Goal: Transaction & Acquisition: Purchase product/service

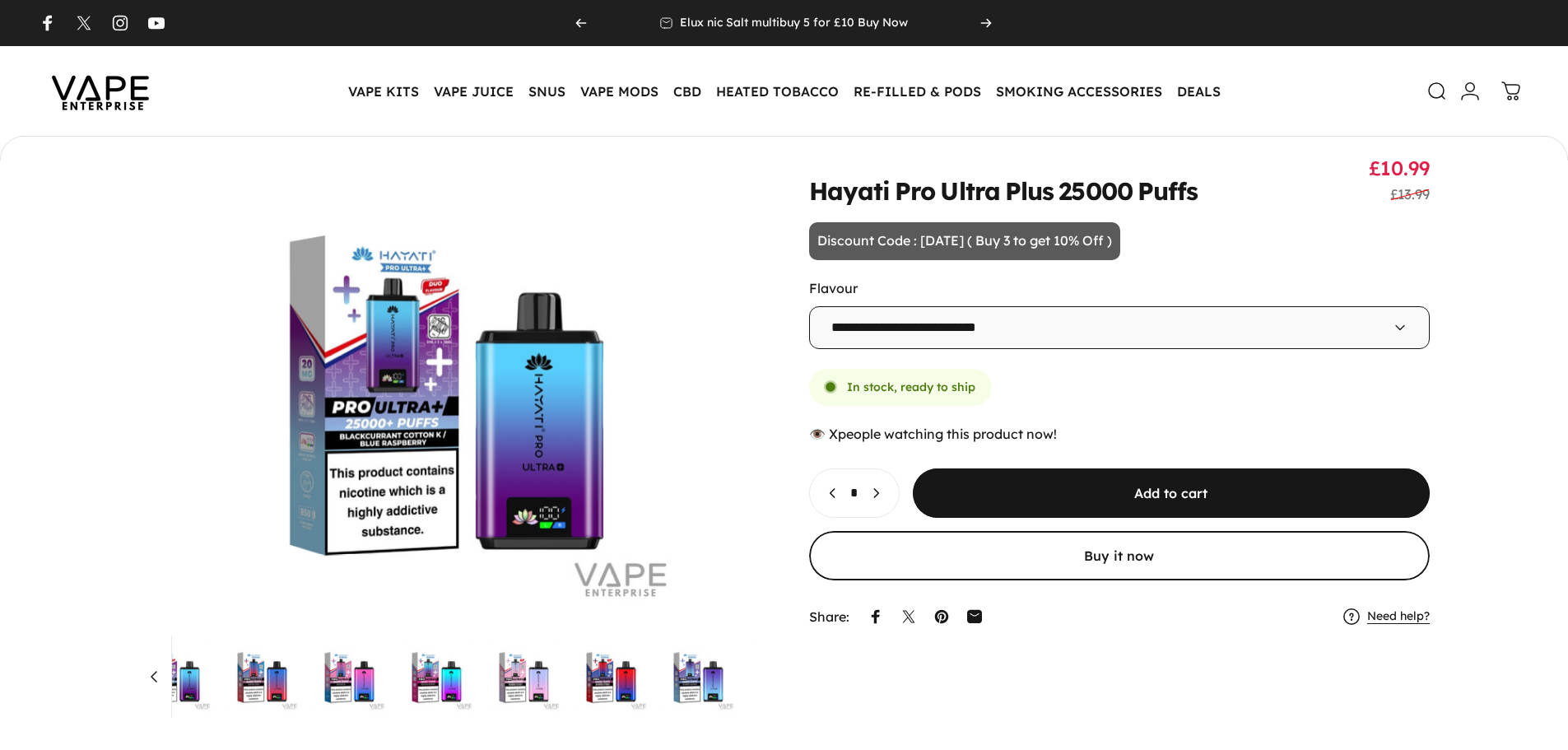
select select "**********"
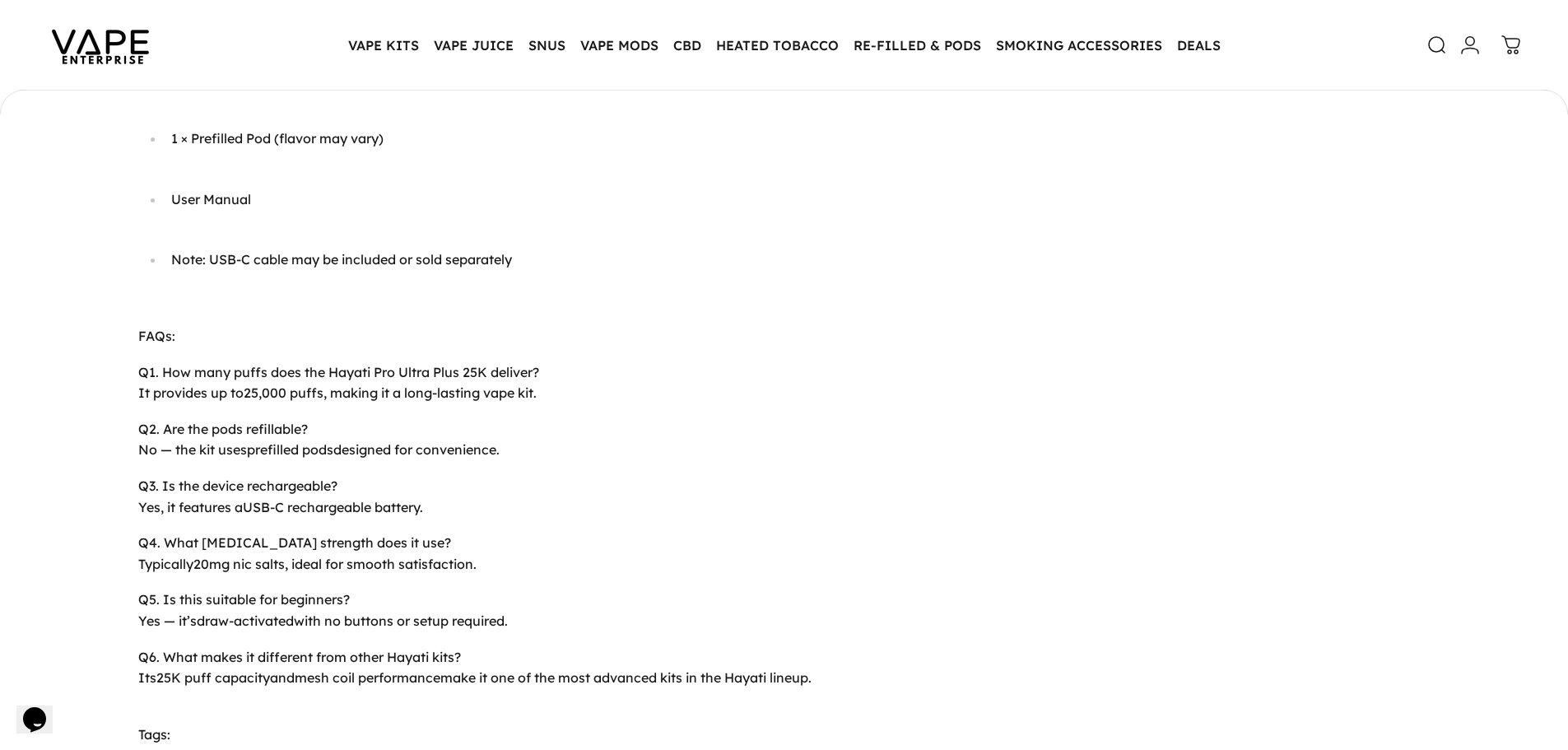
scroll to position [0, 1111]
click at [154, 66] on img at bounding box center [100, 45] width 149 height 77
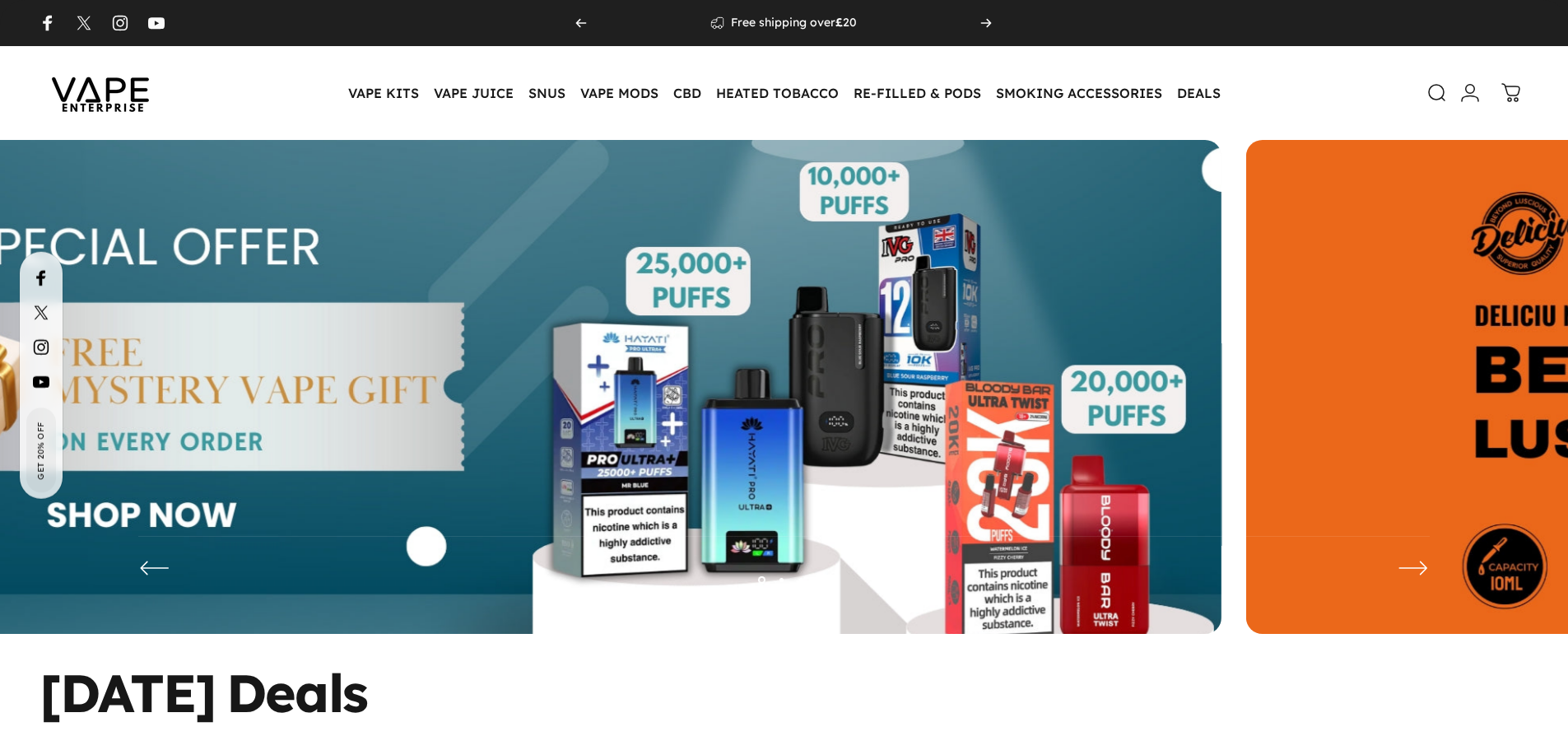
click at [627, 406] on img at bounding box center [483, 399] width 1477 height 519
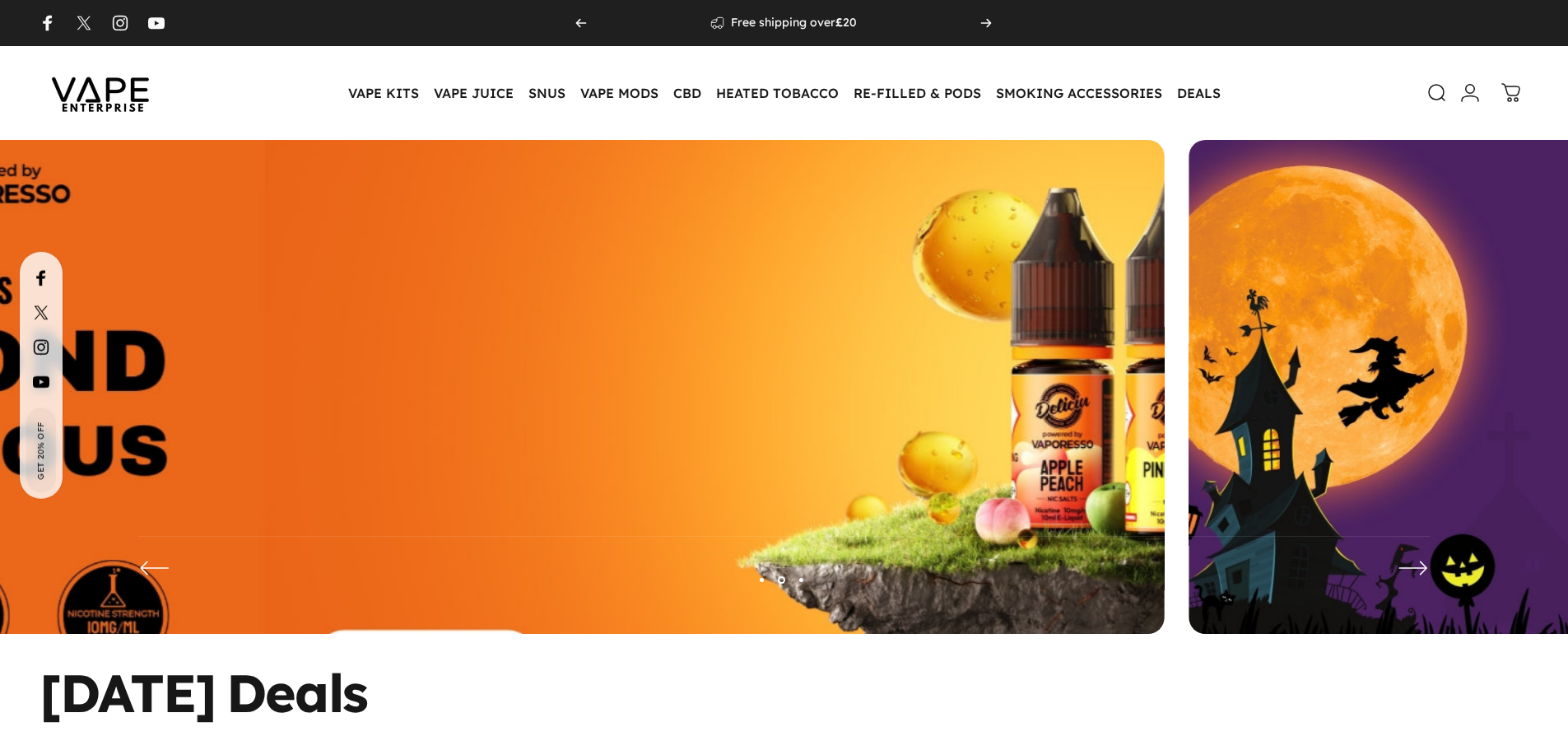
click at [392, 436] on img at bounding box center [426, 399] width 1920 height 674
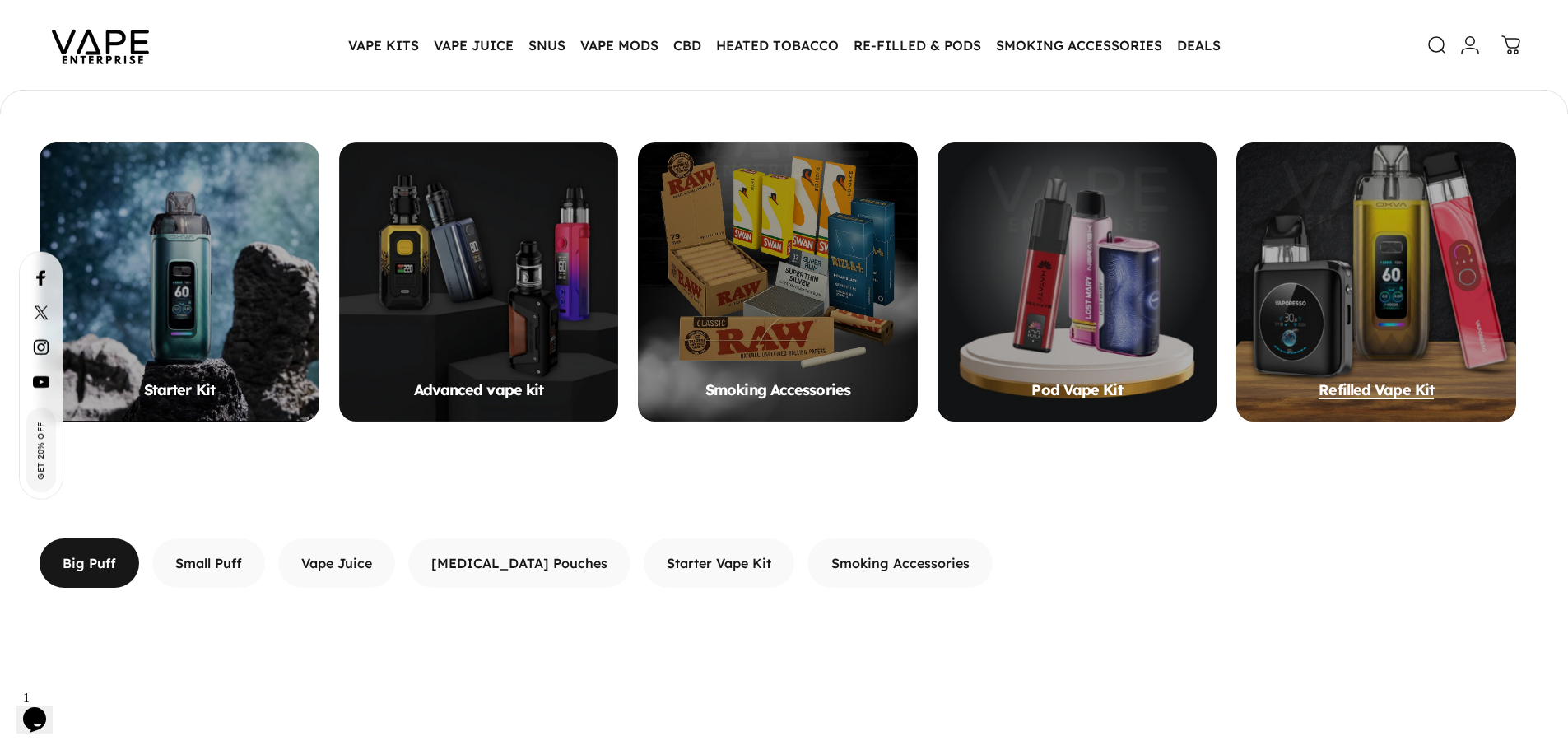
scroll to position [1643, 0]
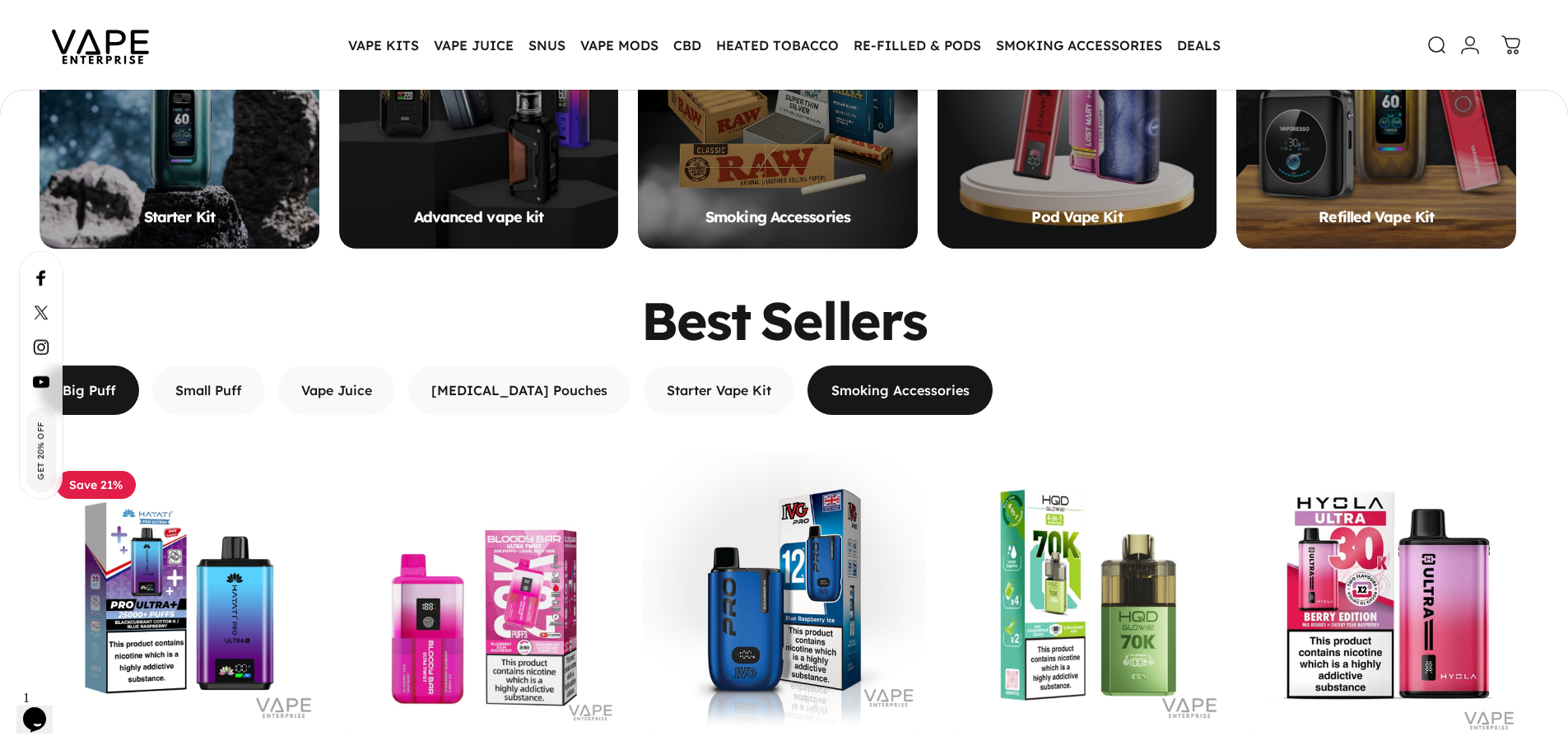
click at [815, 377] on span "button" at bounding box center [899, 390] width 276 height 99
click at [662, 381] on button "Starter Vape Kit" at bounding box center [720, 390] width 151 height 50
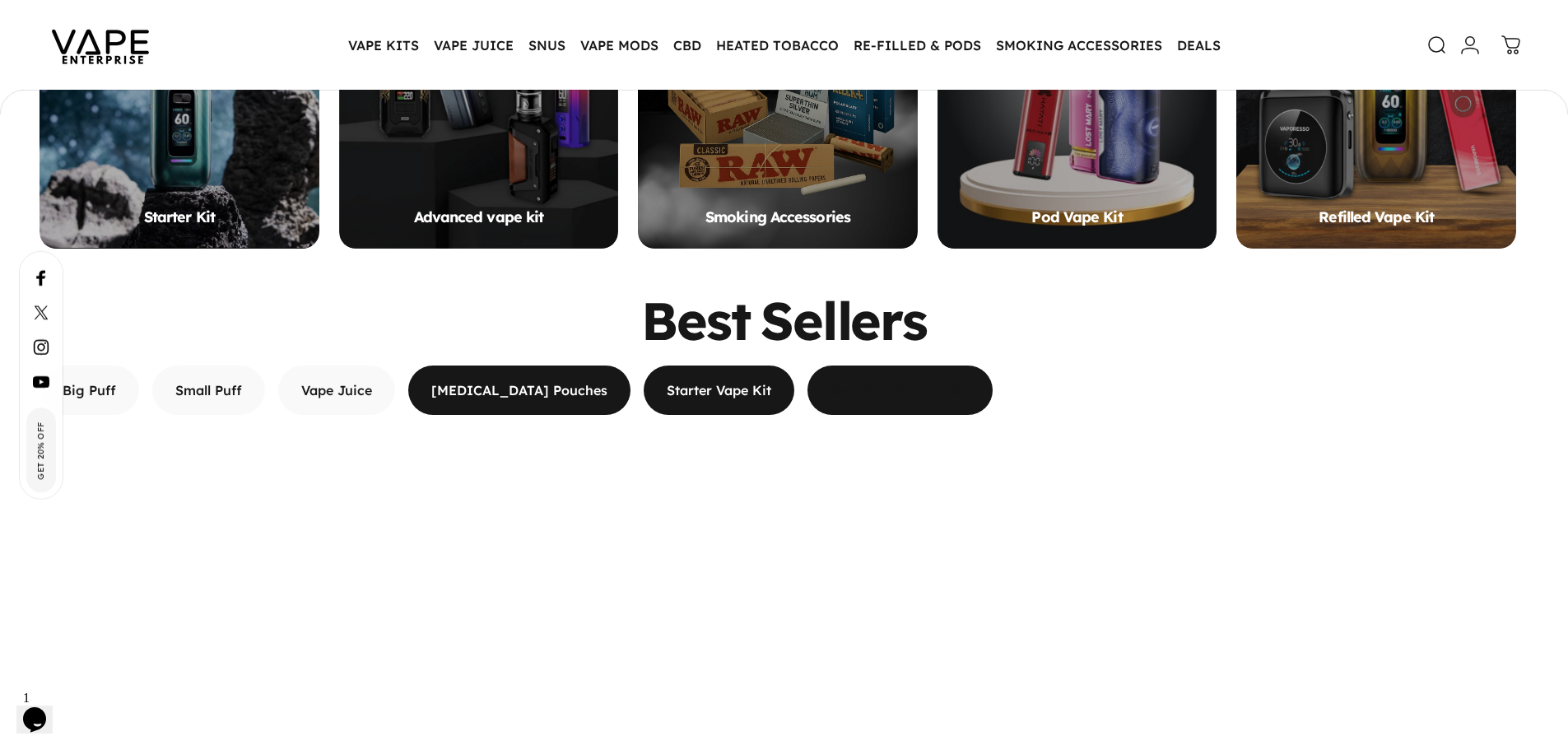
click at [512, 399] on span "button" at bounding box center [520, 390] width 334 height 99
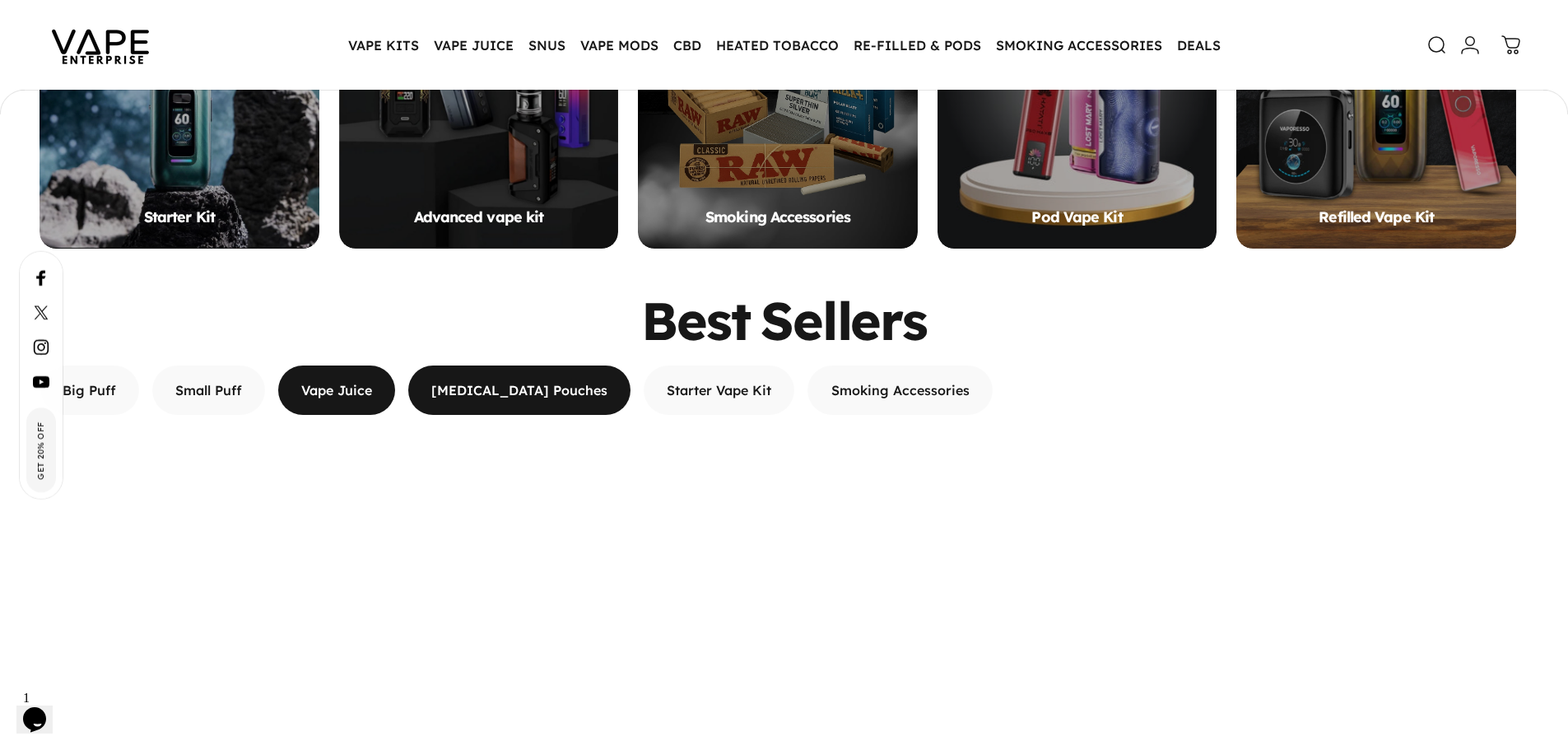
click at [313, 403] on span "button" at bounding box center [337, 390] width 175 height 99
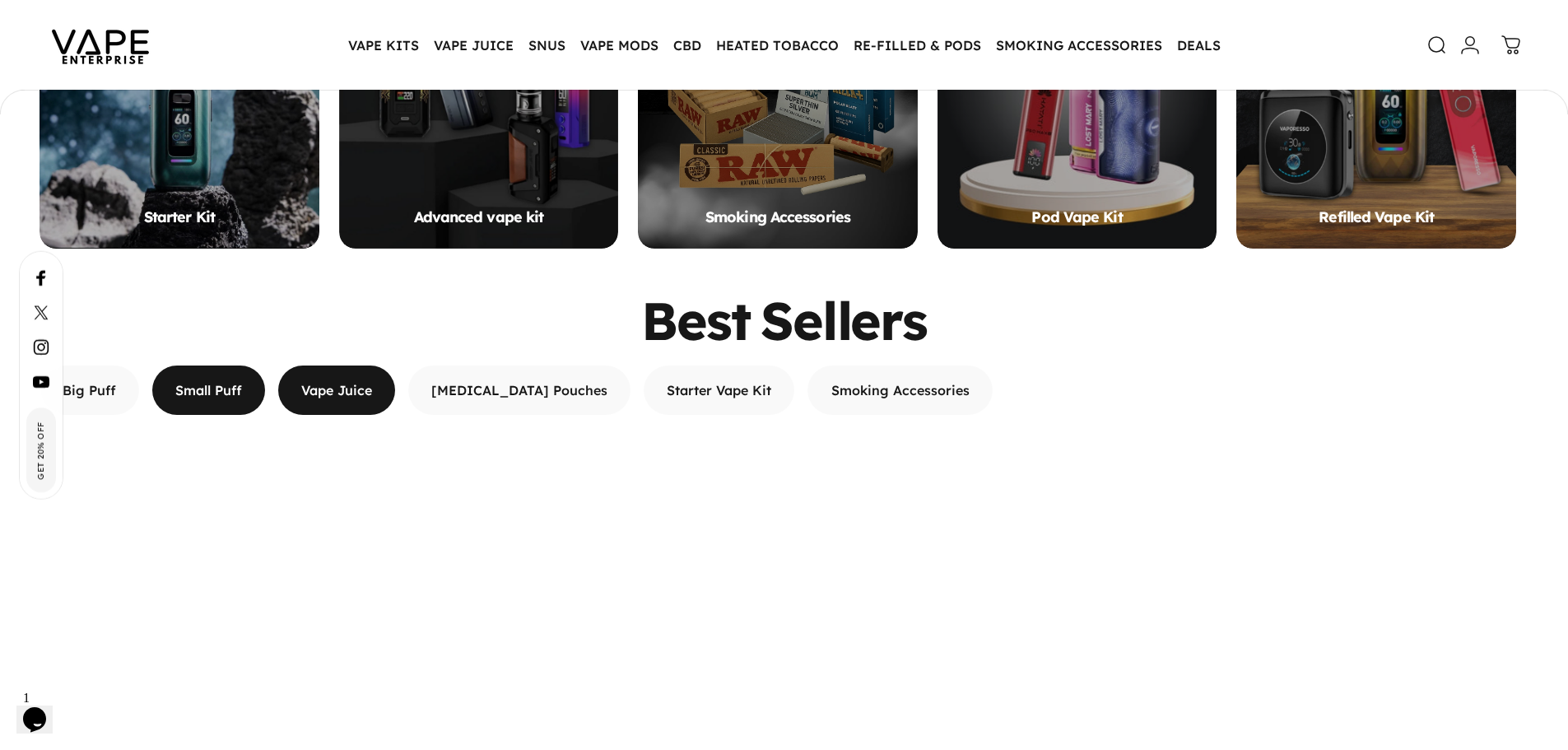
click at [175, 384] on span "button" at bounding box center [209, 390] width 169 height 99
click at [120, 398] on span "button" at bounding box center [90, 390] width 150 height 99
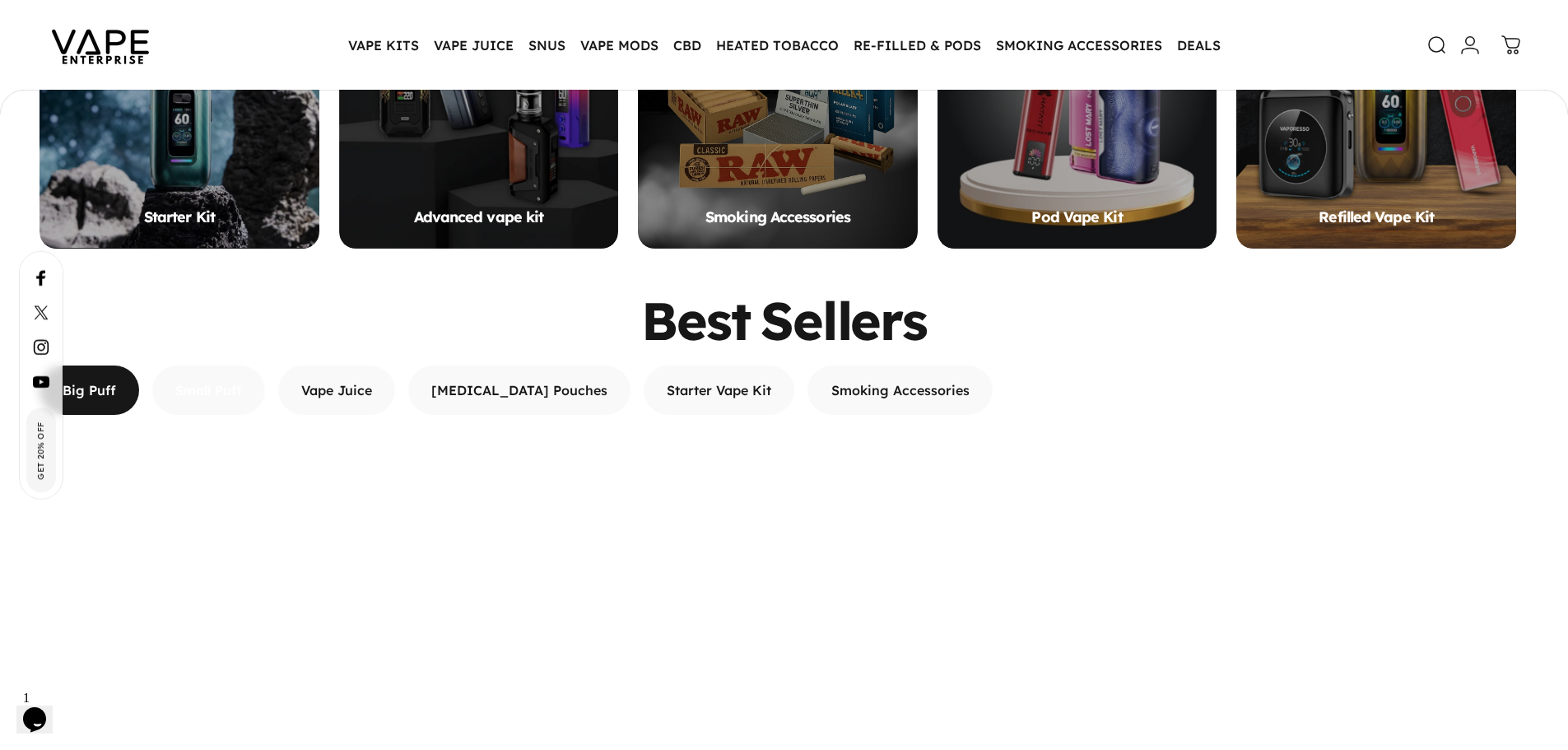
click at [178, 364] on span "button" at bounding box center [209, 314] width 169 height 99
click at [303, 406] on button "Vape Juice" at bounding box center [336, 390] width 117 height 50
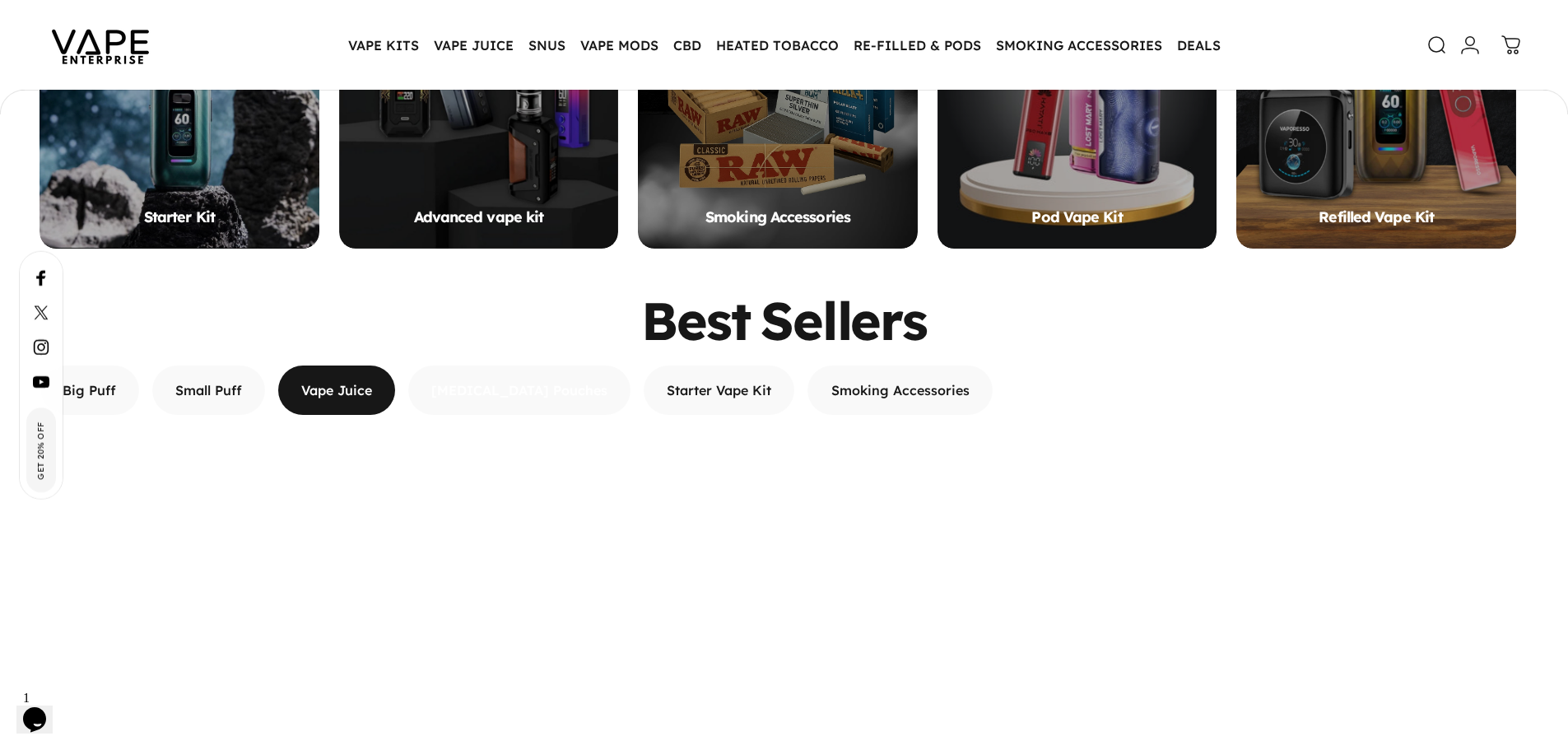
click at [505, 364] on span "button" at bounding box center [520, 314] width 334 height 99
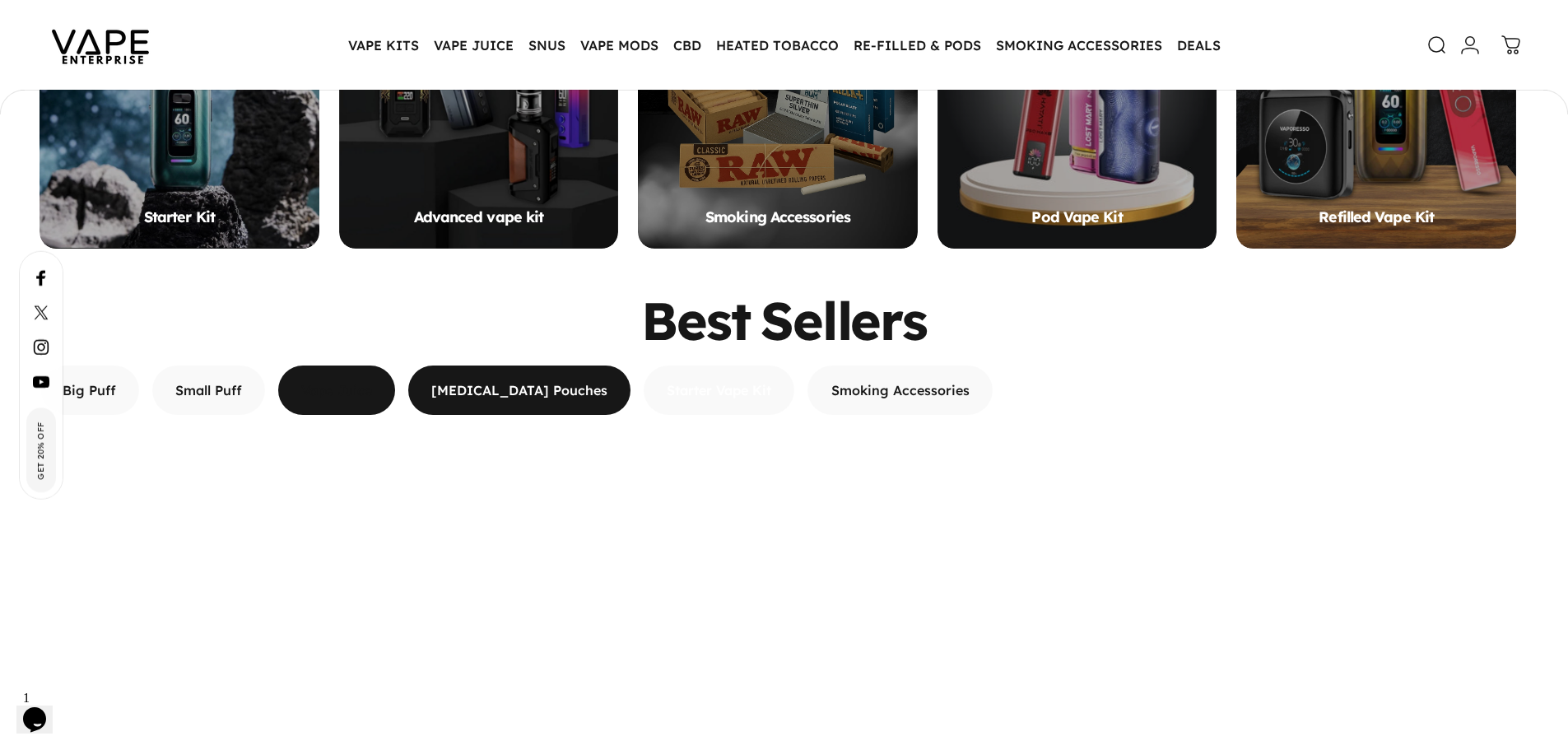
click at [648, 364] on span "button" at bounding box center [720, 314] width 227 height 99
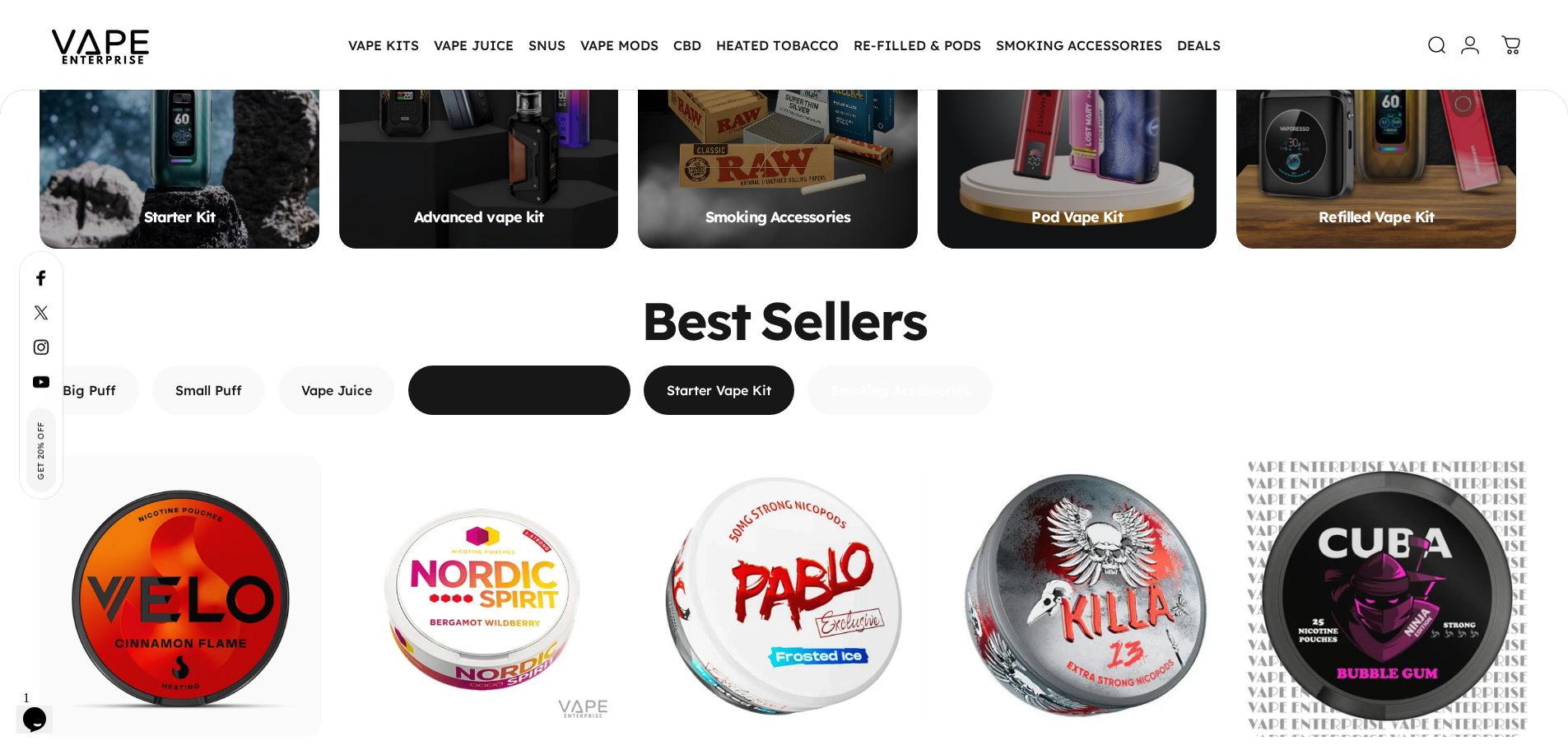
click at [857, 364] on span "button" at bounding box center [899, 314] width 276 height 99
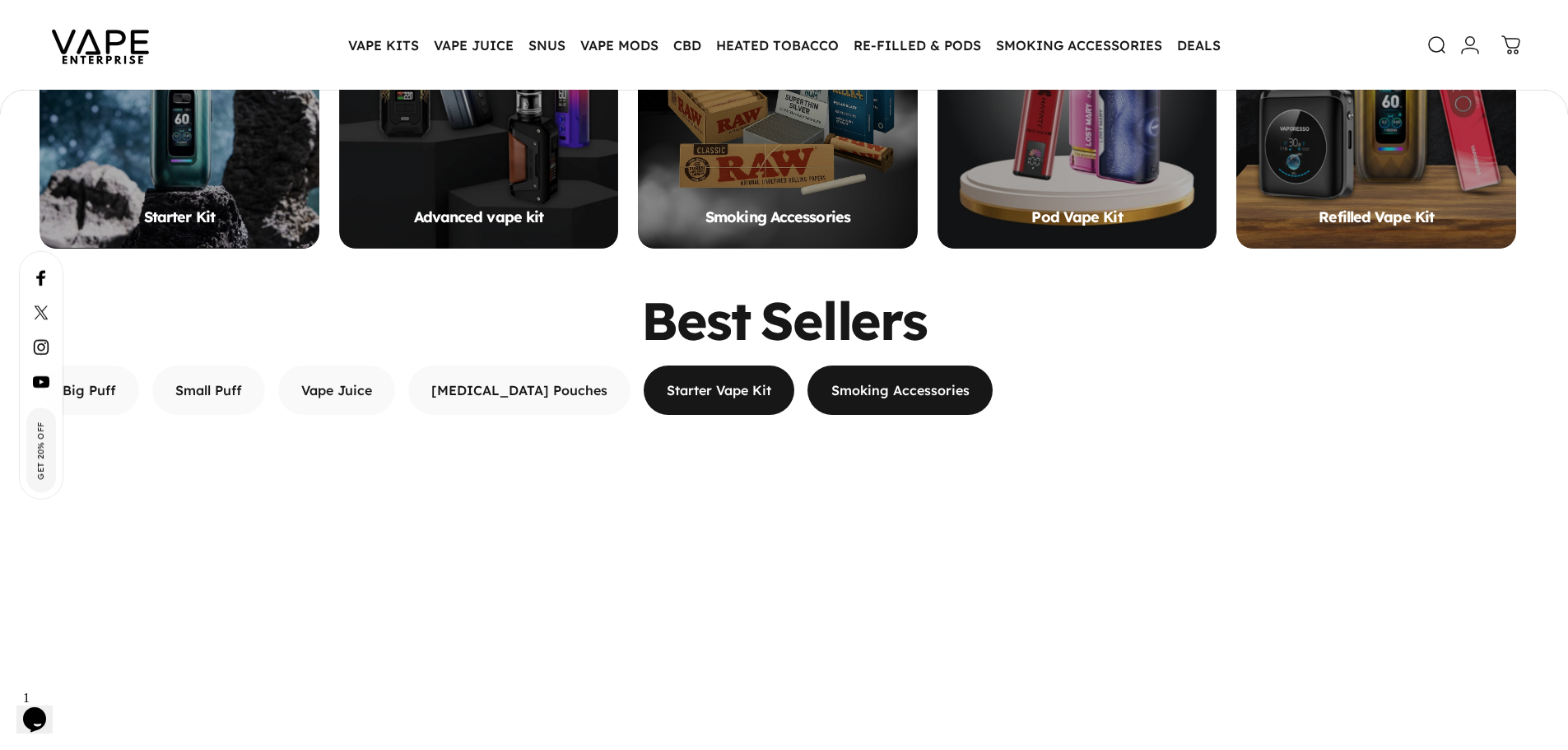
click at [696, 392] on span "button" at bounding box center [720, 390] width 227 height 99
click at [506, 382] on button "Nicotine Pouches" at bounding box center [520, 390] width 222 height 50
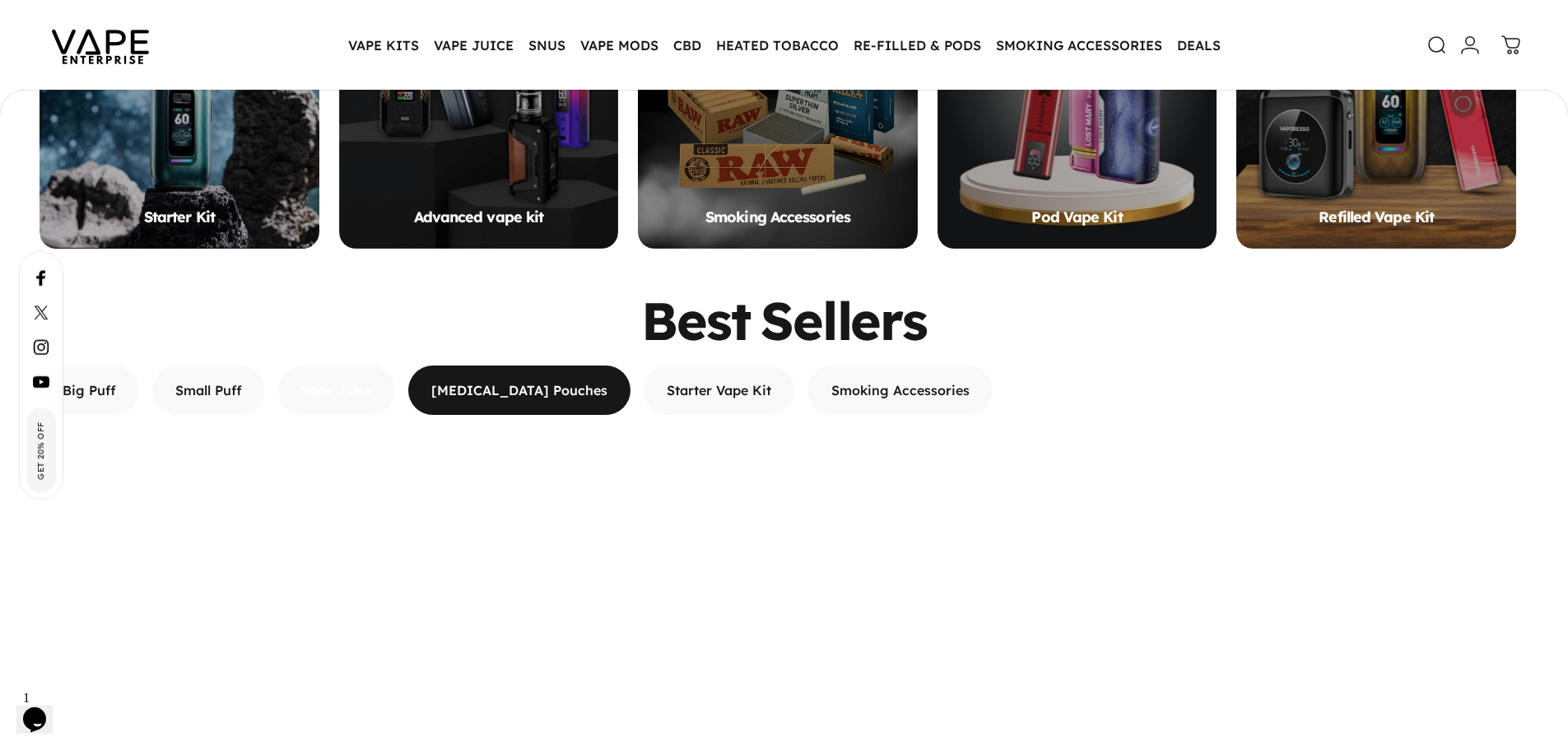
click at [369, 364] on span "button" at bounding box center [337, 314] width 175 height 99
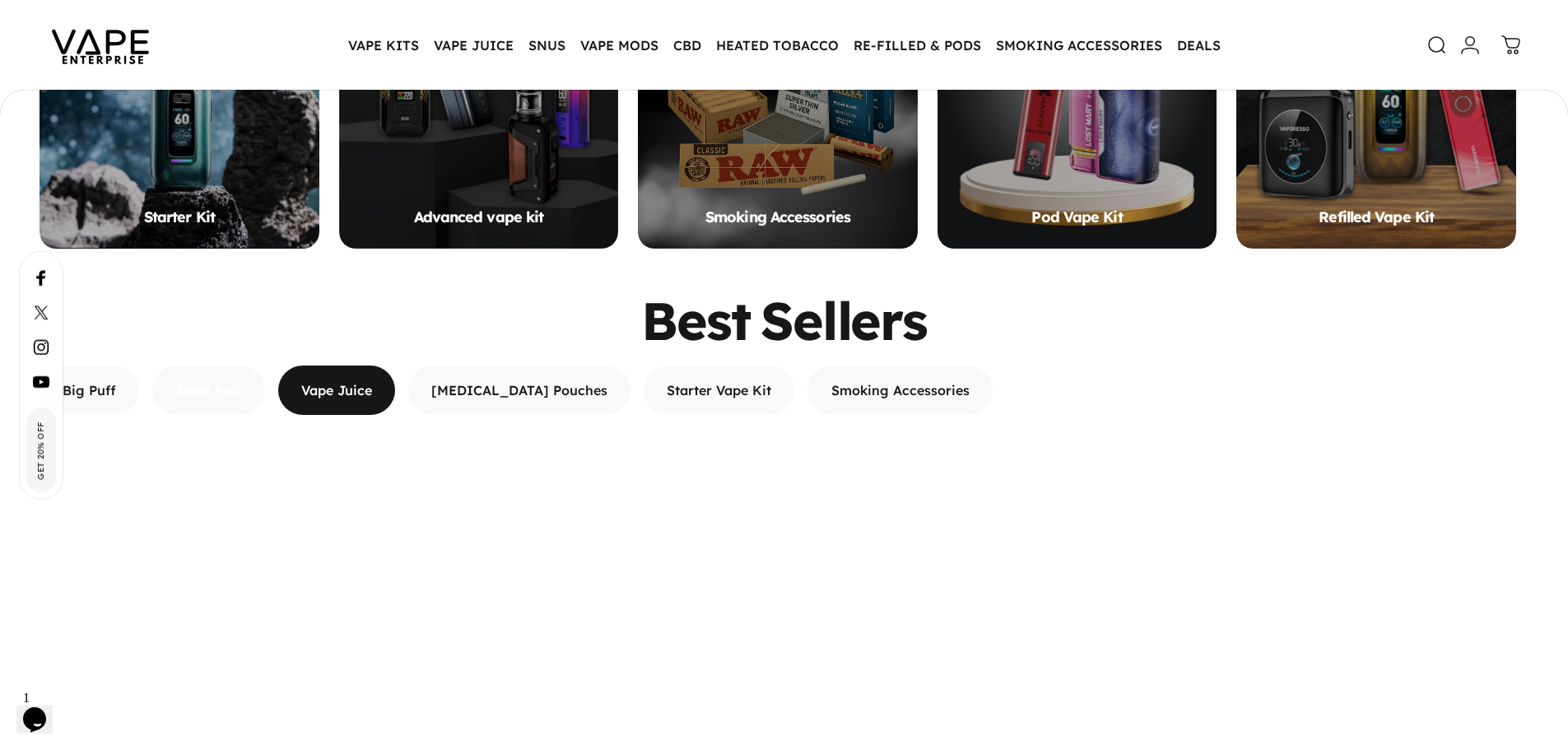
click at [232, 364] on span "button" at bounding box center [209, 314] width 169 height 99
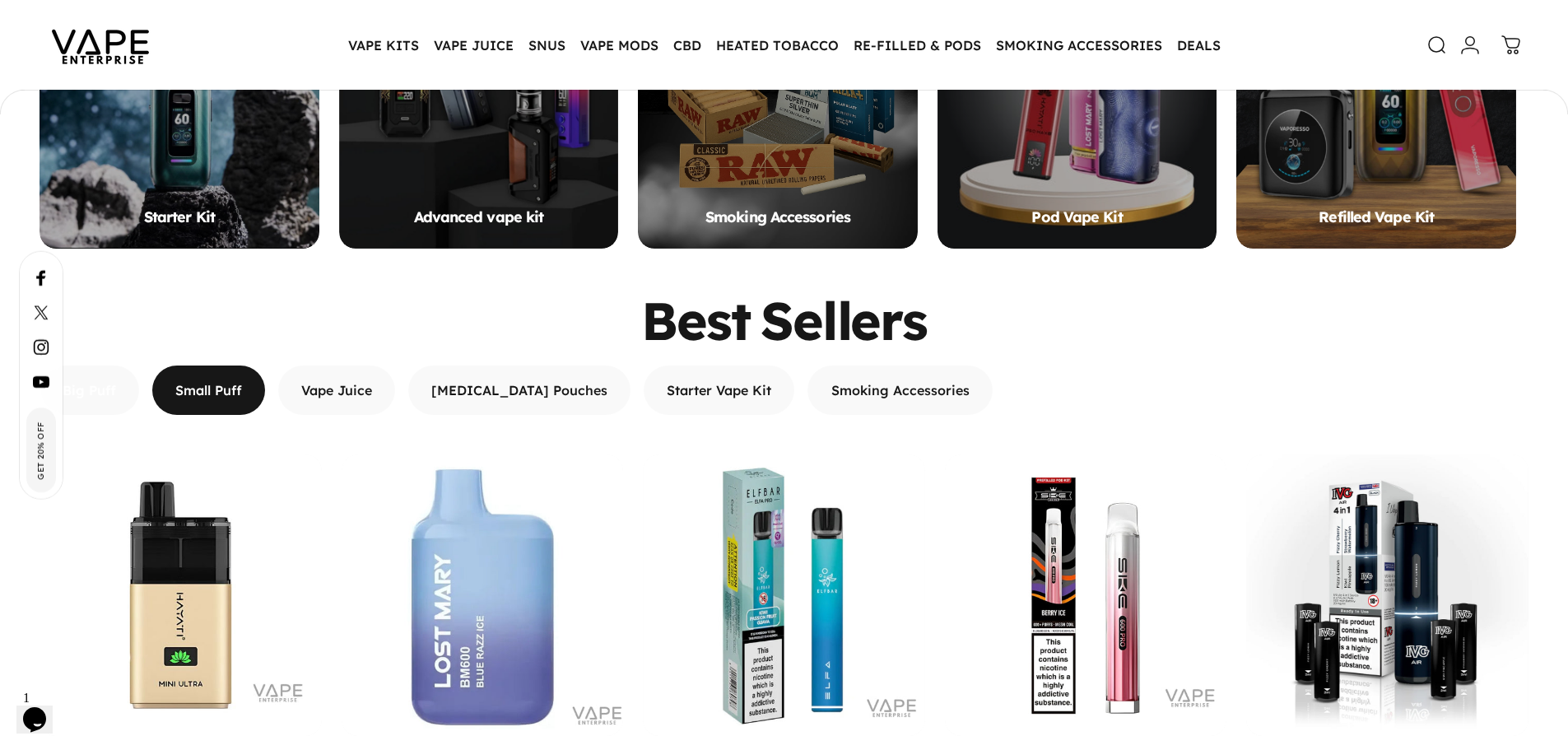
click at [111, 364] on span "button" at bounding box center [90, 314] width 150 height 99
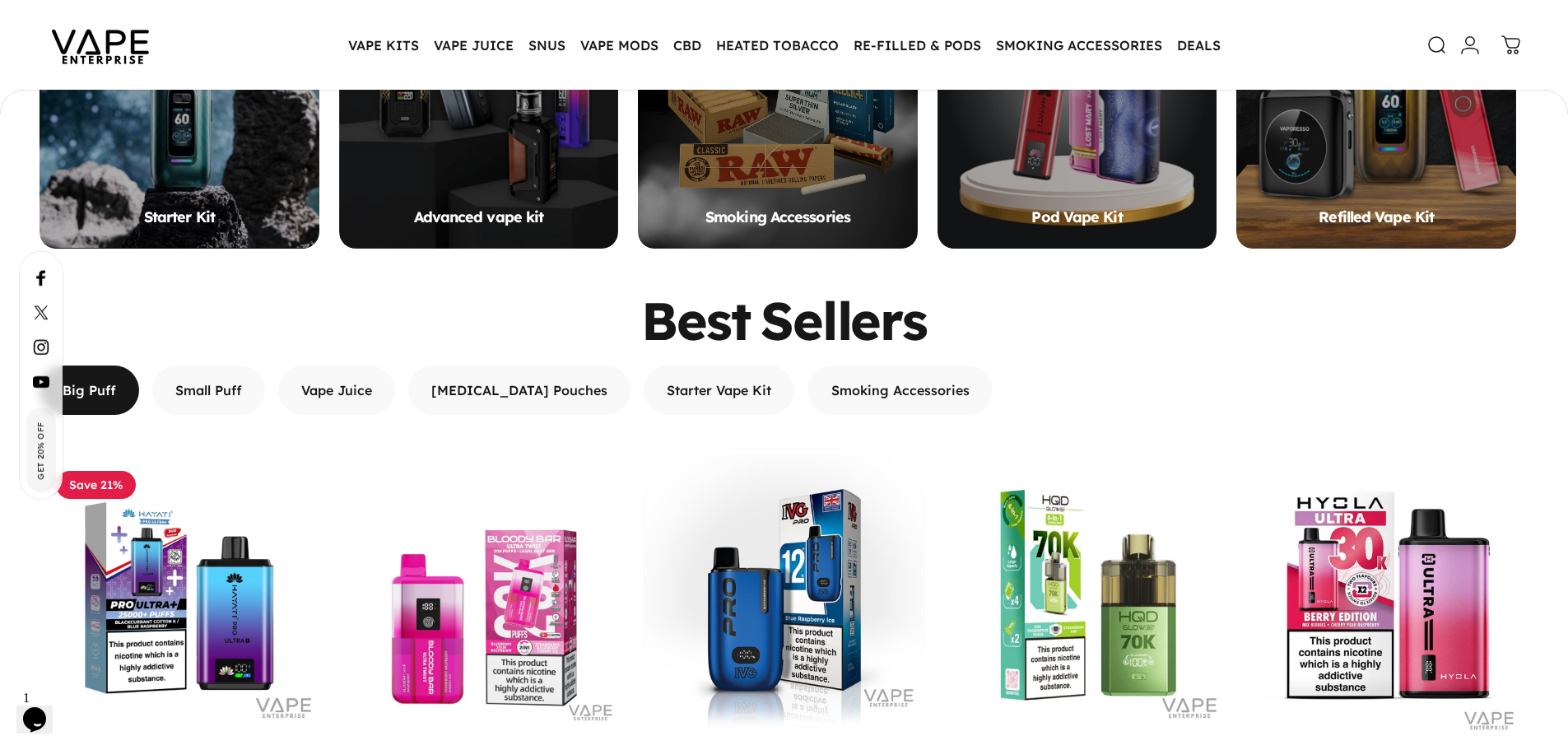
drag, startPoint x: 653, startPoint y: 324, endPoint x: 1018, endPoint y: 345, distance: 365.6
click at [1018, 345] on div "Best Sellers" at bounding box center [784, 319] width 1489 height 51
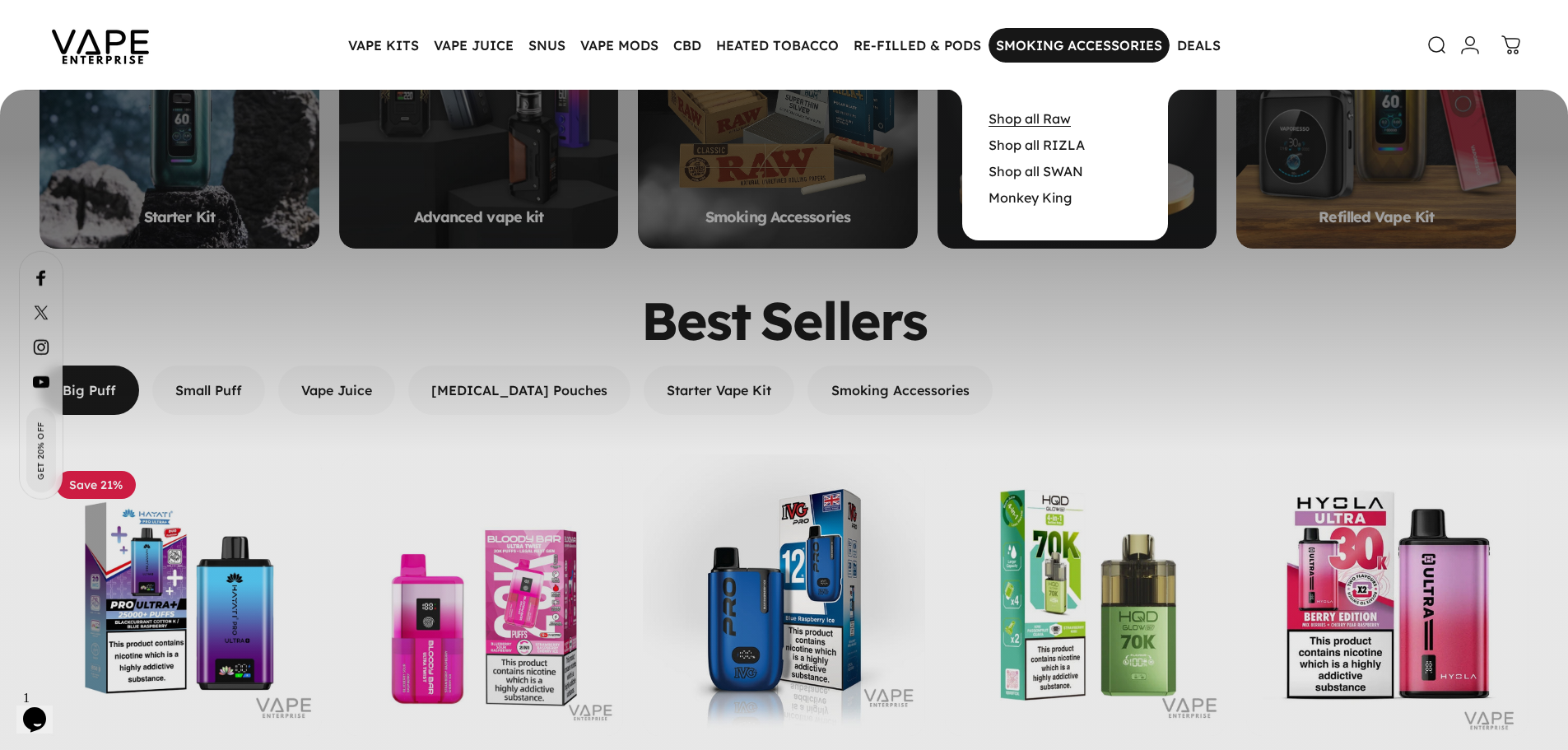
click at [1028, 125] on link "Shop all Raw" at bounding box center [1029, 119] width 82 height 17
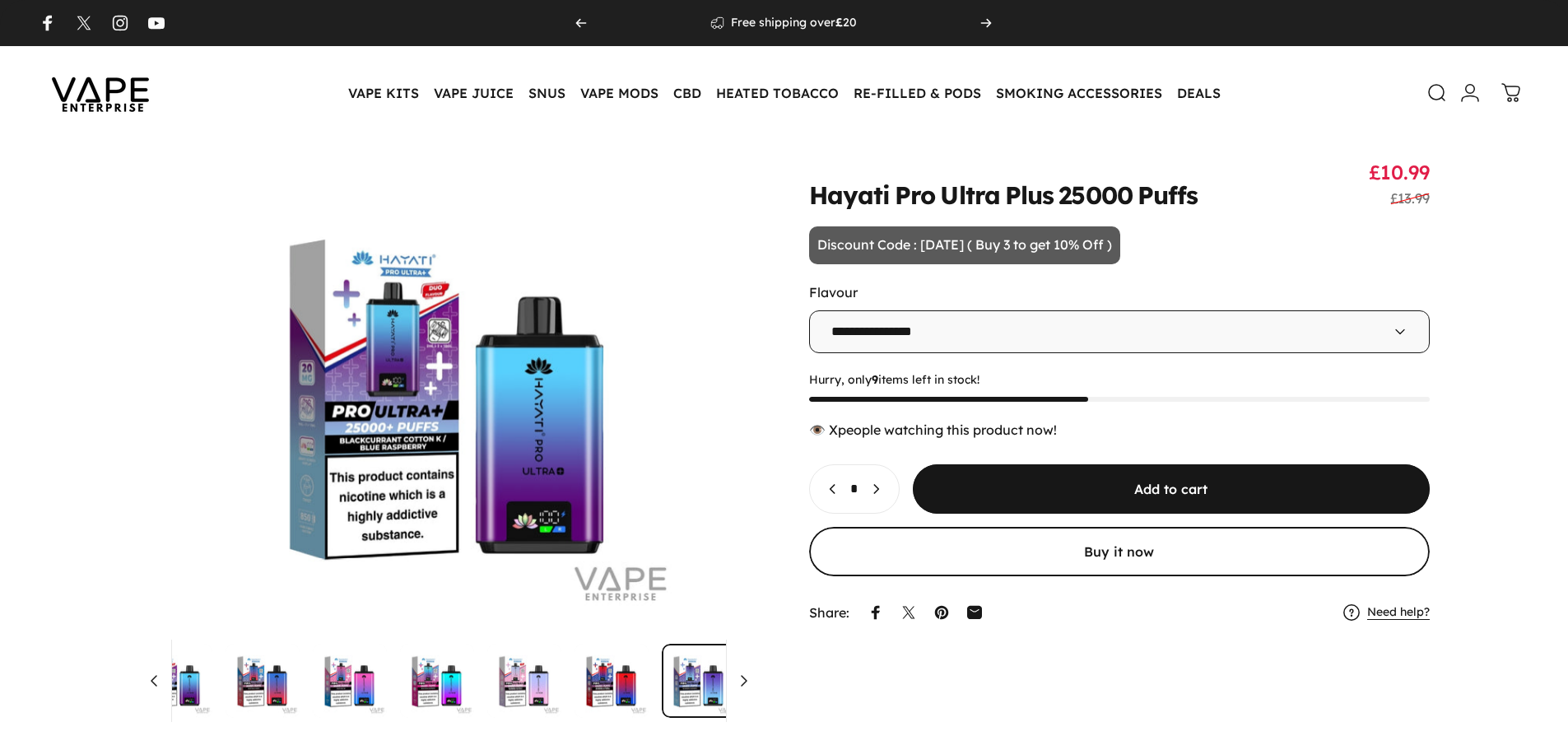
select select "**********"
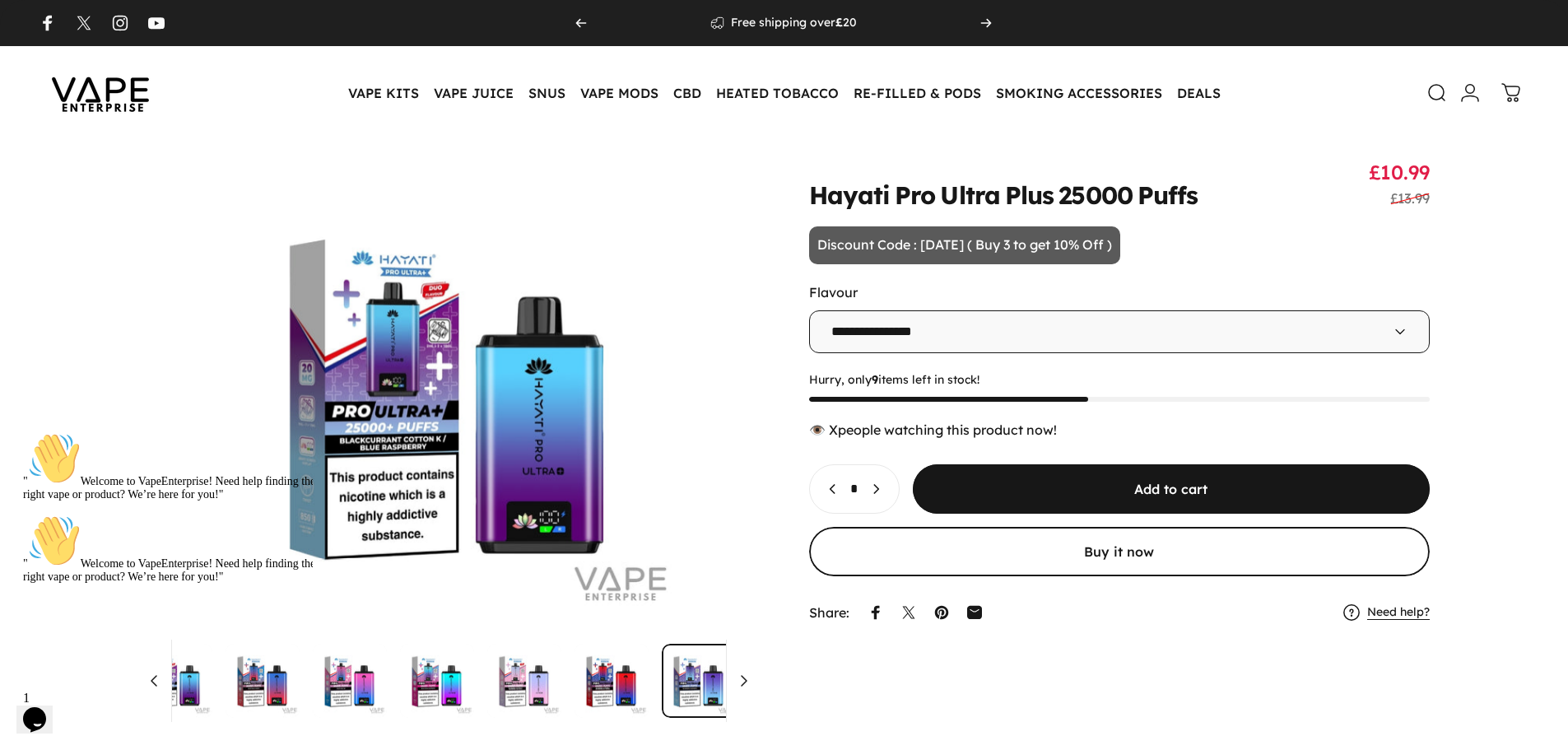
scroll to position [0, 250]
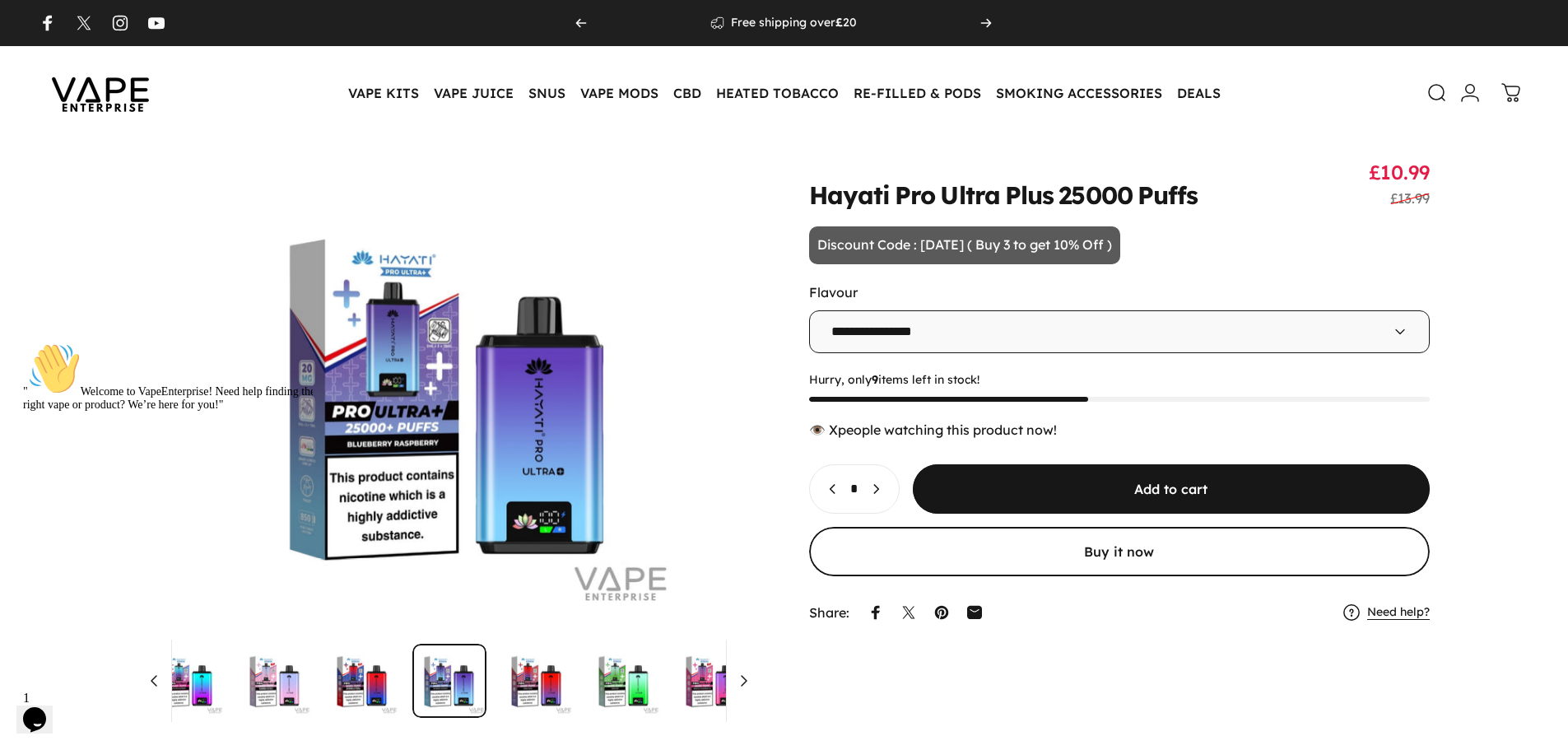
click at [77, 106] on img at bounding box center [100, 92] width 149 height 77
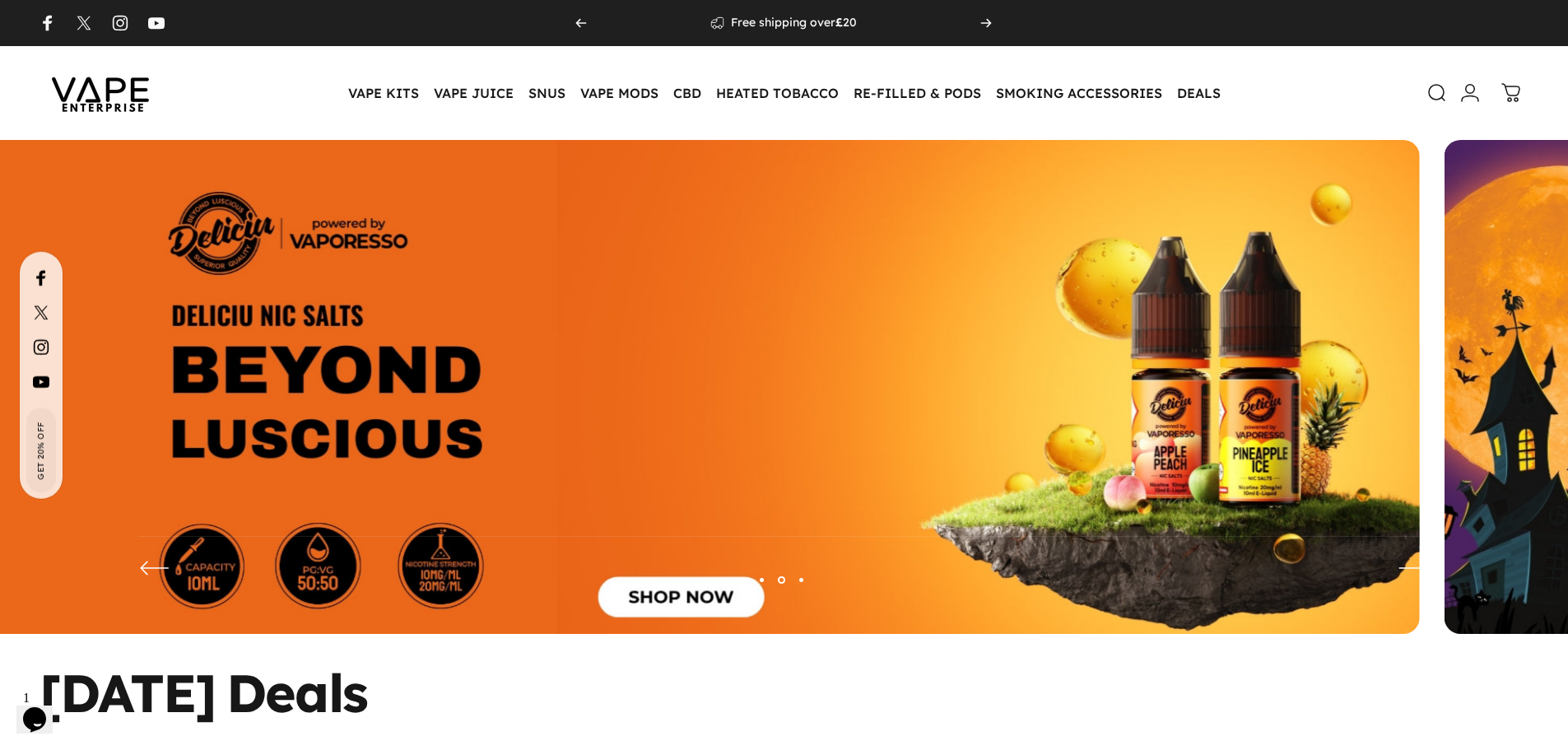
click at [310, 321] on img at bounding box center [681, 399] width 1477 height 519
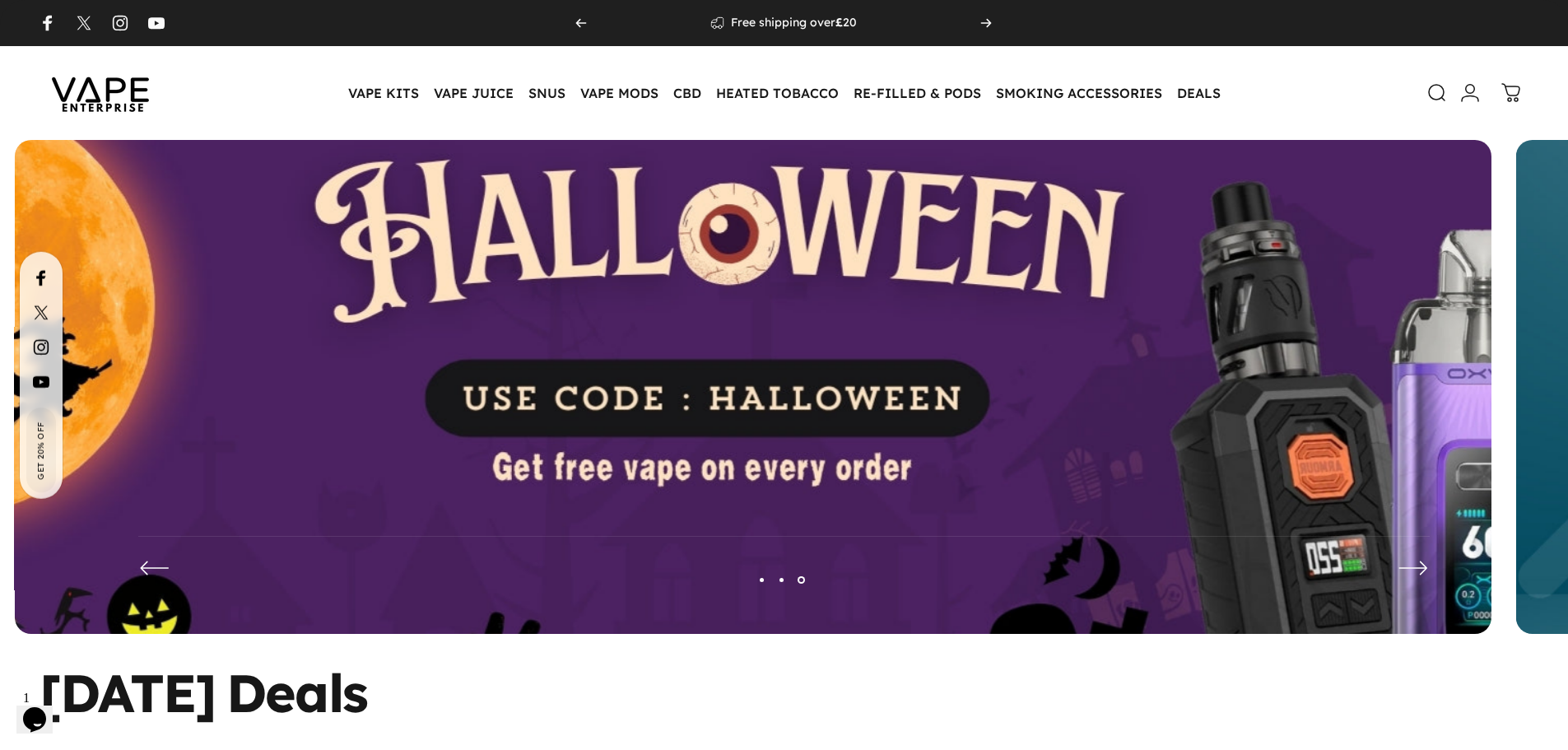
click at [230, 273] on img at bounding box center [753, 399] width 1920 height 674
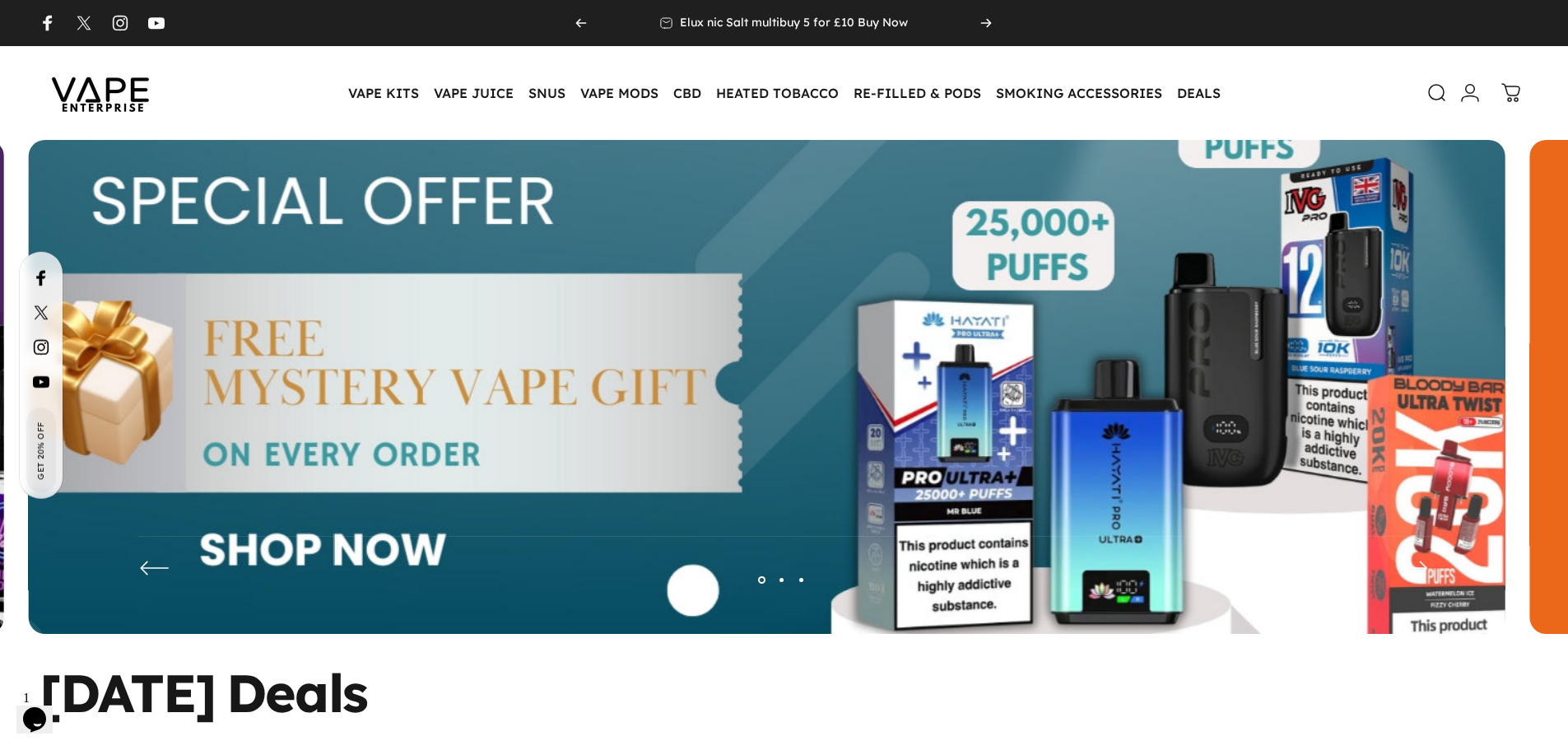
click at [352, 282] on img at bounding box center [767, 399] width 1920 height 674
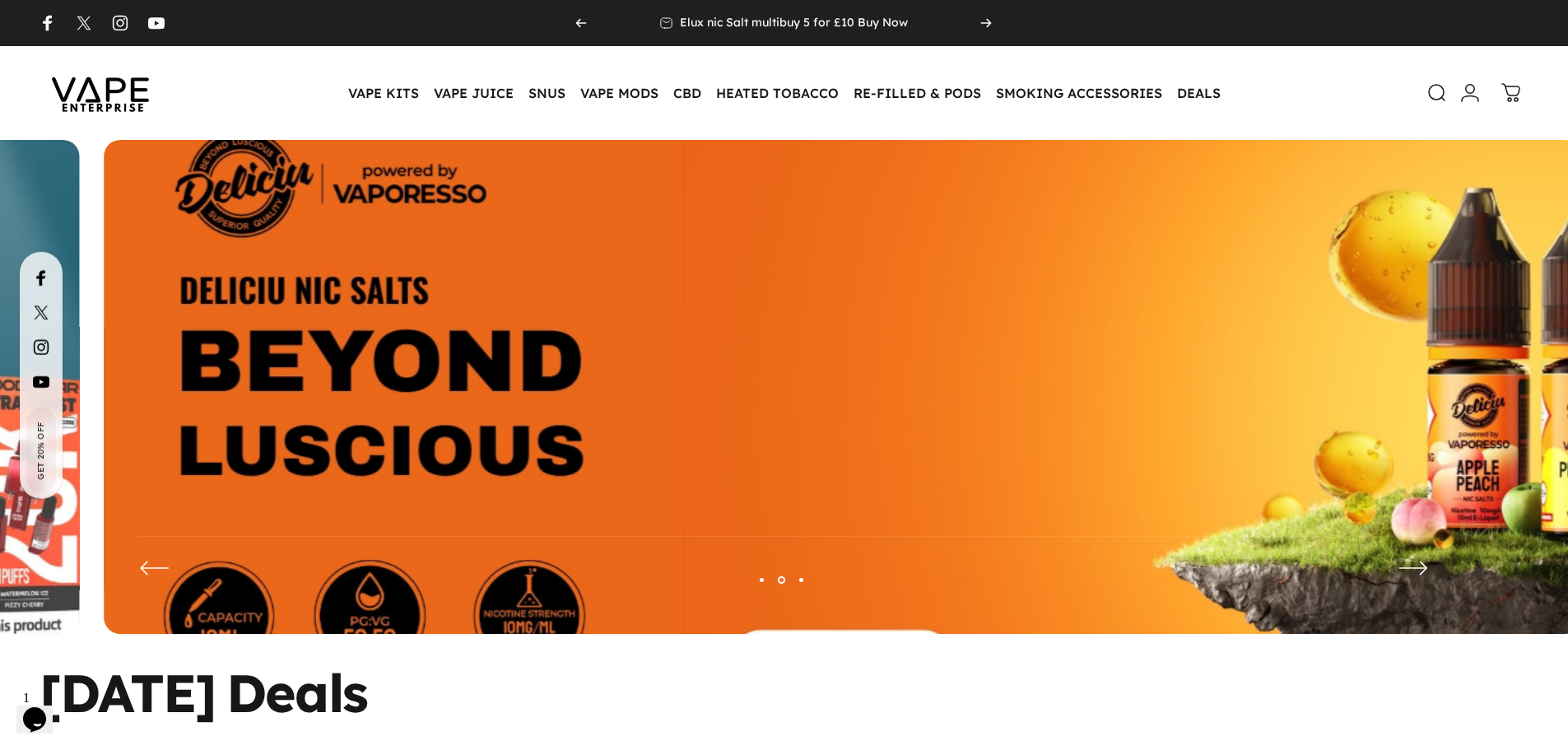
click at [700, 287] on img at bounding box center [842, 399] width 1920 height 674
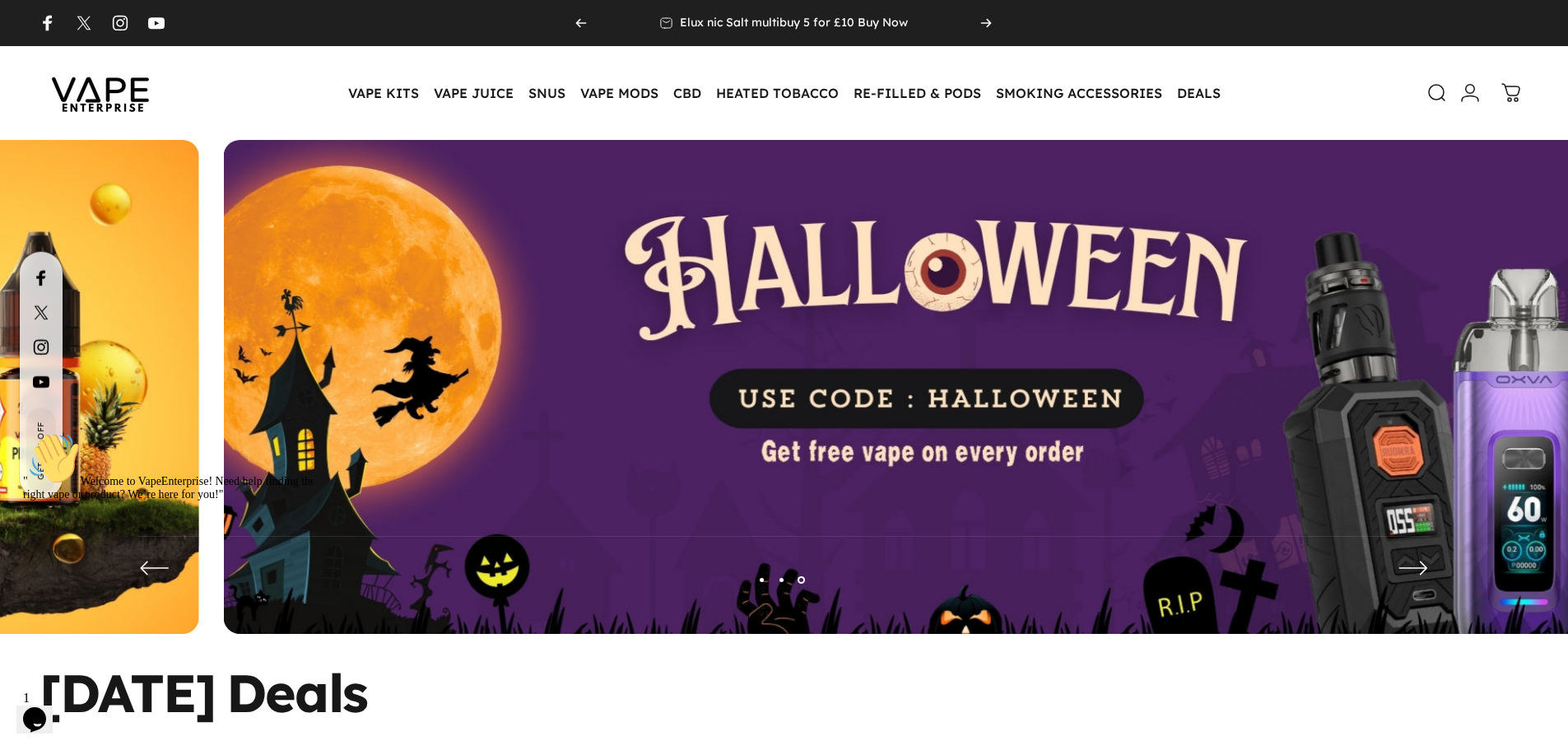
click at [1379, 409] on img at bounding box center [962, 399] width 1477 height 519
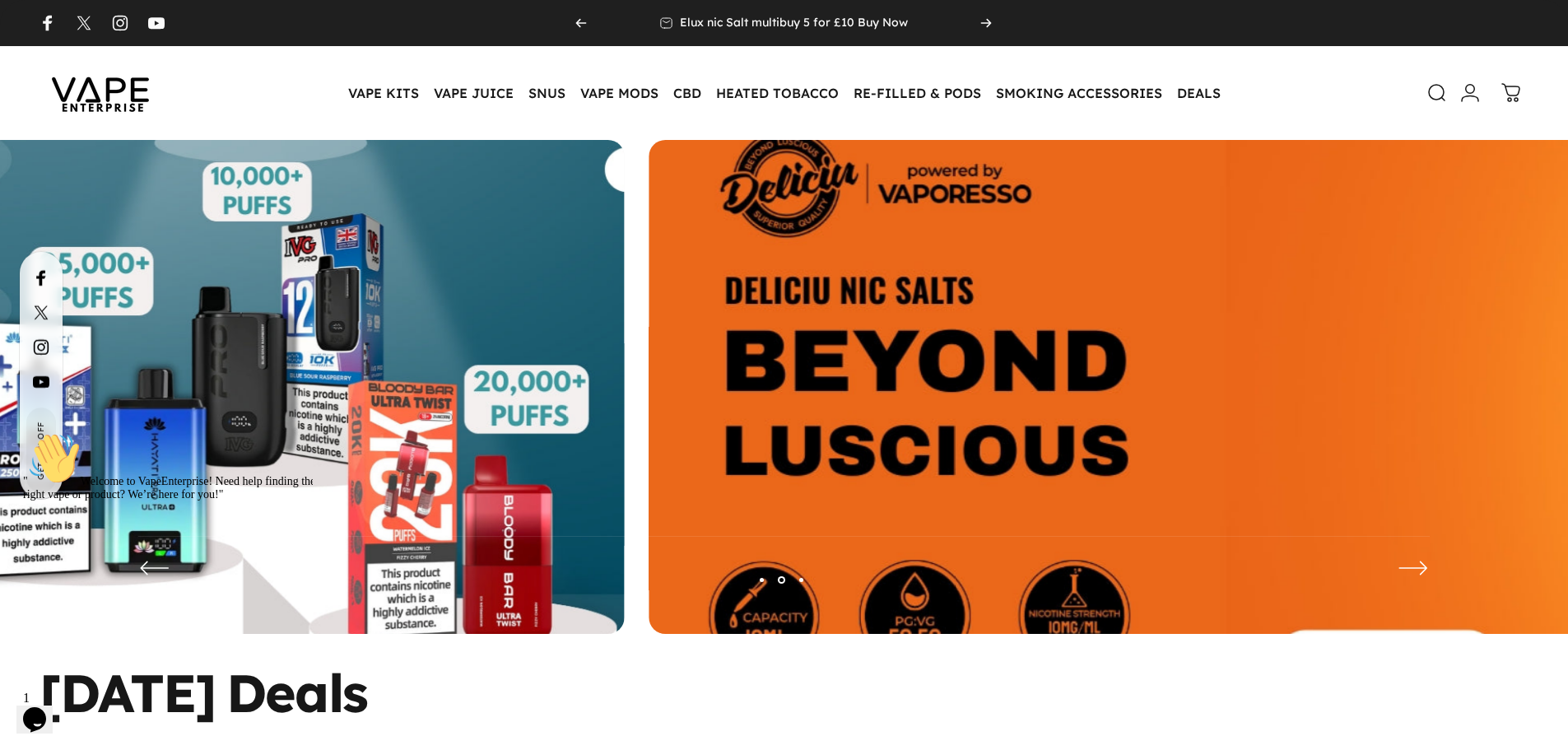
click at [1401, 446] on img at bounding box center [1387, 399] width 1920 height 674
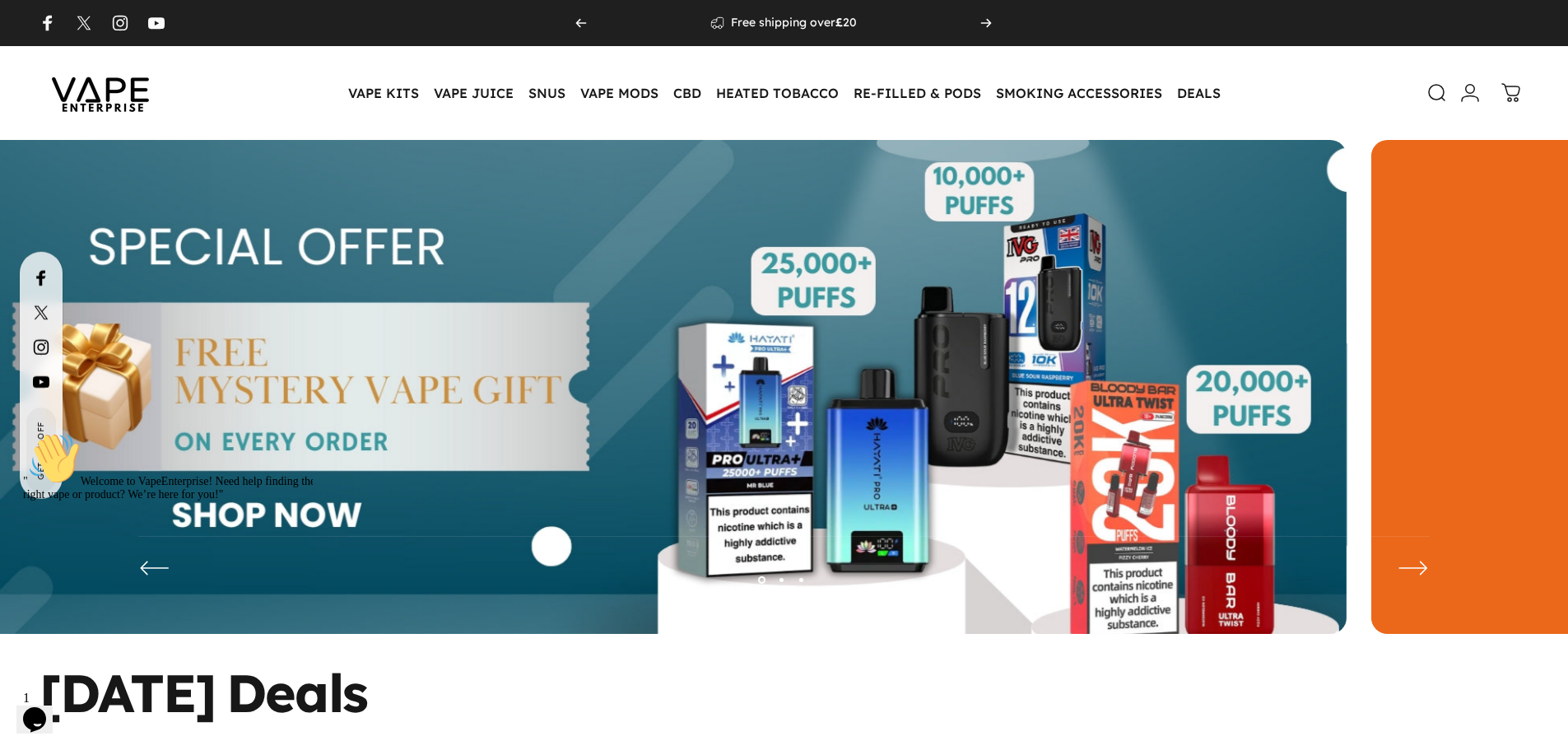
click at [782, 578] on button "Page 2" at bounding box center [782, 579] width 20 height 20
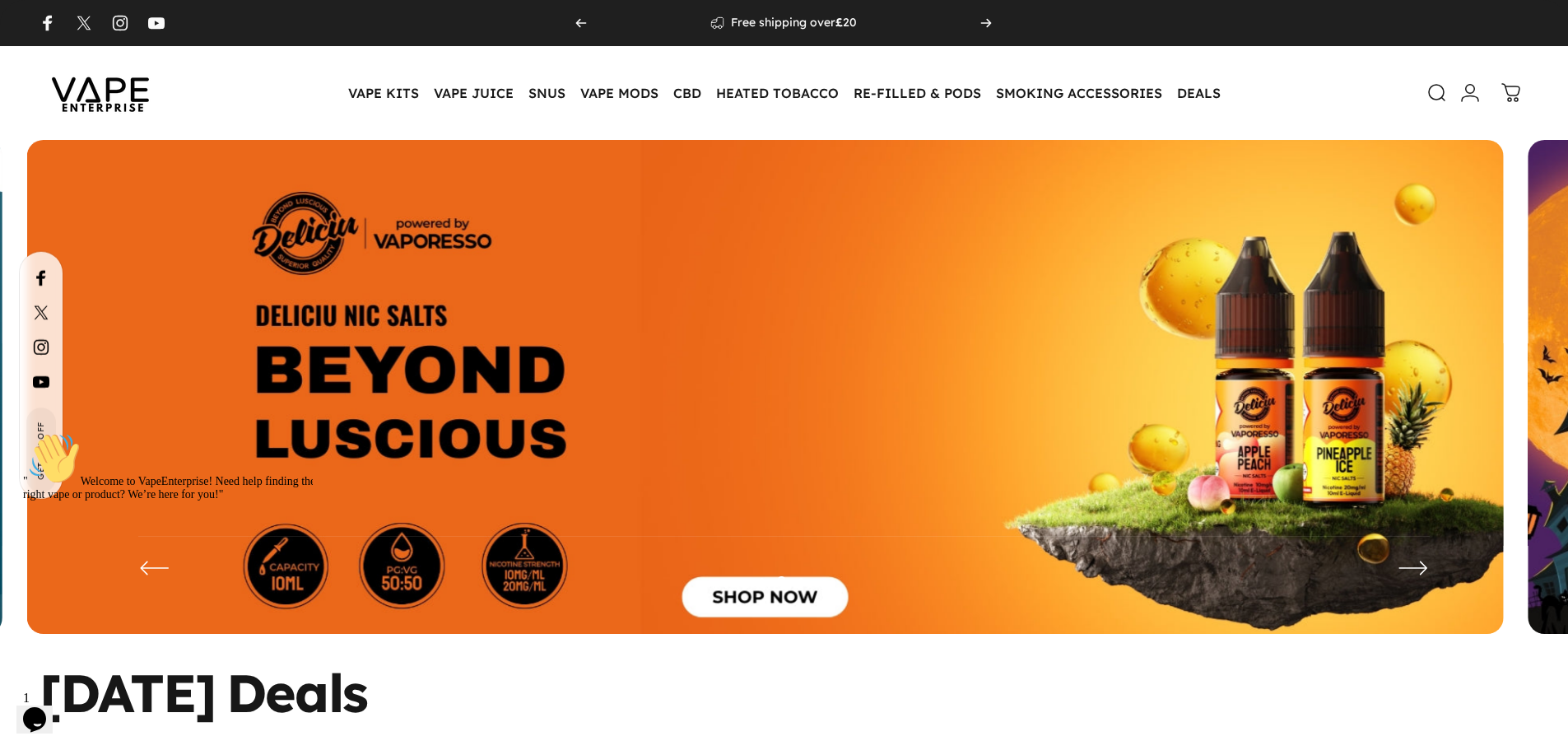
click at [799, 572] on button "Page 3" at bounding box center [802, 579] width 20 height 20
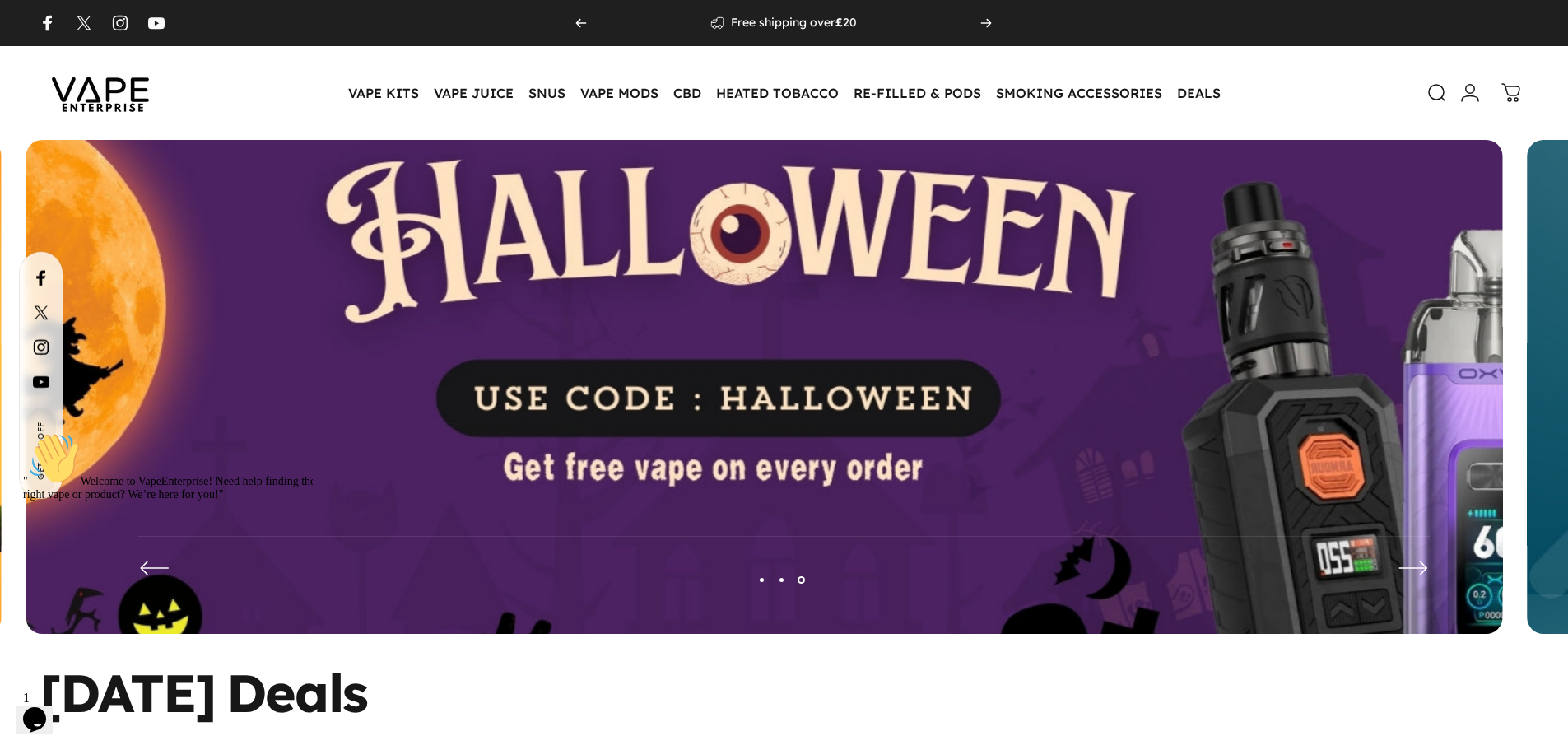
click at [266, 370] on img at bounding box center [764, 399] width 1920 height 674
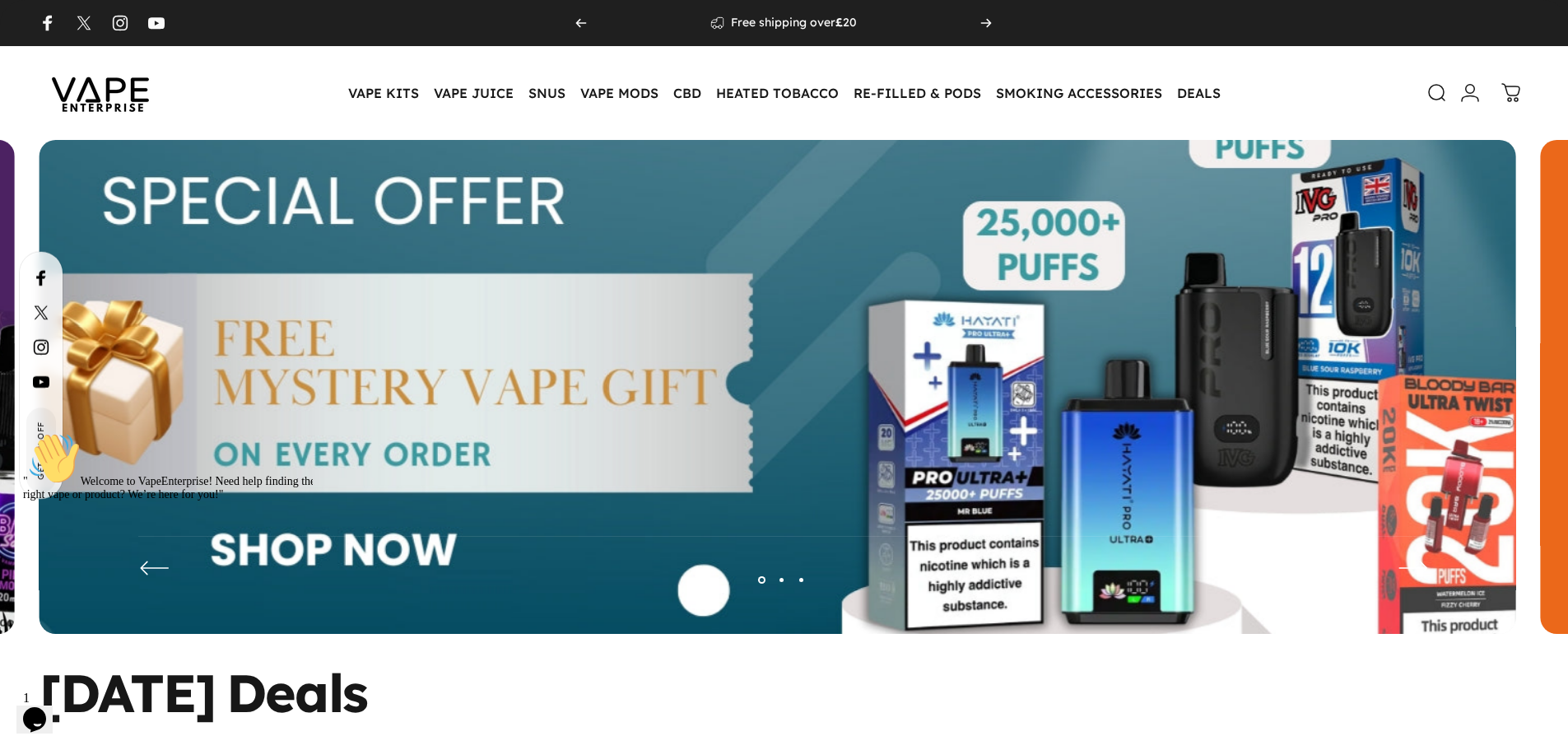
click at [209, 365] on img at bounding box center [778, 399] width 1920 height 674
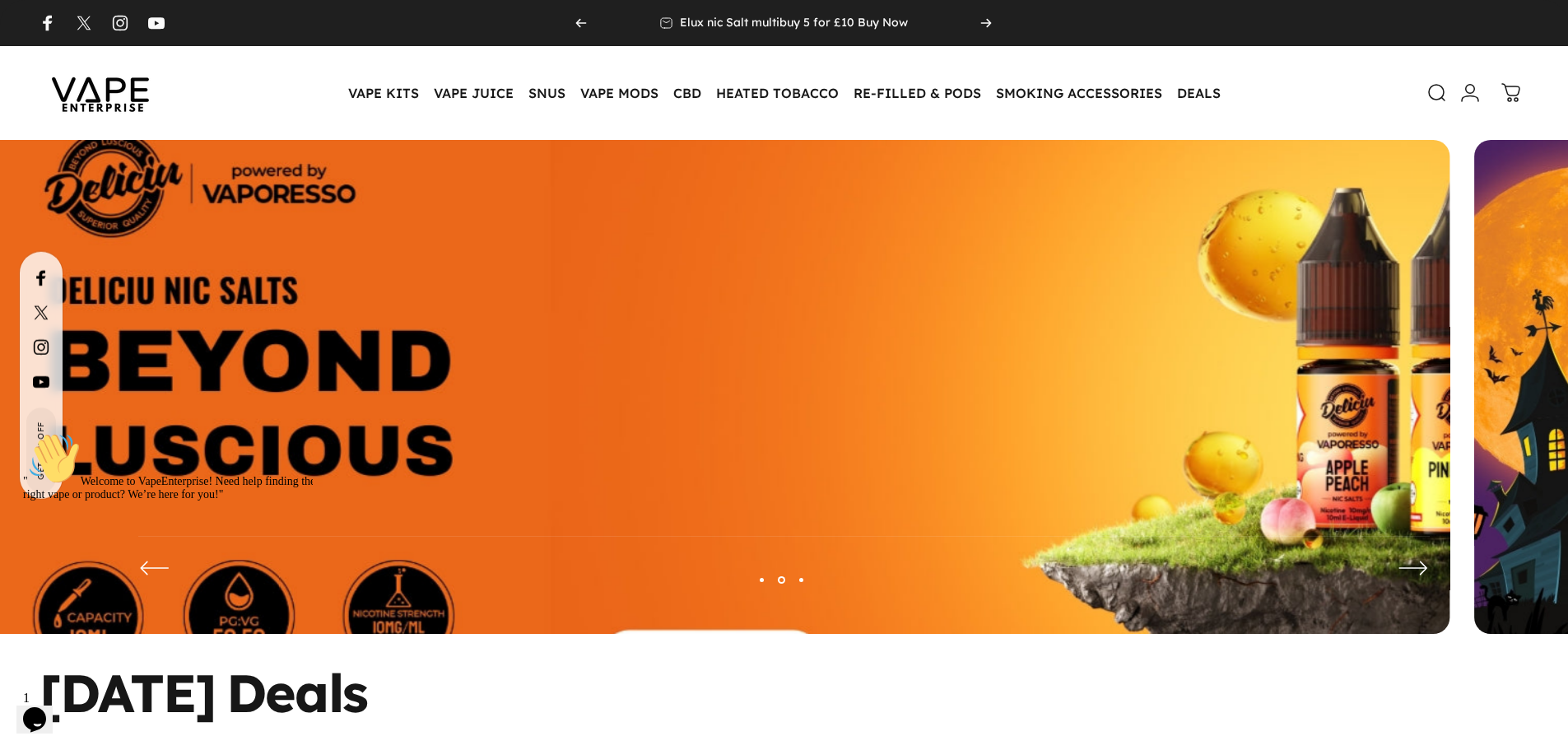
click at [0, 357] on img at bounding box center [711, 399] width 1920 height 674
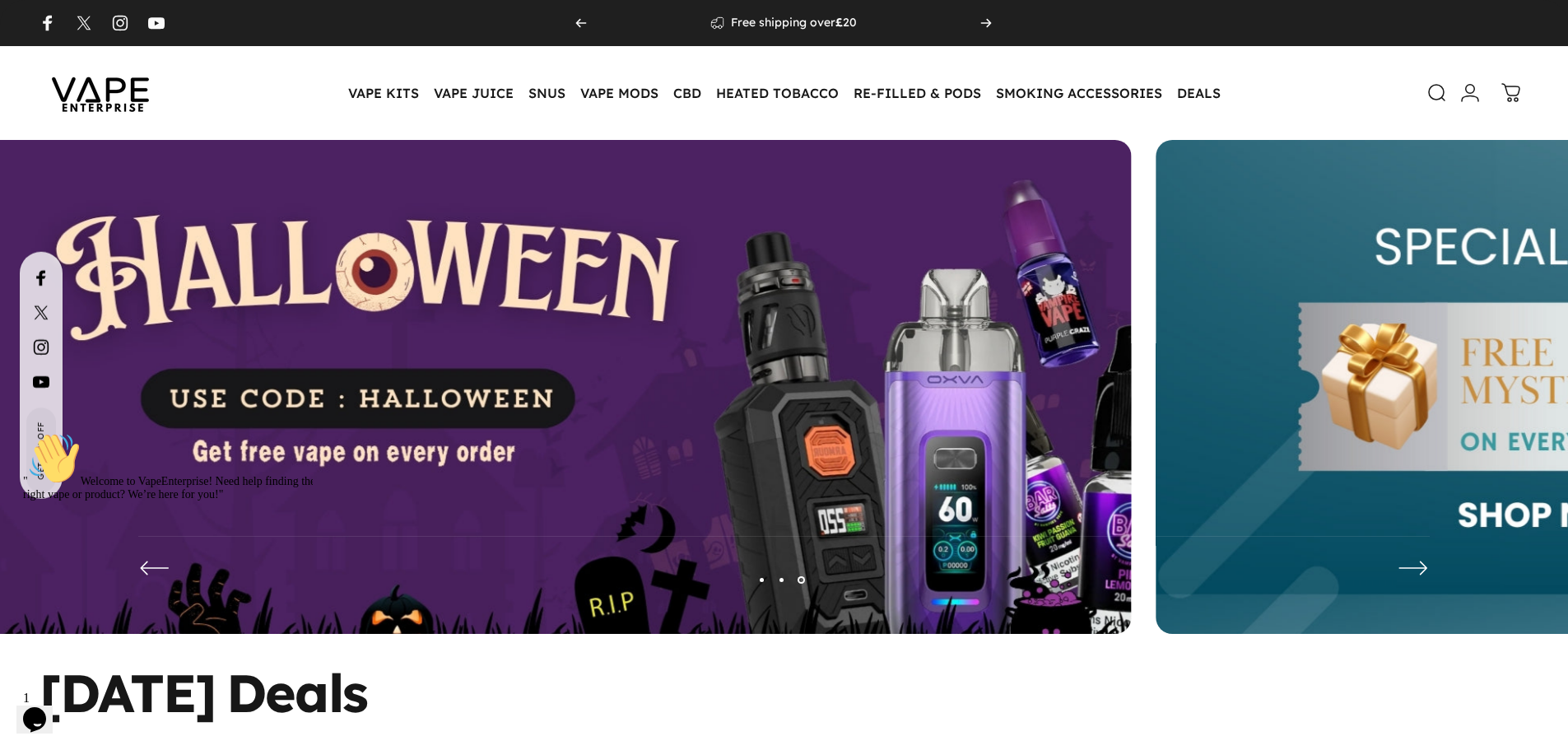
click at [226, 370] on img at bounding box center [393, 399] width 1477 height 519
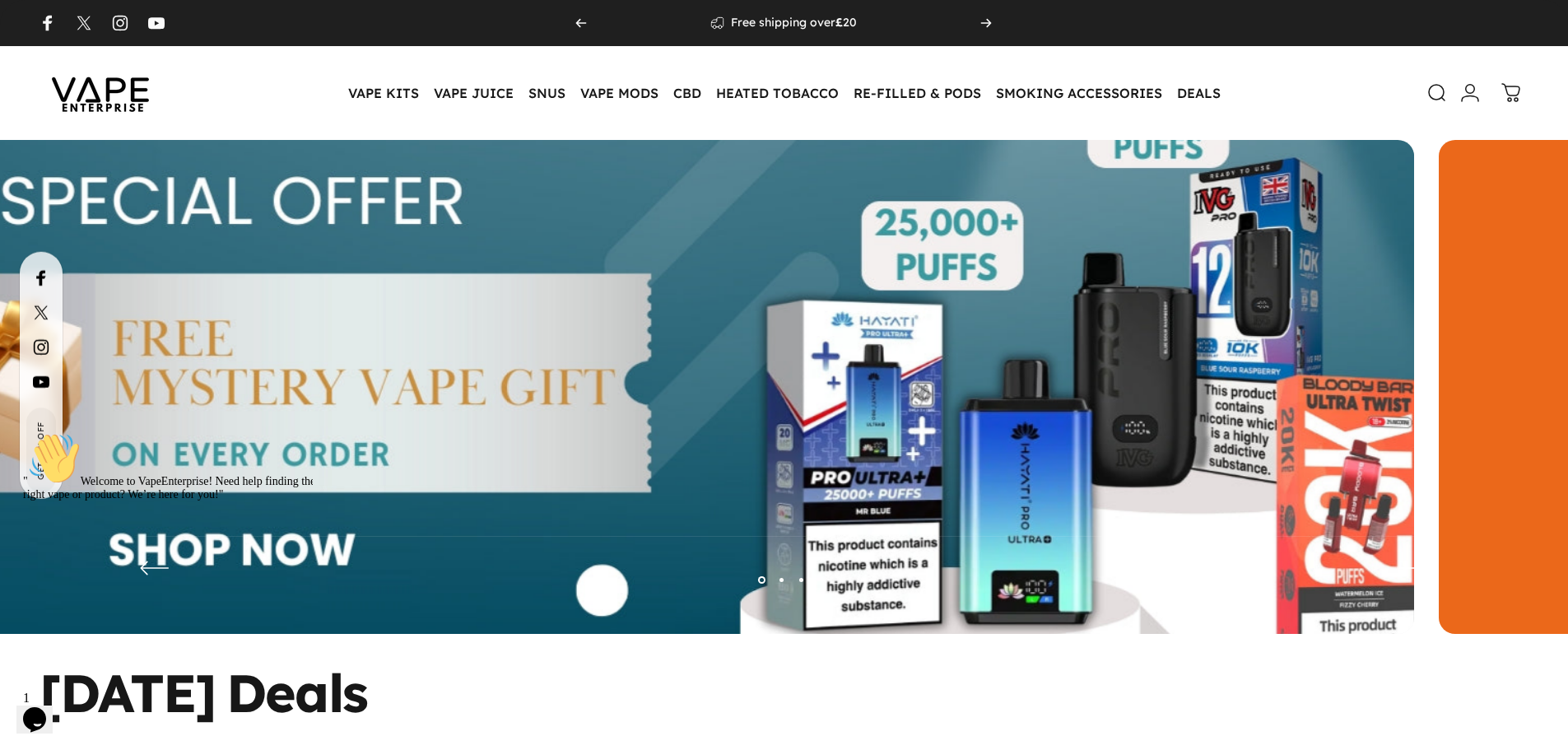
click at [120, 424] on img at bounding box center [676, 399] width 1920 height 674
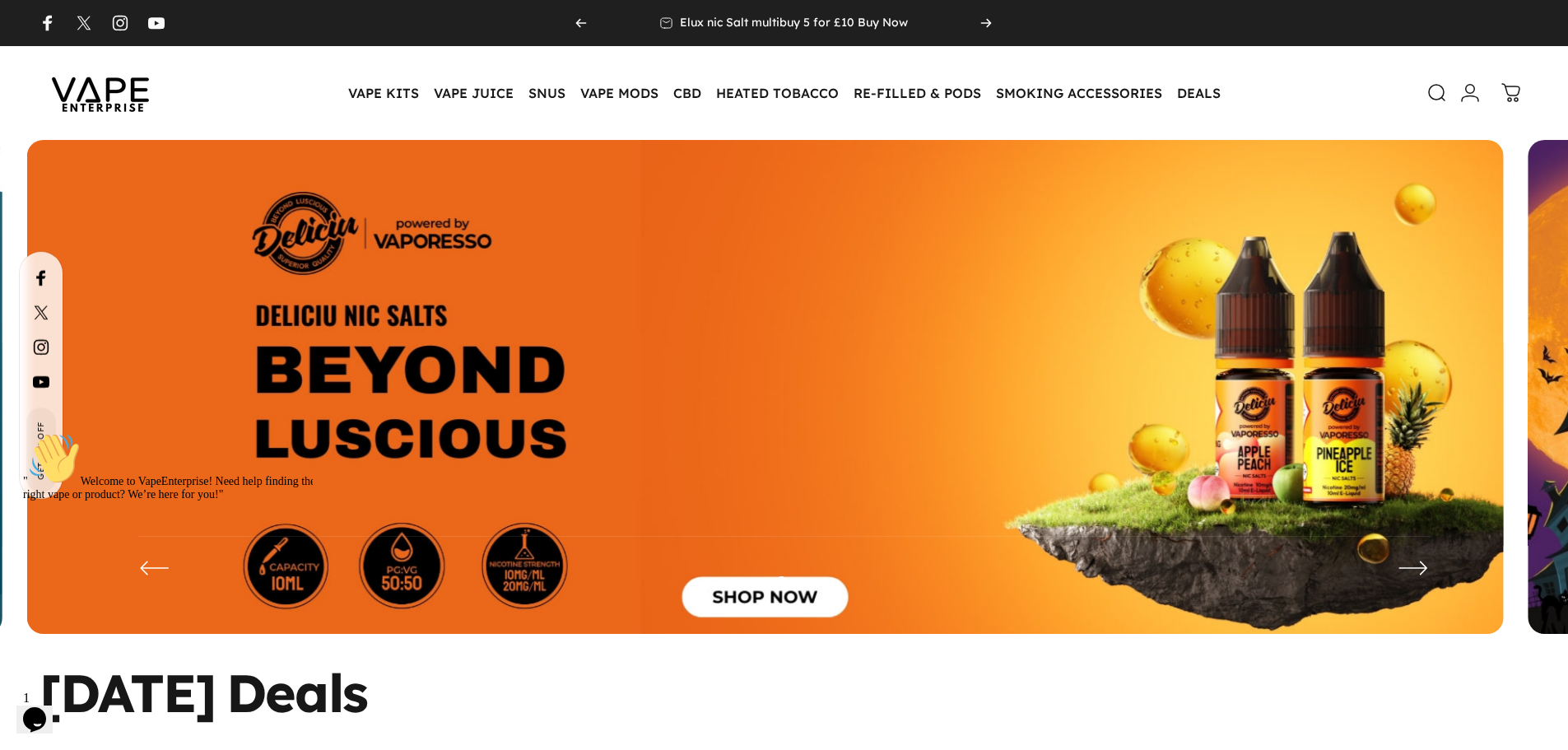
click at [393, 479] on img at bounding box center [765, 399] width 1477 height 519
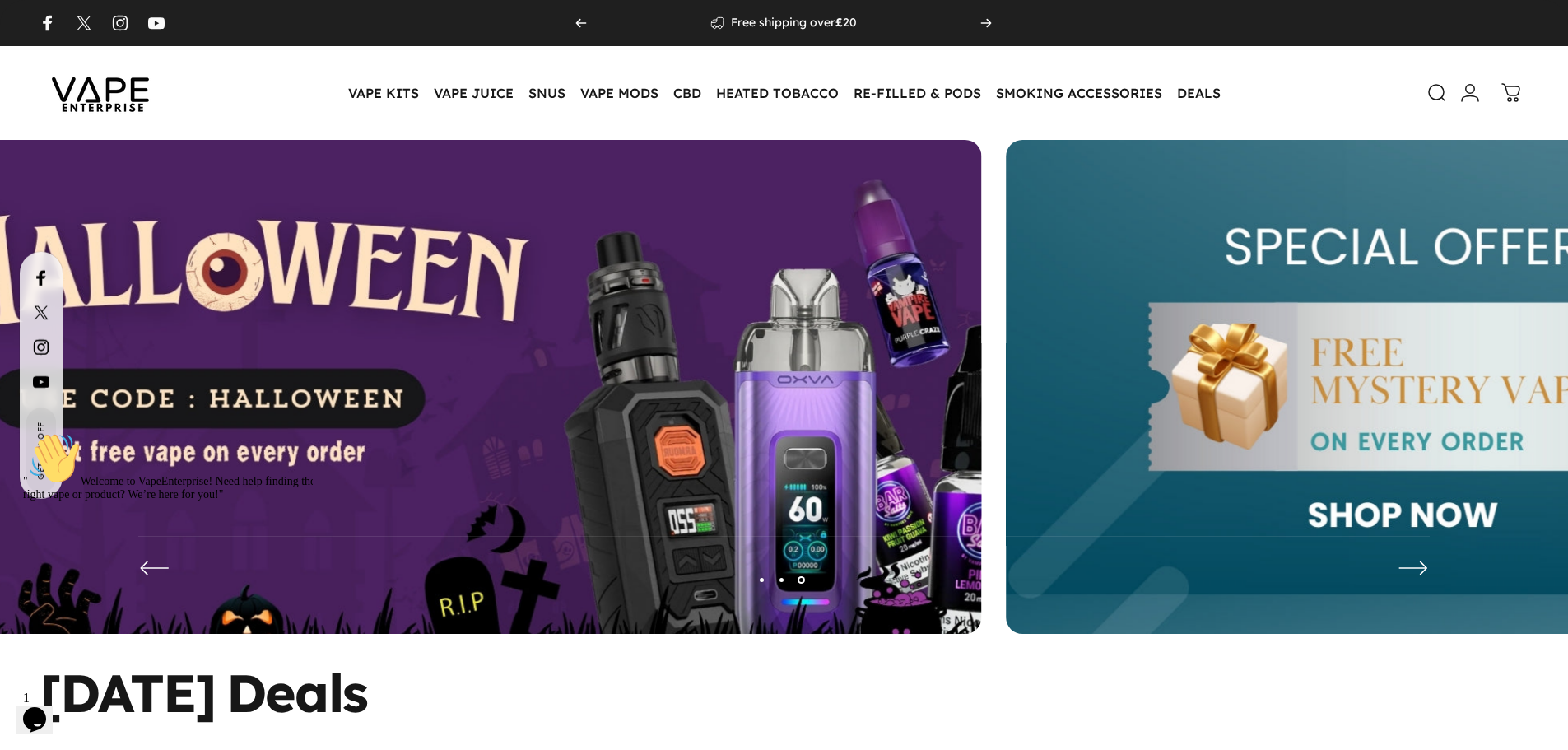
click at [364, 433] on img at bounding box center [242, 399] width 1477 height 519
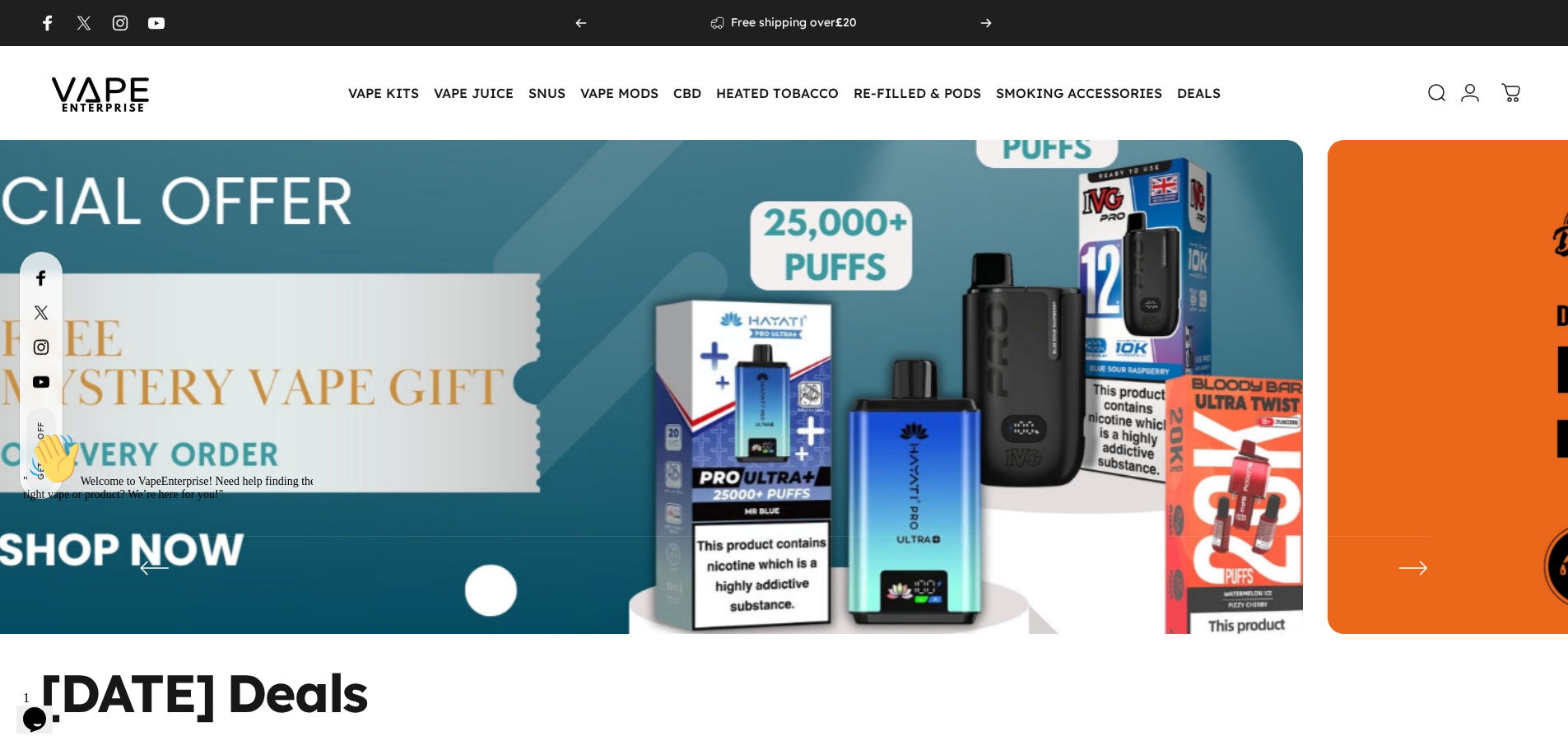
click at [452, 471] on img at bounding box center [564, 399] width 1920 height 674
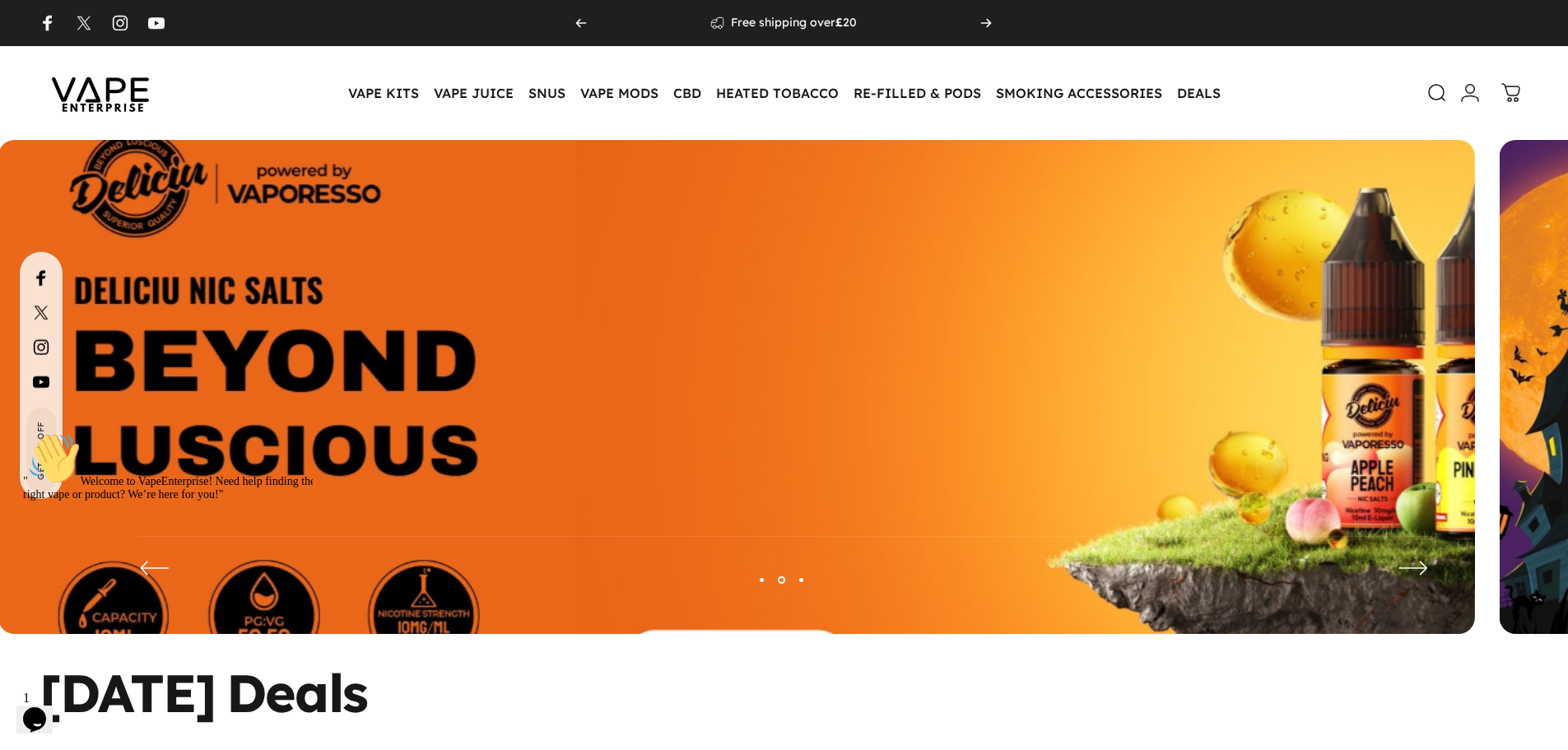
click at [106, 366] on img at bounding box center [736, 399] width 1920 height 674
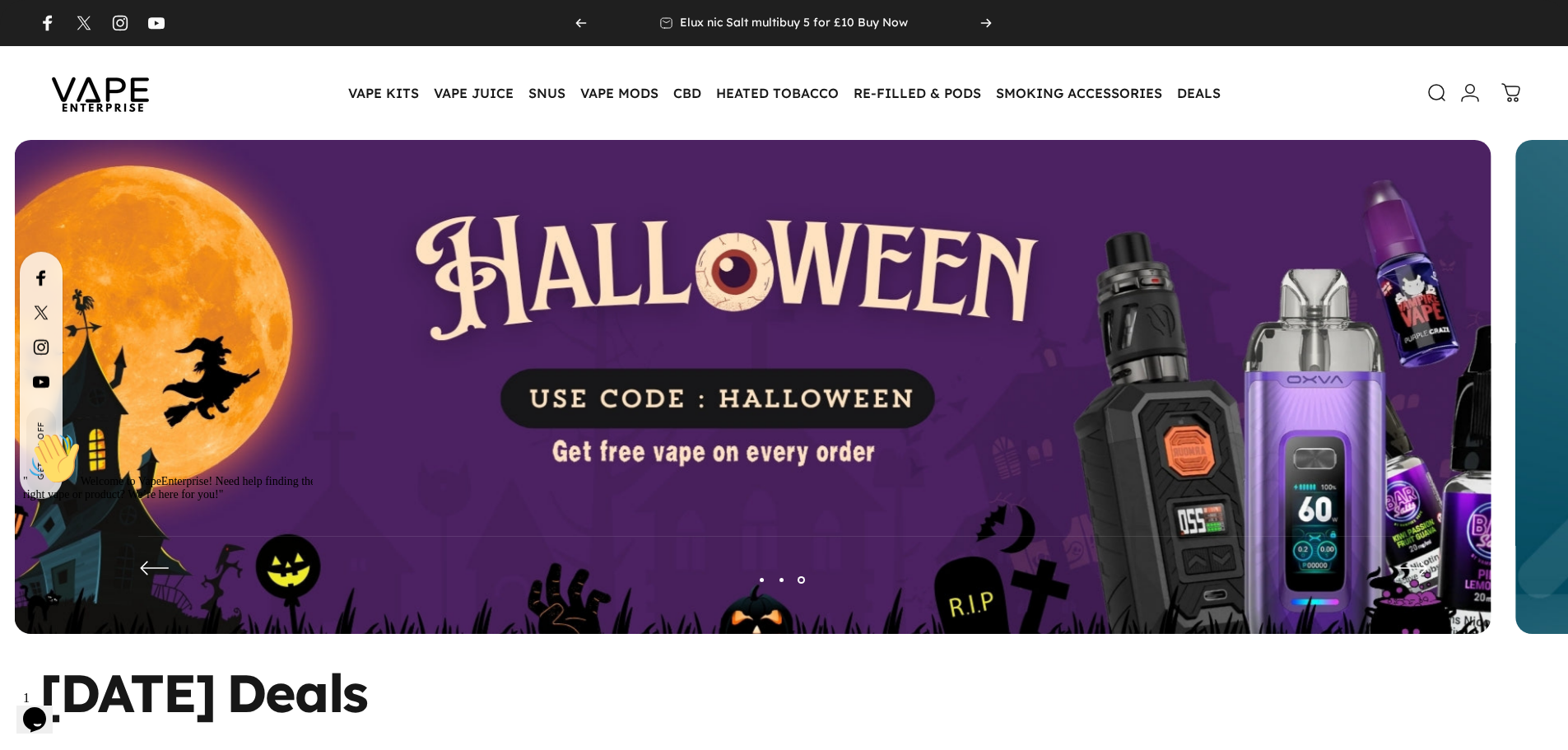
click at [23, 432] on icon "Chat attention grabber" at bounding box center [23, 432] width 0 height 0
click at [15, 530] on img at bounding box center [753, 399] width 1477 height 519
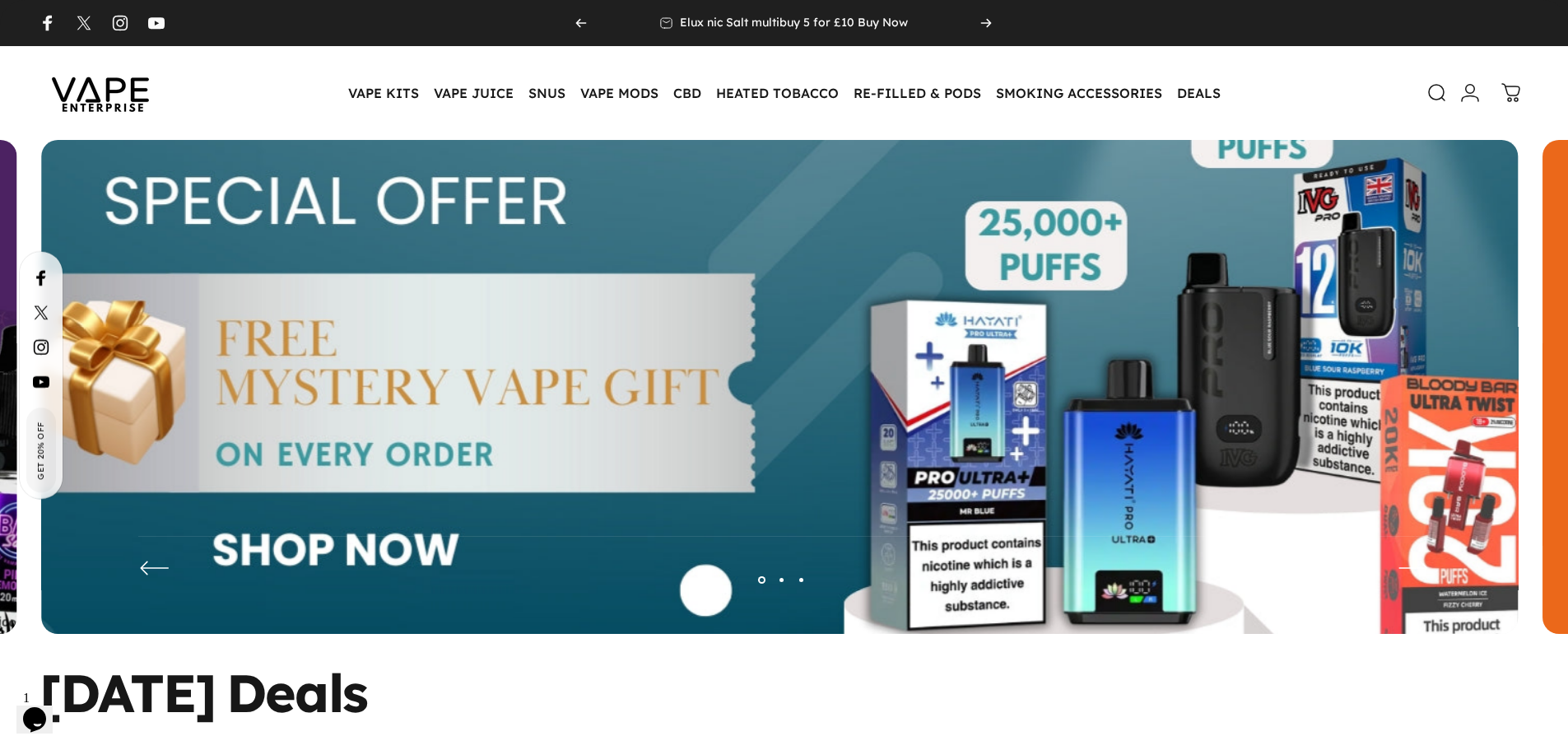
click at [454, 491] on img at bounding box center [779, 399] width 1920 height 674
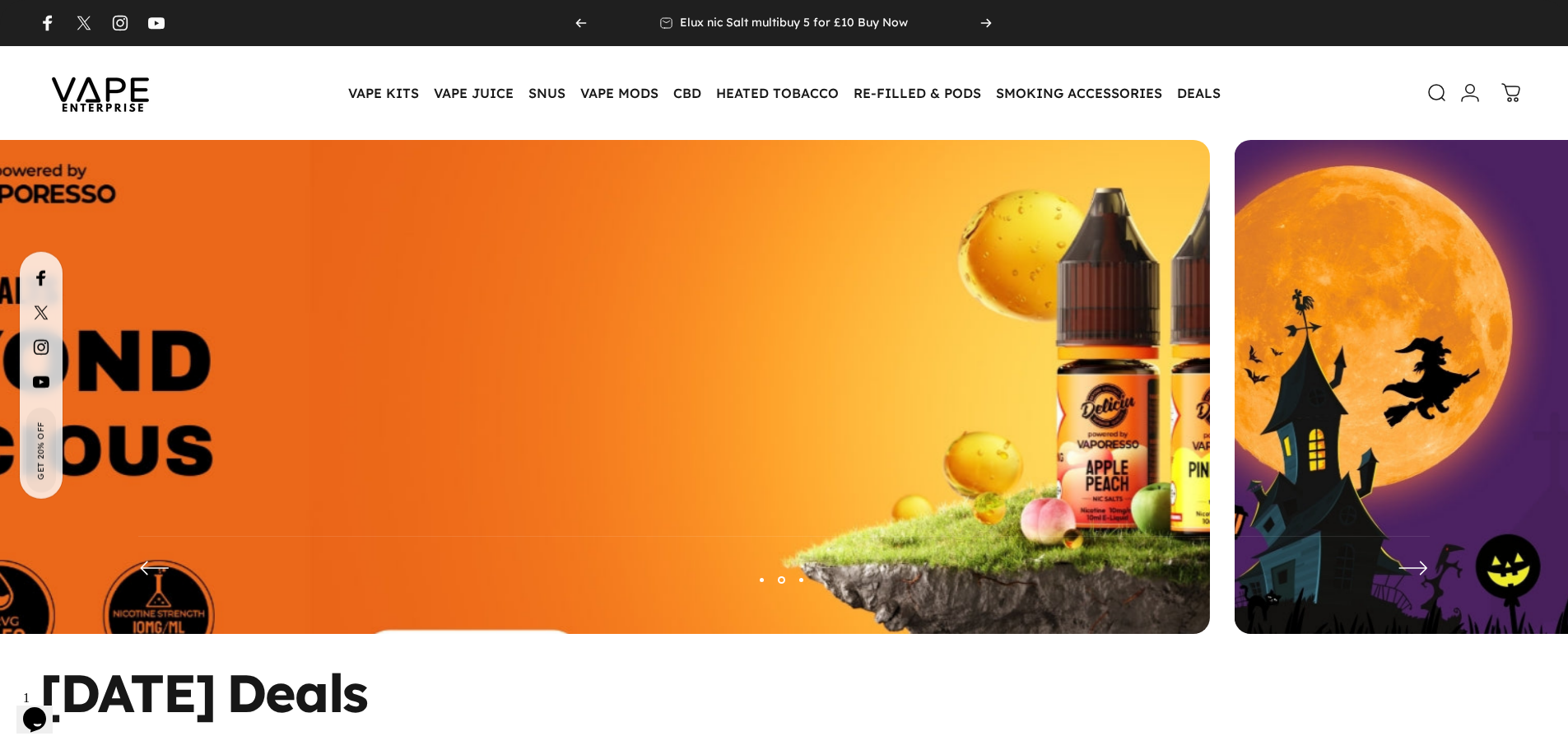
click at [490, 392] on img at bounding box center [471, 399] width 1920 height 674
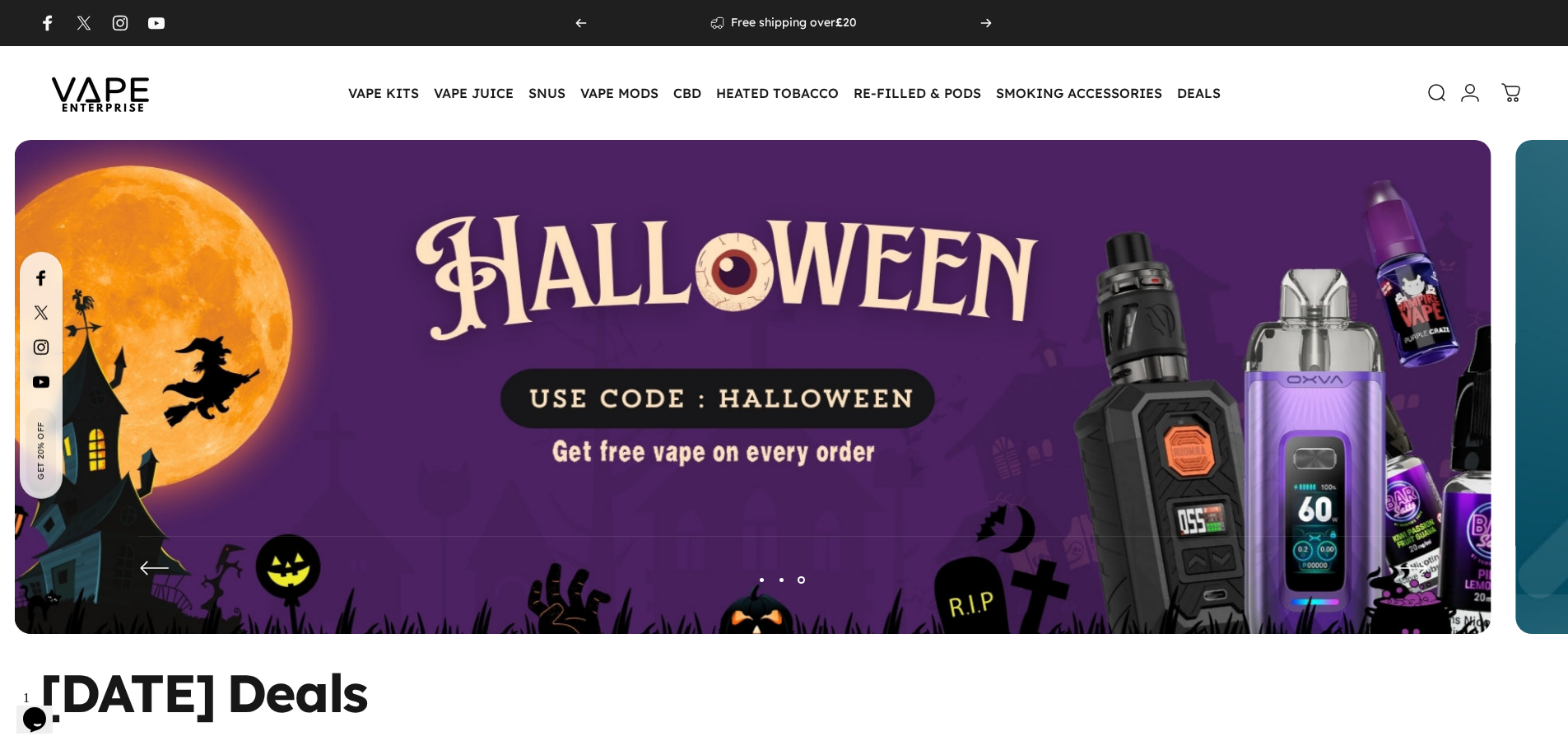
click at [388, 408] on img at bounding box center [753, 399] width 1477 height 519
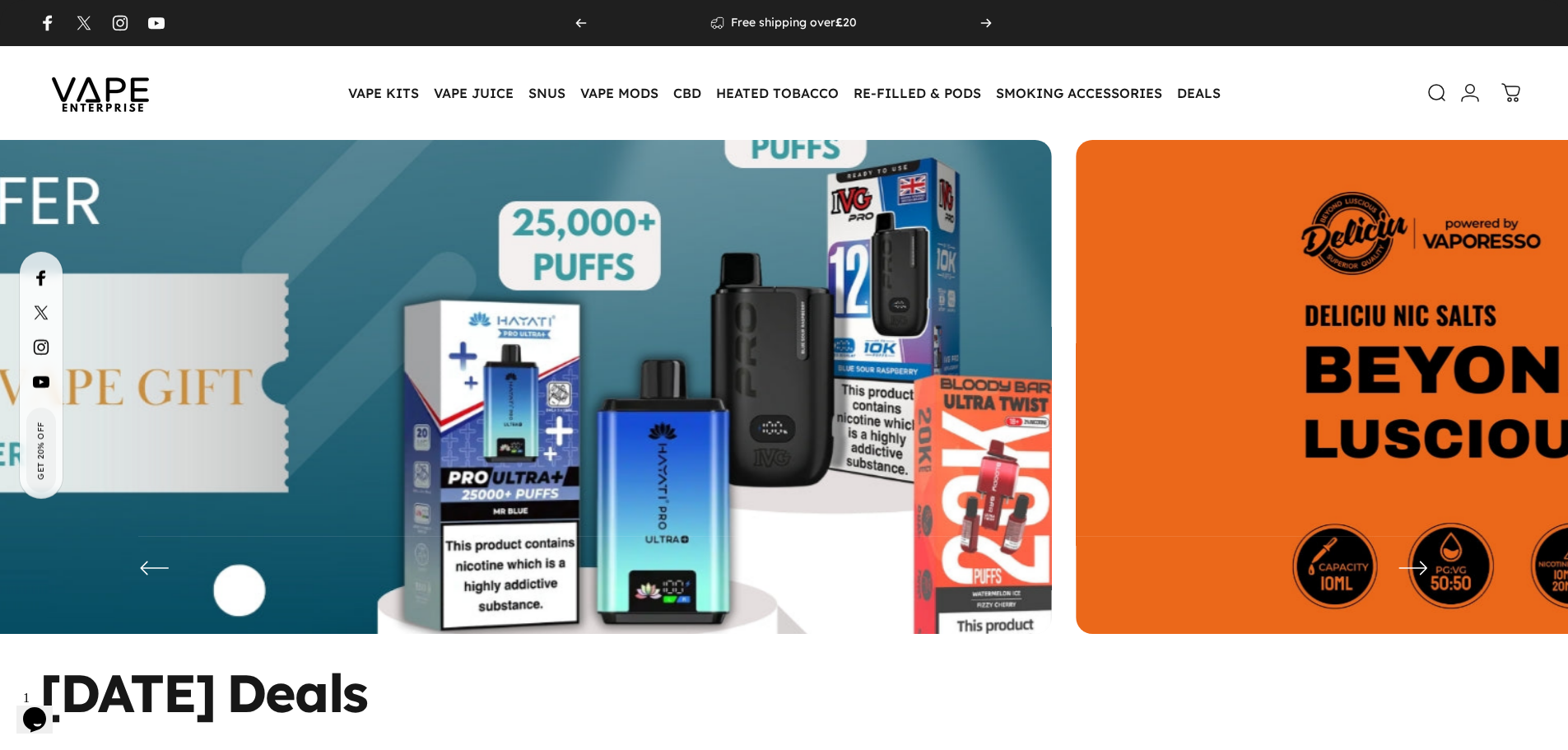
click at [435, 466] on img at bounding box center [312, 399] width 1920 height 674
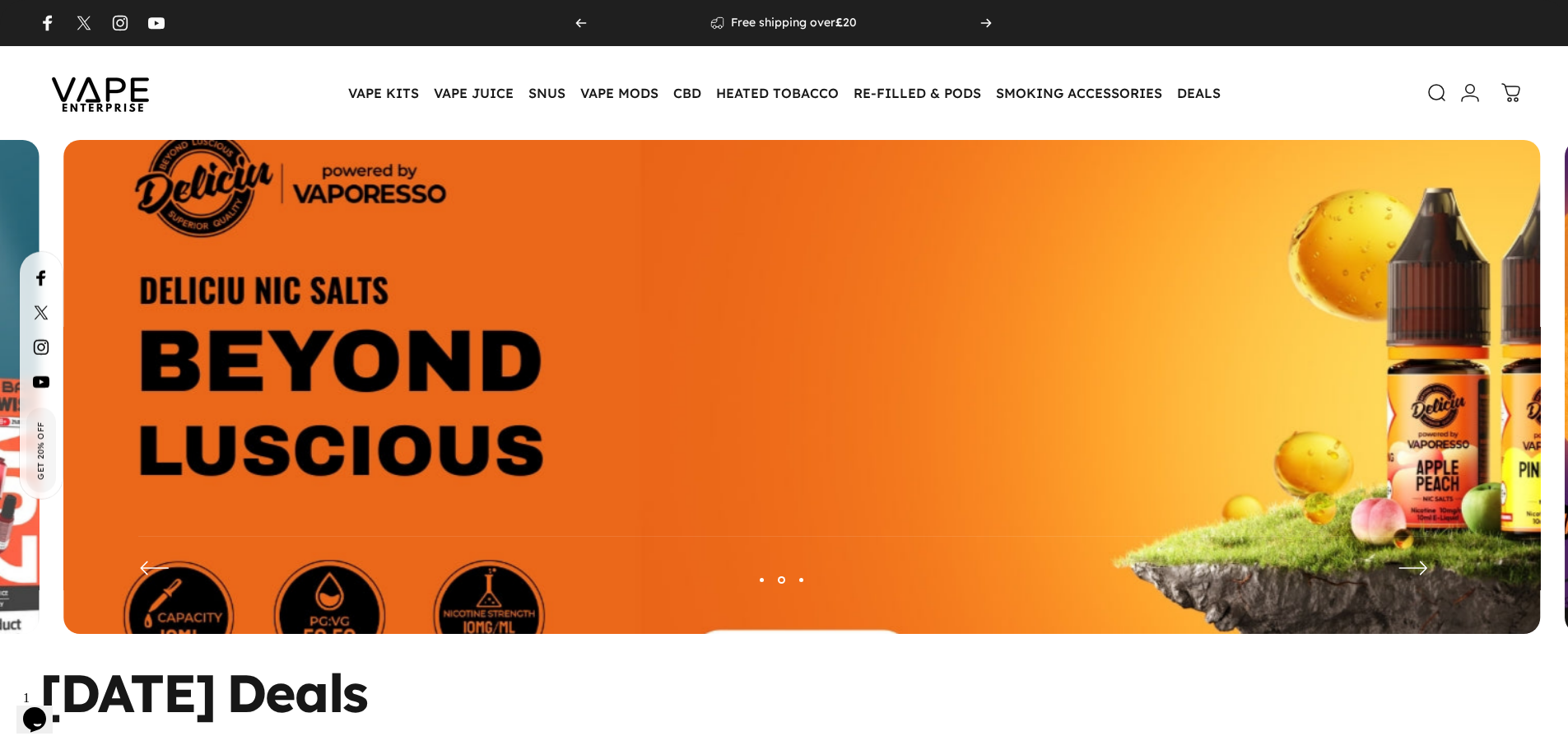
click at [384, 487] on img at bounding box center [802, 399] width 1920 height 674
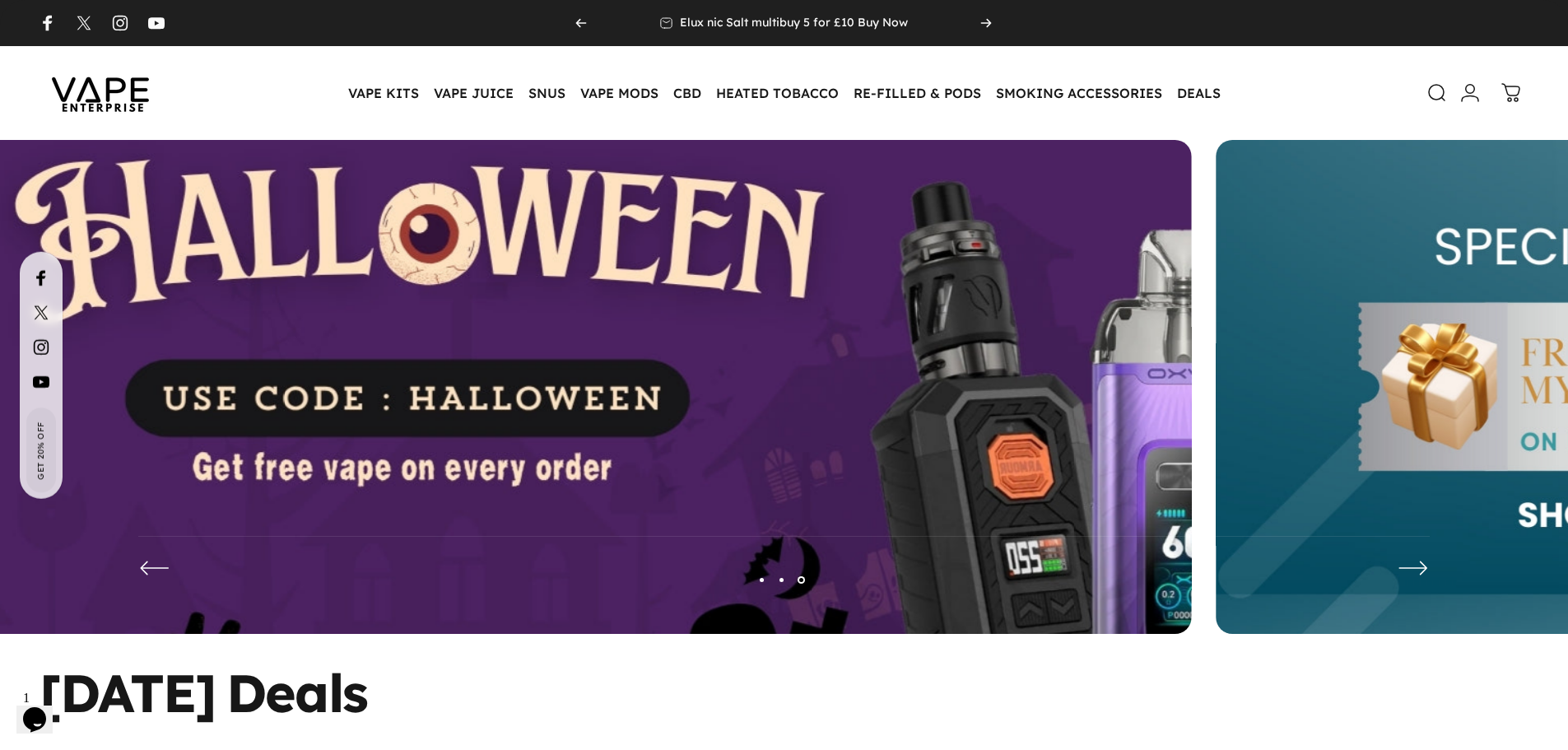
click at [193, 534] on img at bounding box center [452, 399] width 1920 height 674
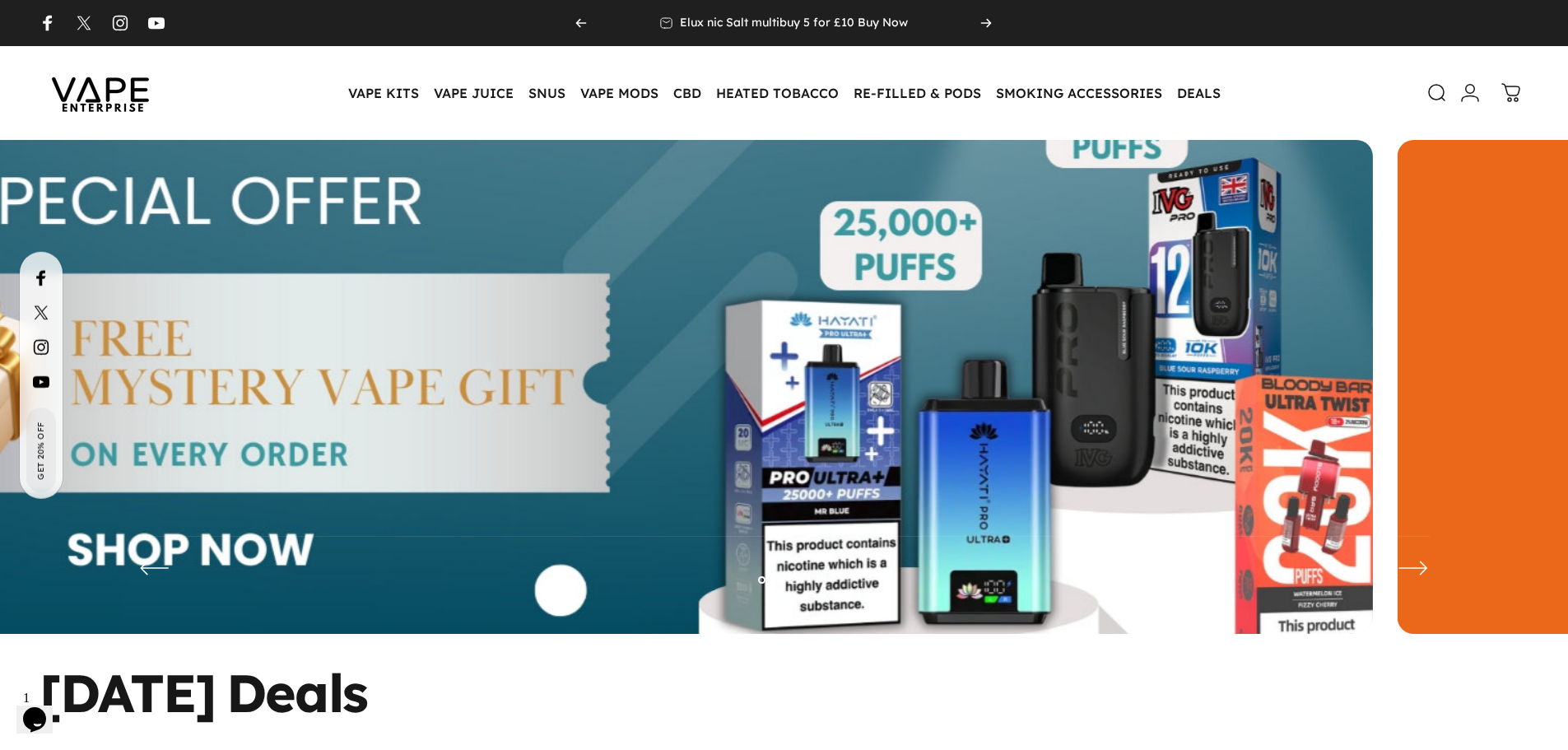
click at [250, 536] on img at bounding box center [634, 399] width 1920 height 674
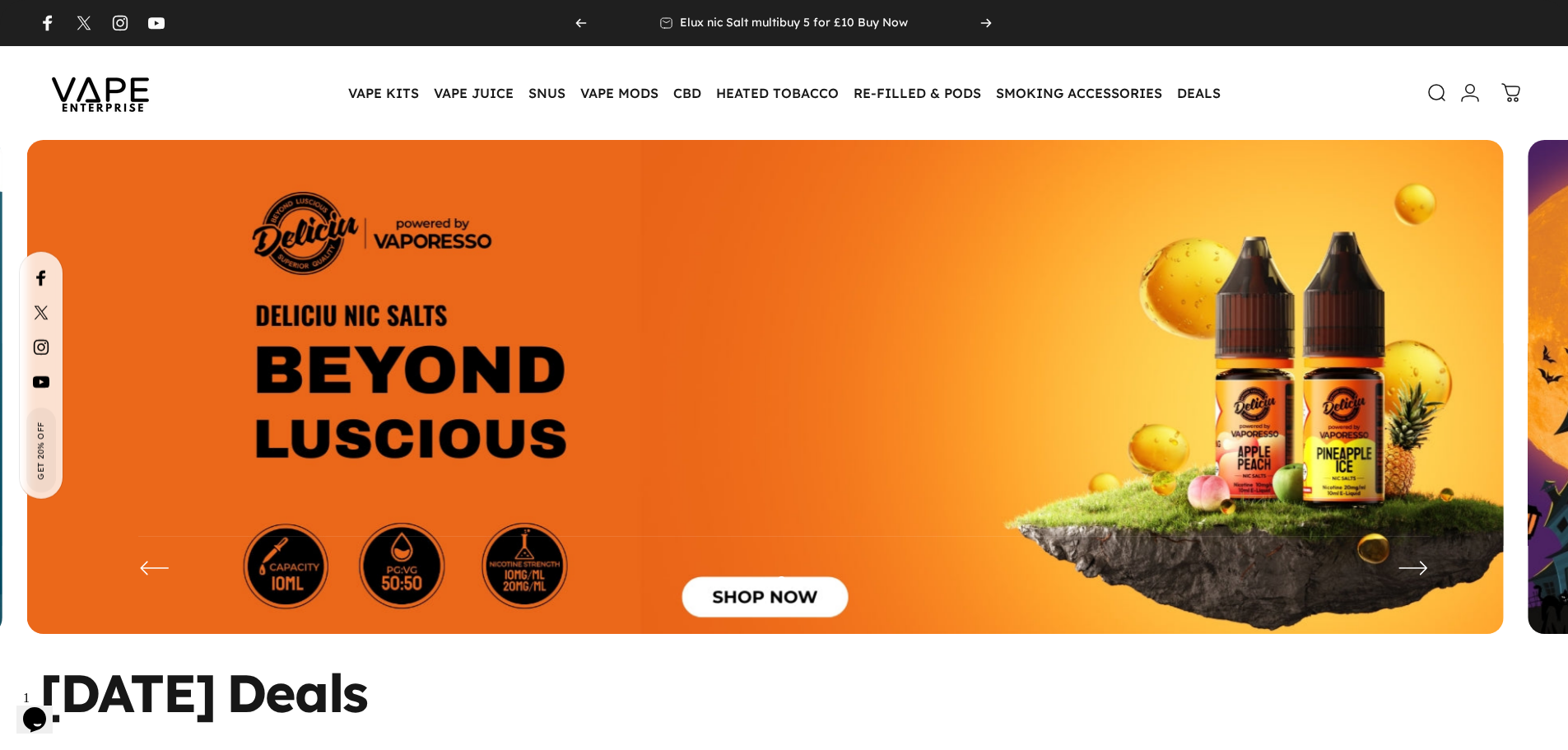
click at [551, 455] on img at bounding box center [765, 399] width 1477 height 519
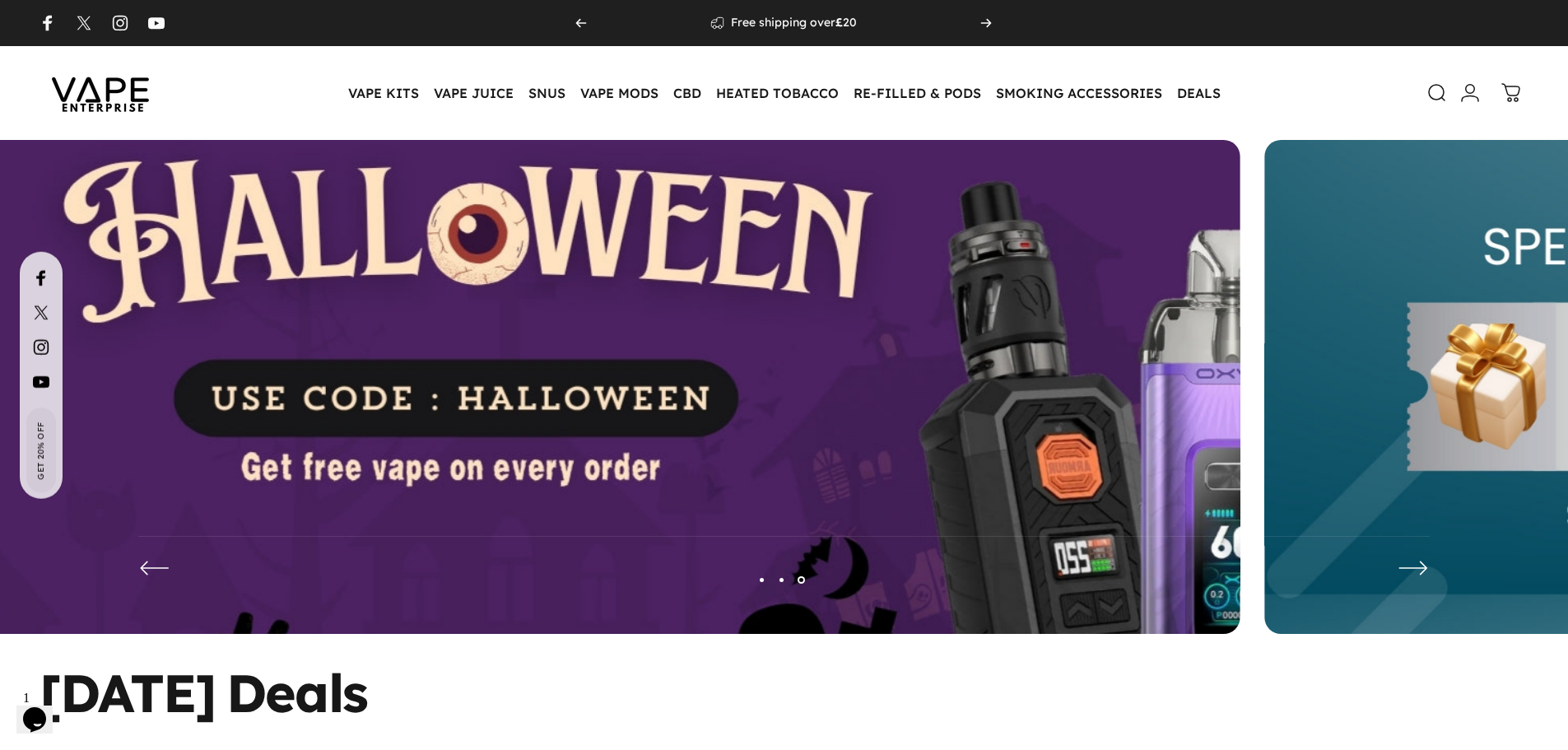
click at [445, 479] on img at bounding box center [501, 399] width 1920 height 674
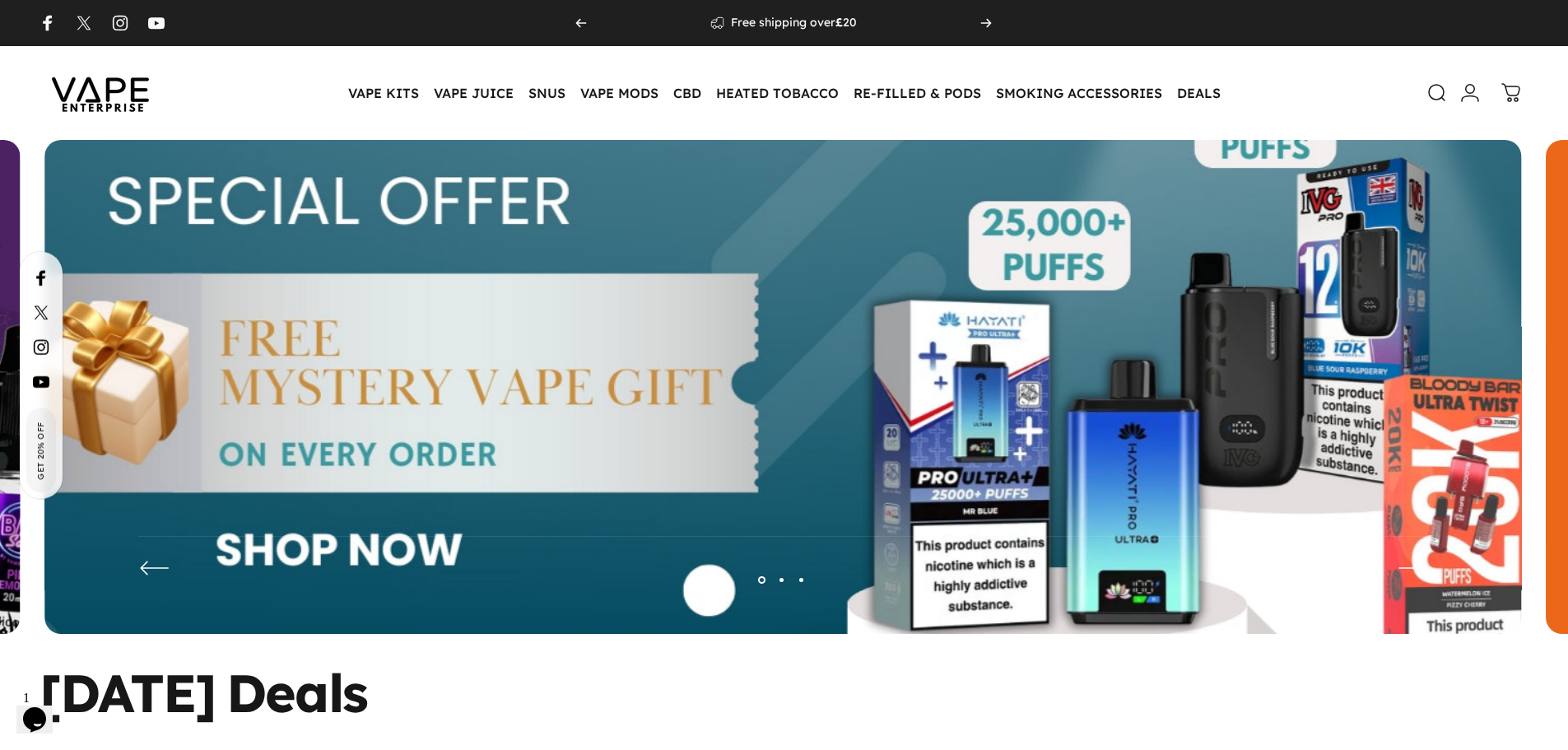
click at [704, 521] on img at bounding box center [783, 399] width 1920 height 674
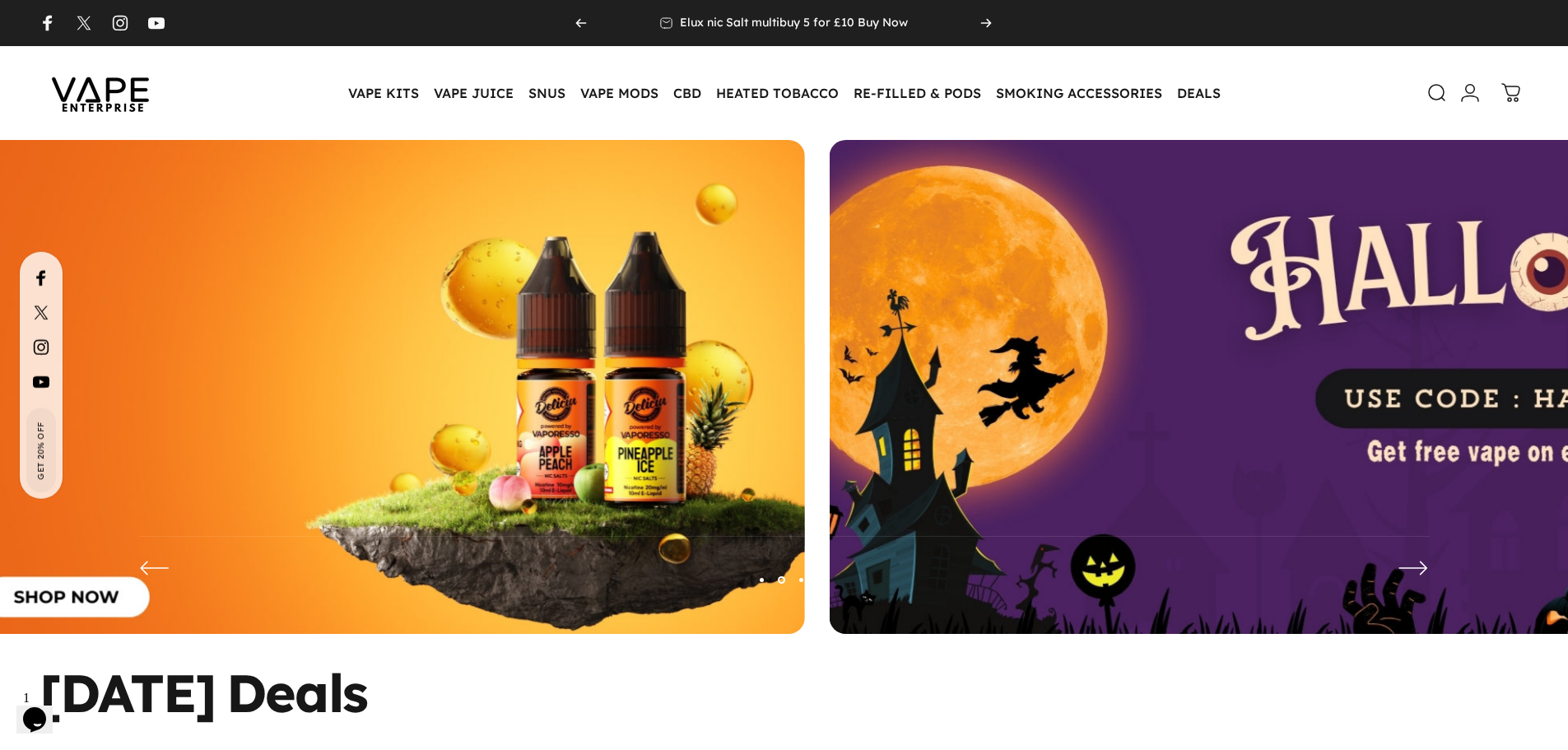
click at [0, 491] on img at bounding box center [66, 399] width 1477 height 519
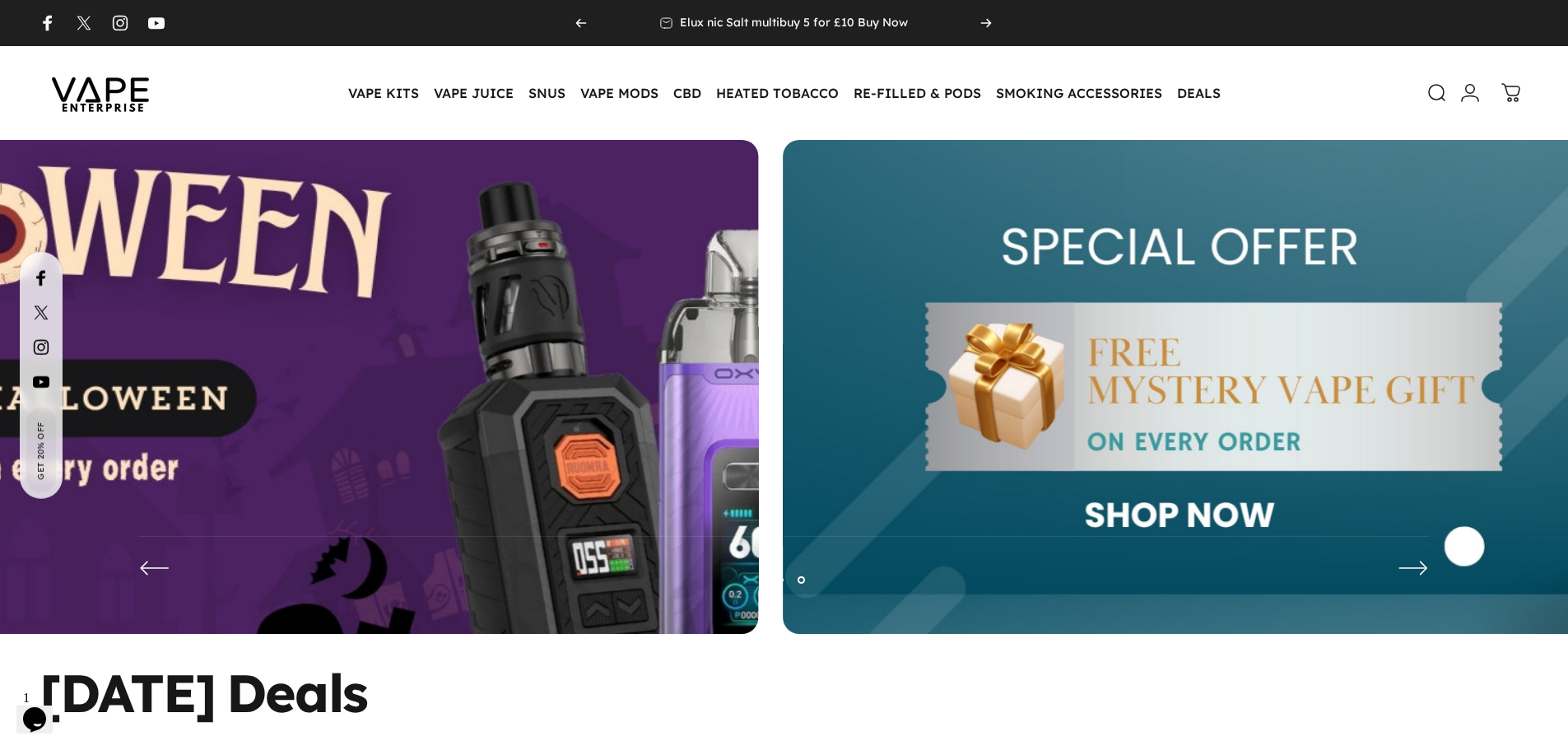
click at [165, 465] on img at bounding box center [19, 399] width 1920 height 674
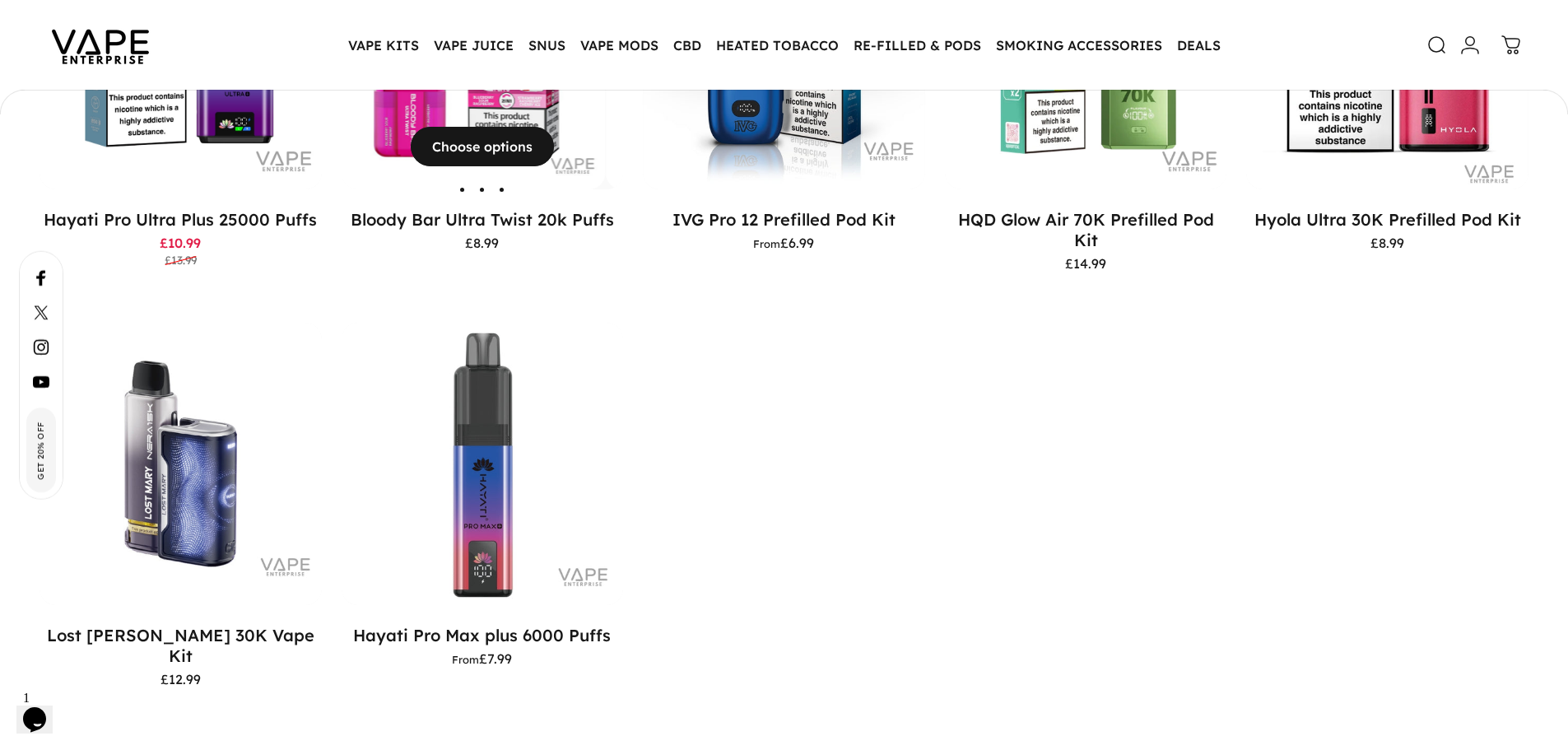
scroll to position [2465, 0]
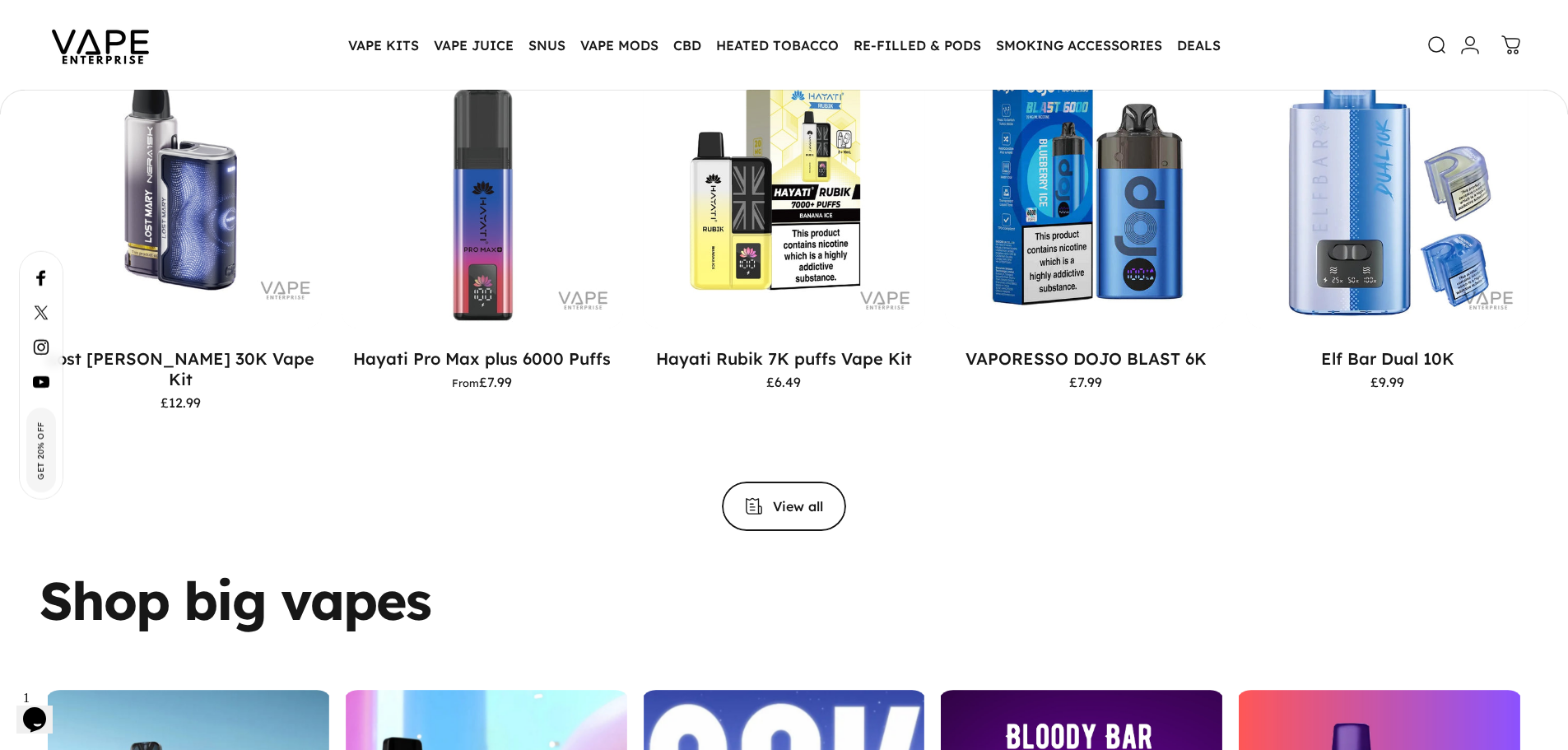
drag, startPoint x: 43, startPoint y: 582, endPoint x: 425, endPoint y: 593, distance: 382.2
click at [425, 593] on h6 "Shop big vapes" at bounding box center [235, 599] width 391 height 52
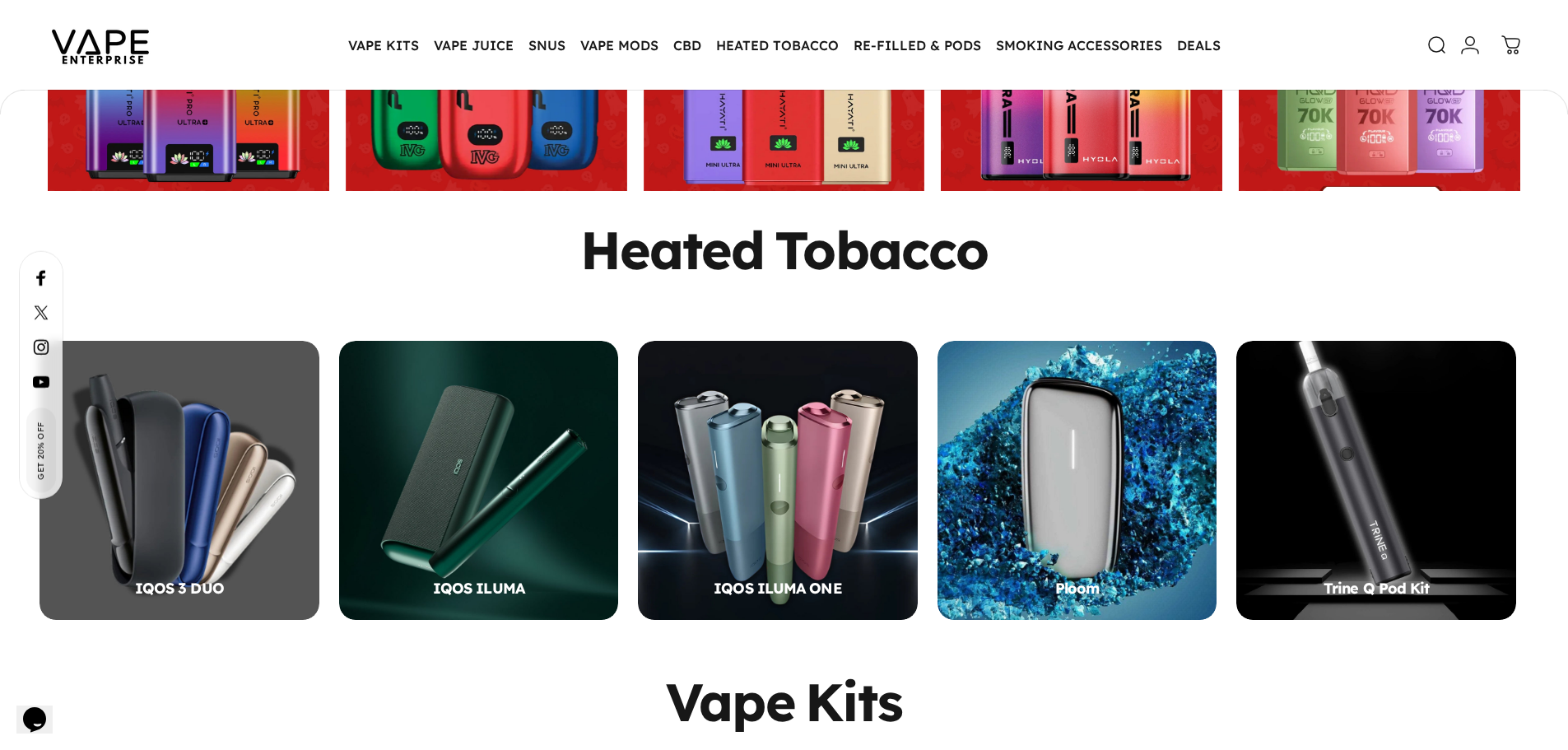
scroll to position [326, 0]
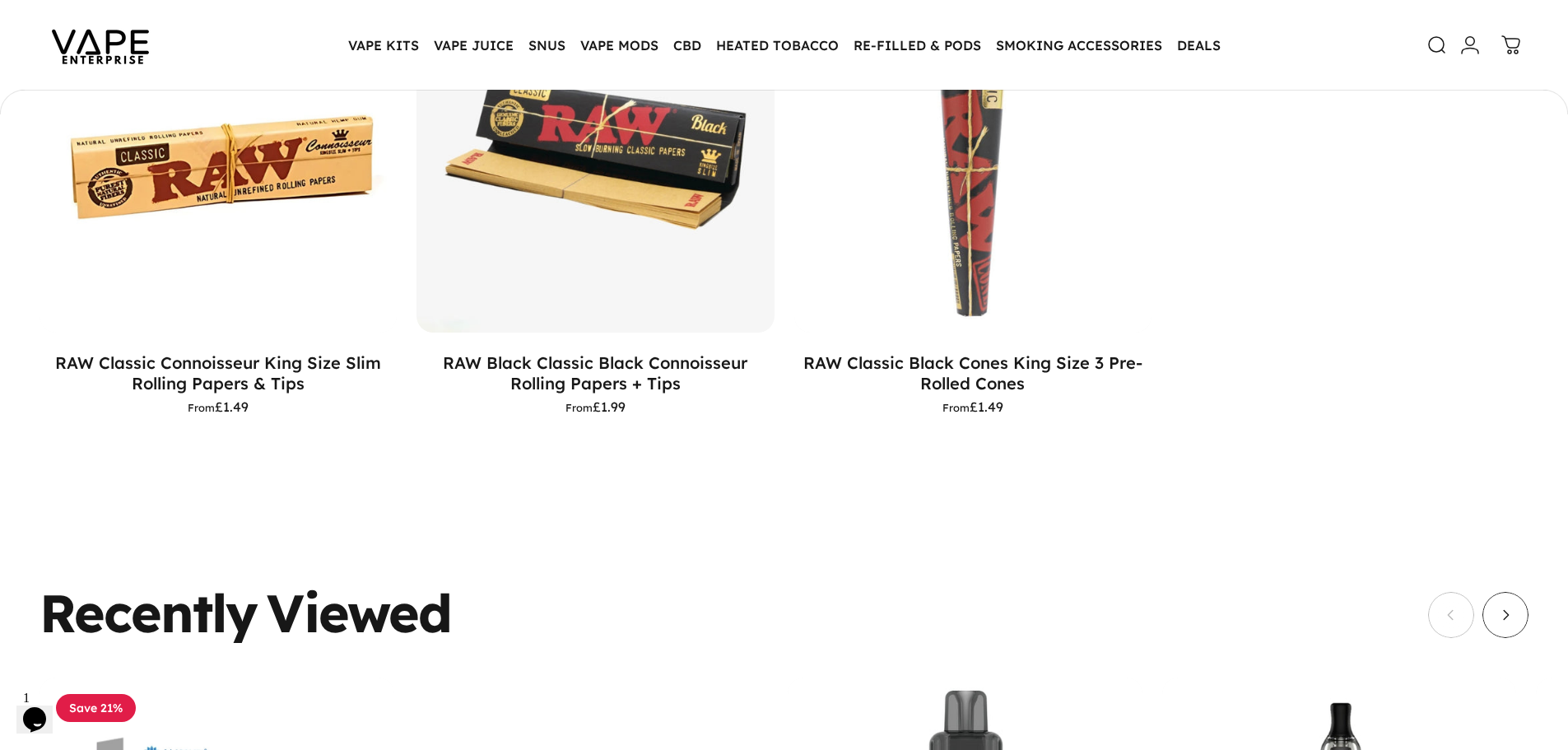
scroll to position [1066, 0]
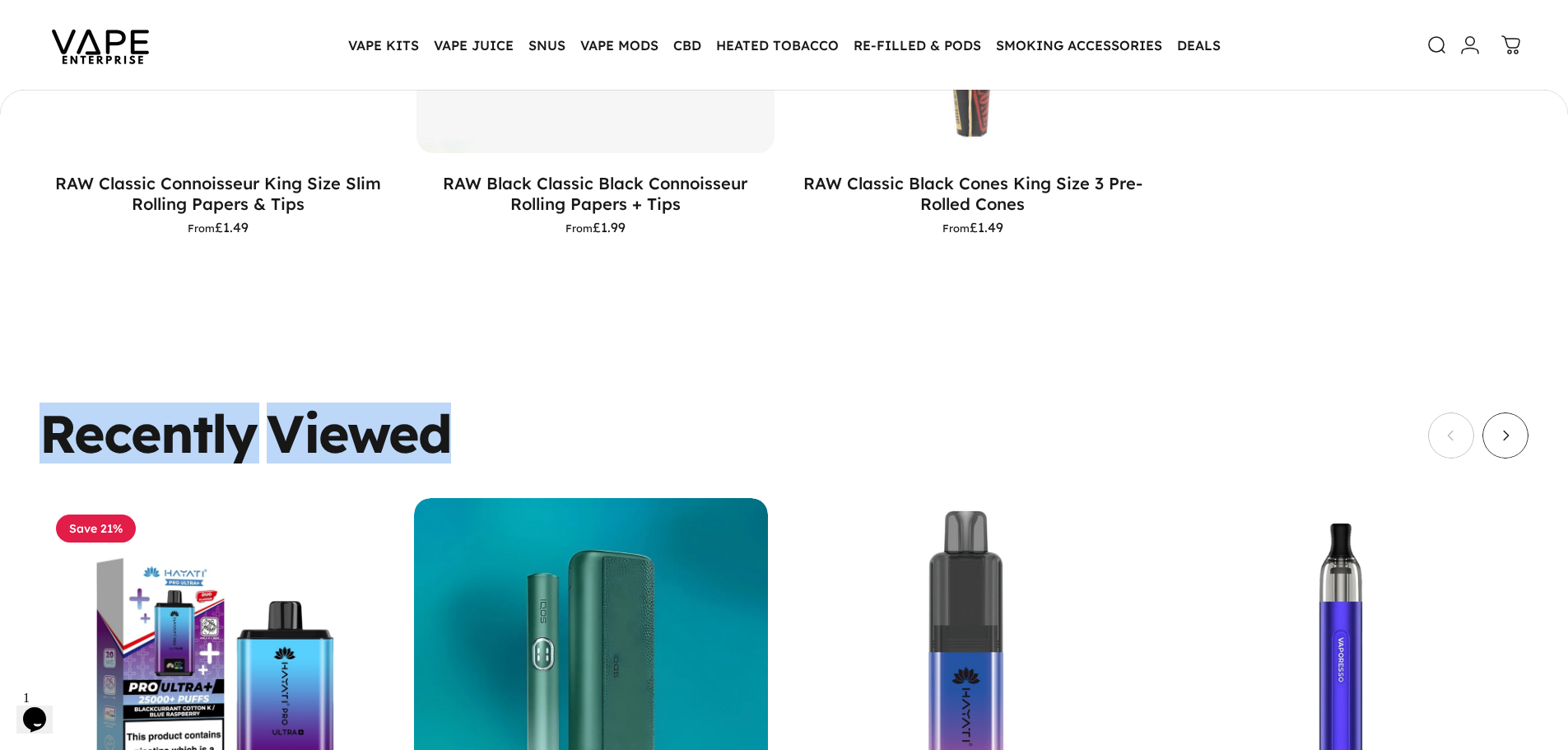
drag, startPoint x: 44, startPoint y: 435, endPoint x: 458, endPoint y: 435, distance: 414.0
click at [458, 435] on div "Recently Viewed" at bounding box center [784, 433] width 1489 height 51
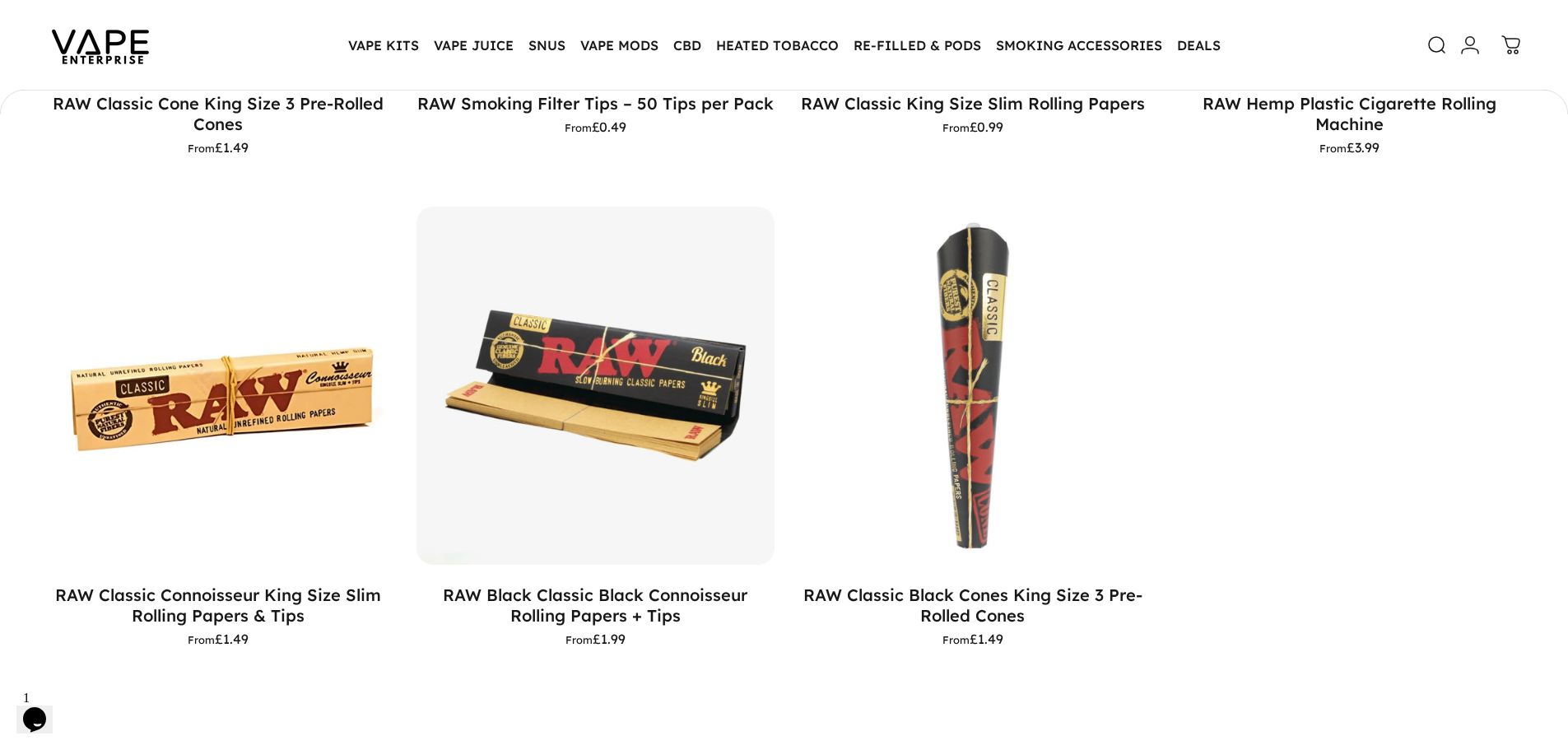
scroll to position [1311, 0]
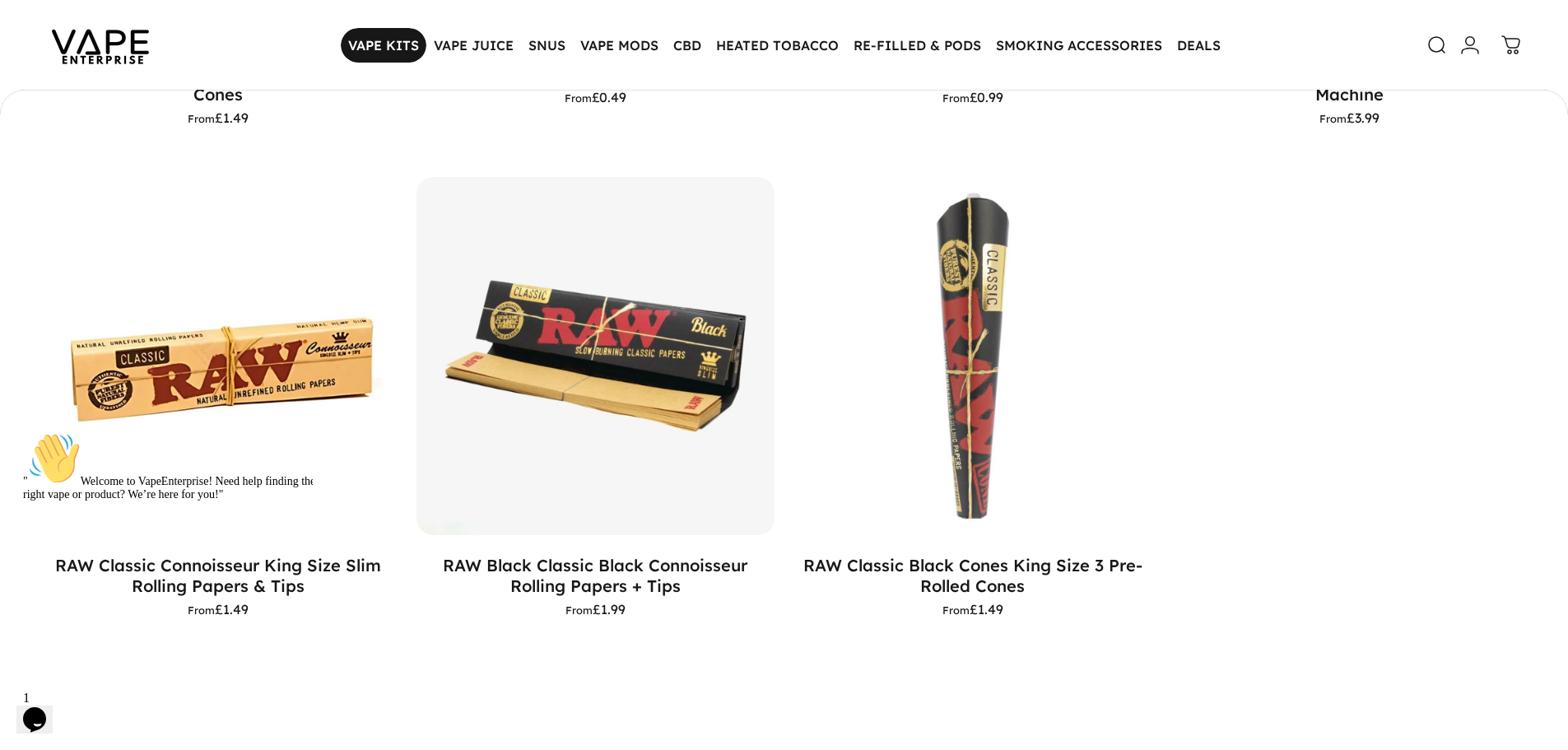
scroll to position [653, 0]
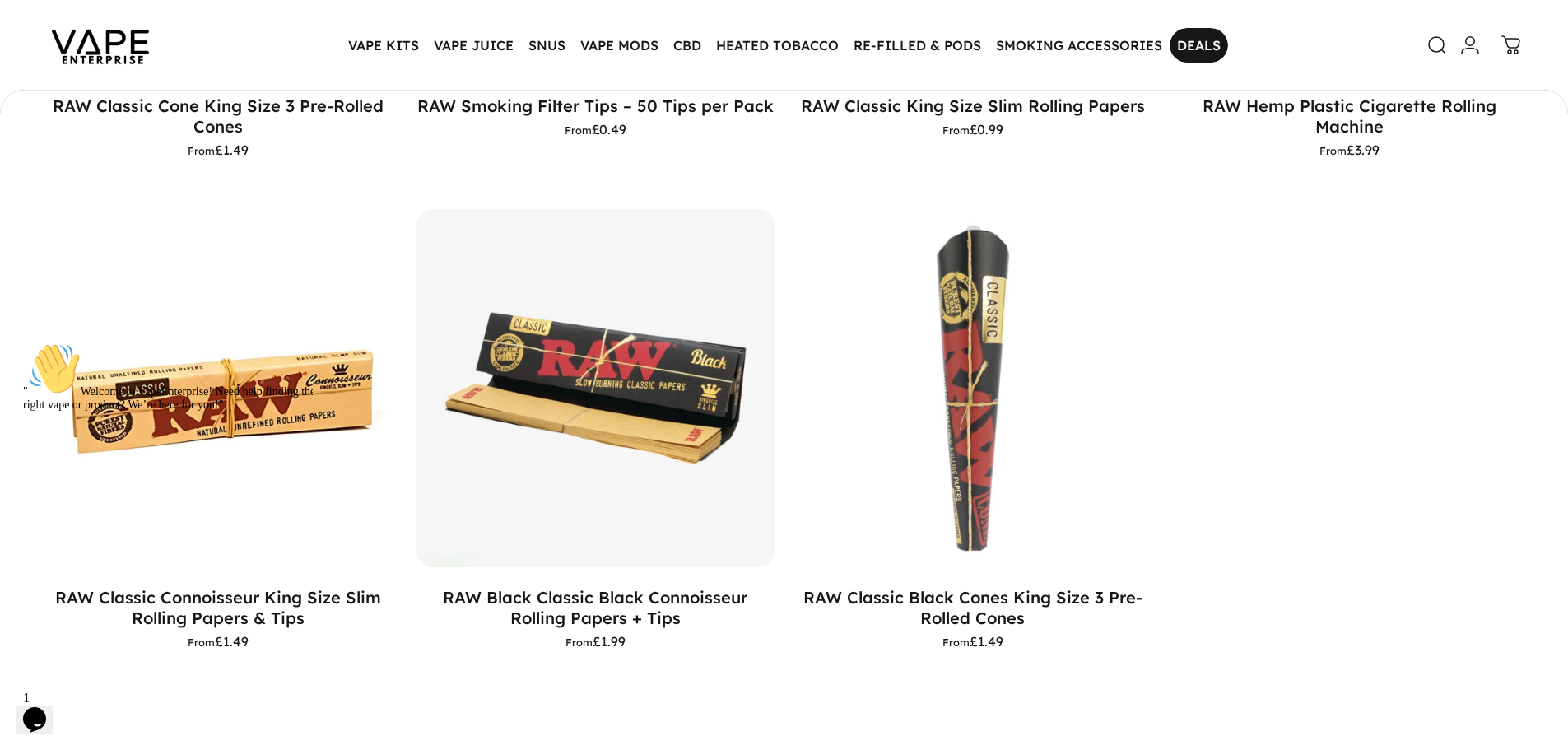
click at [1186, 46] on link "DEALS DEALS" at bounding box center [1199, 46] width 58 height 35
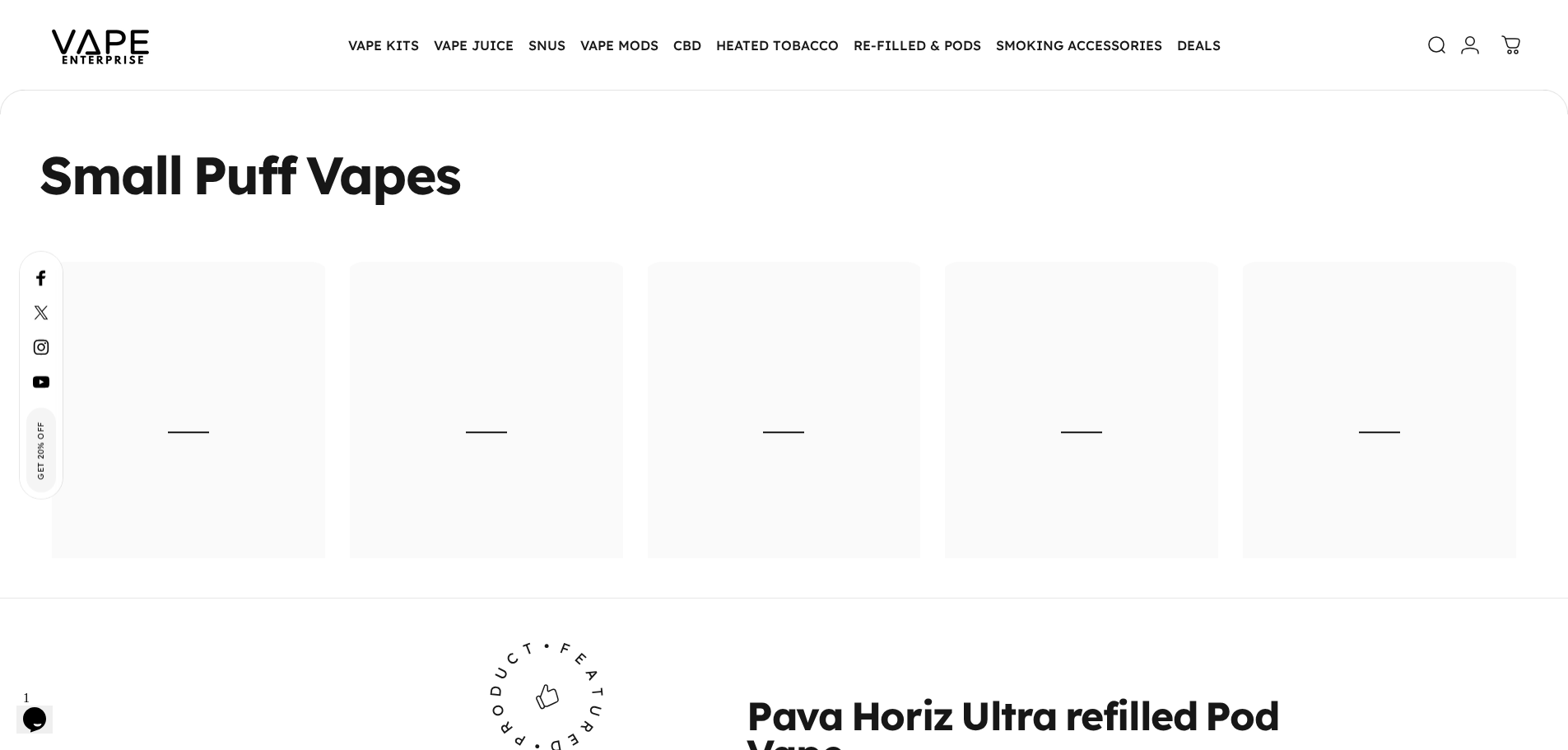
scroll to position [5756, 0]
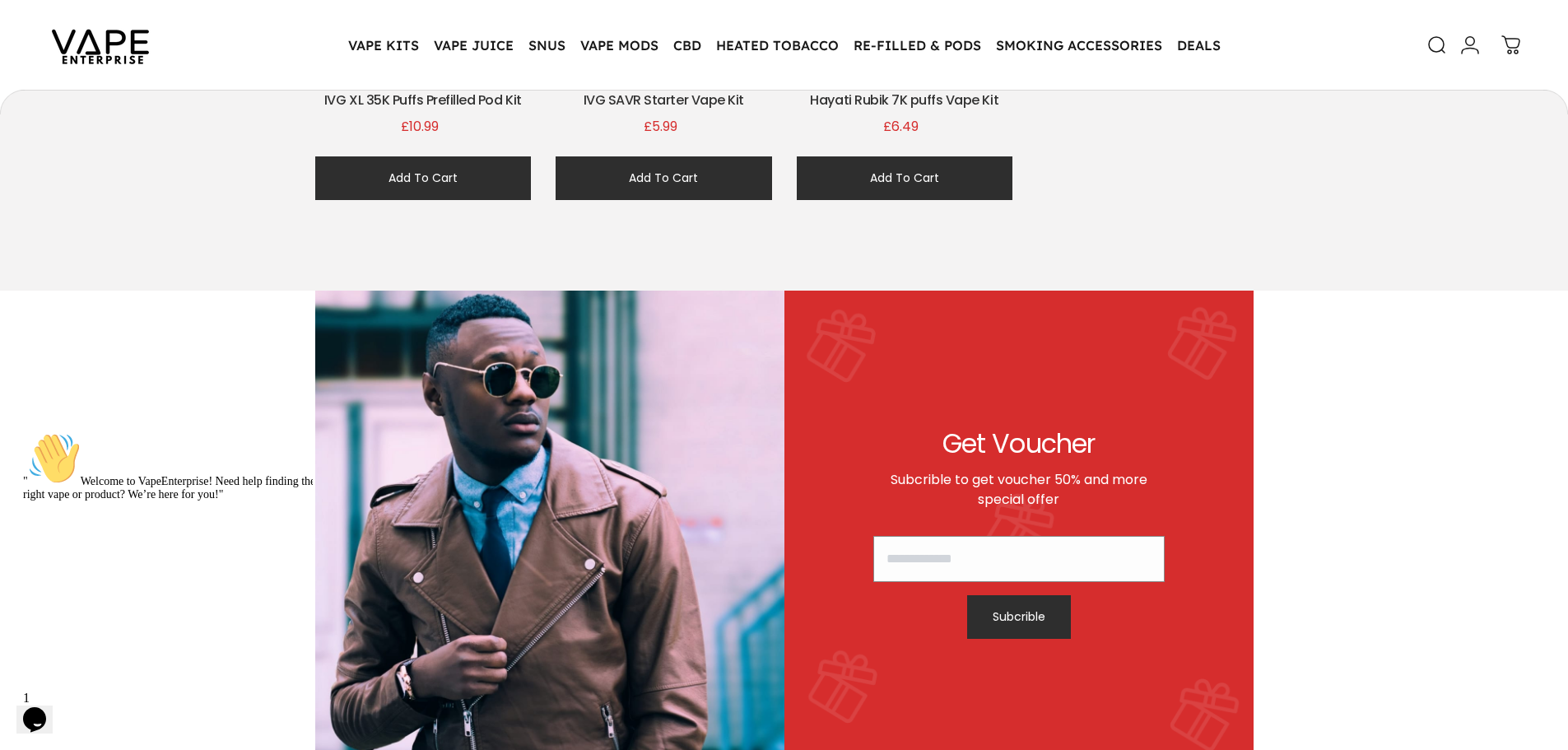
scroll to position [1806, 0]
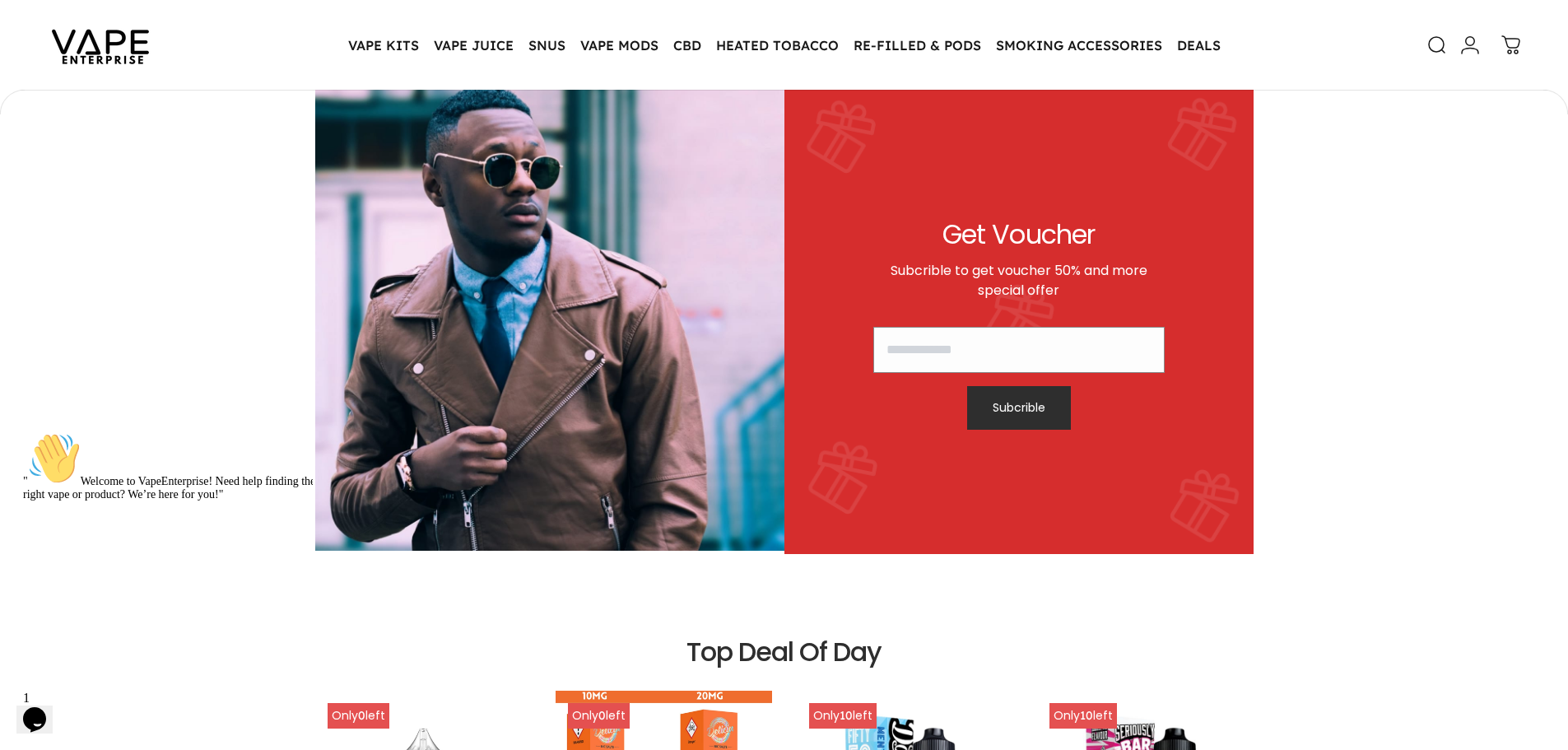
click at [102, 32] on img at bounding box center [100, 45] width 149 height 77
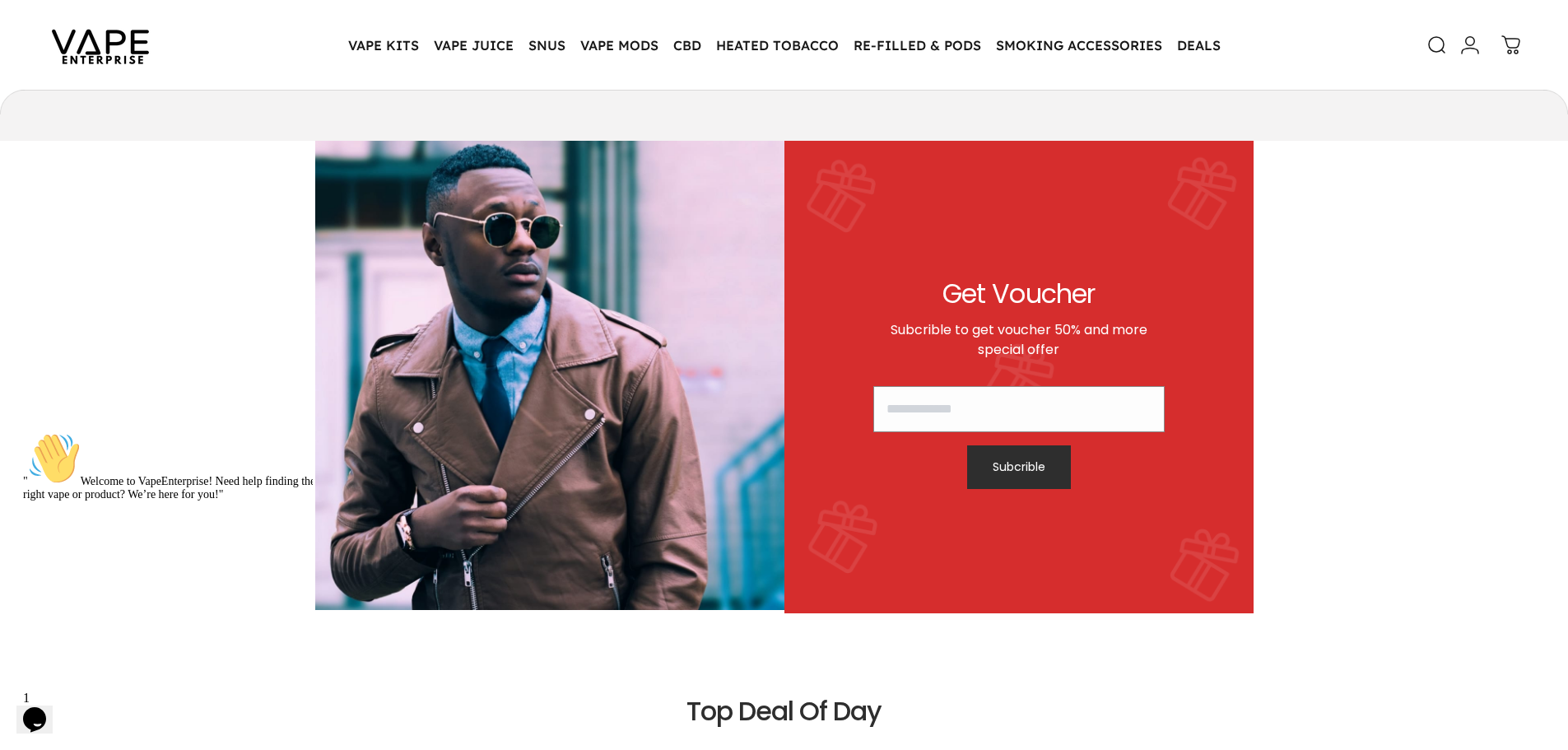
scroll to position [1478, 0]
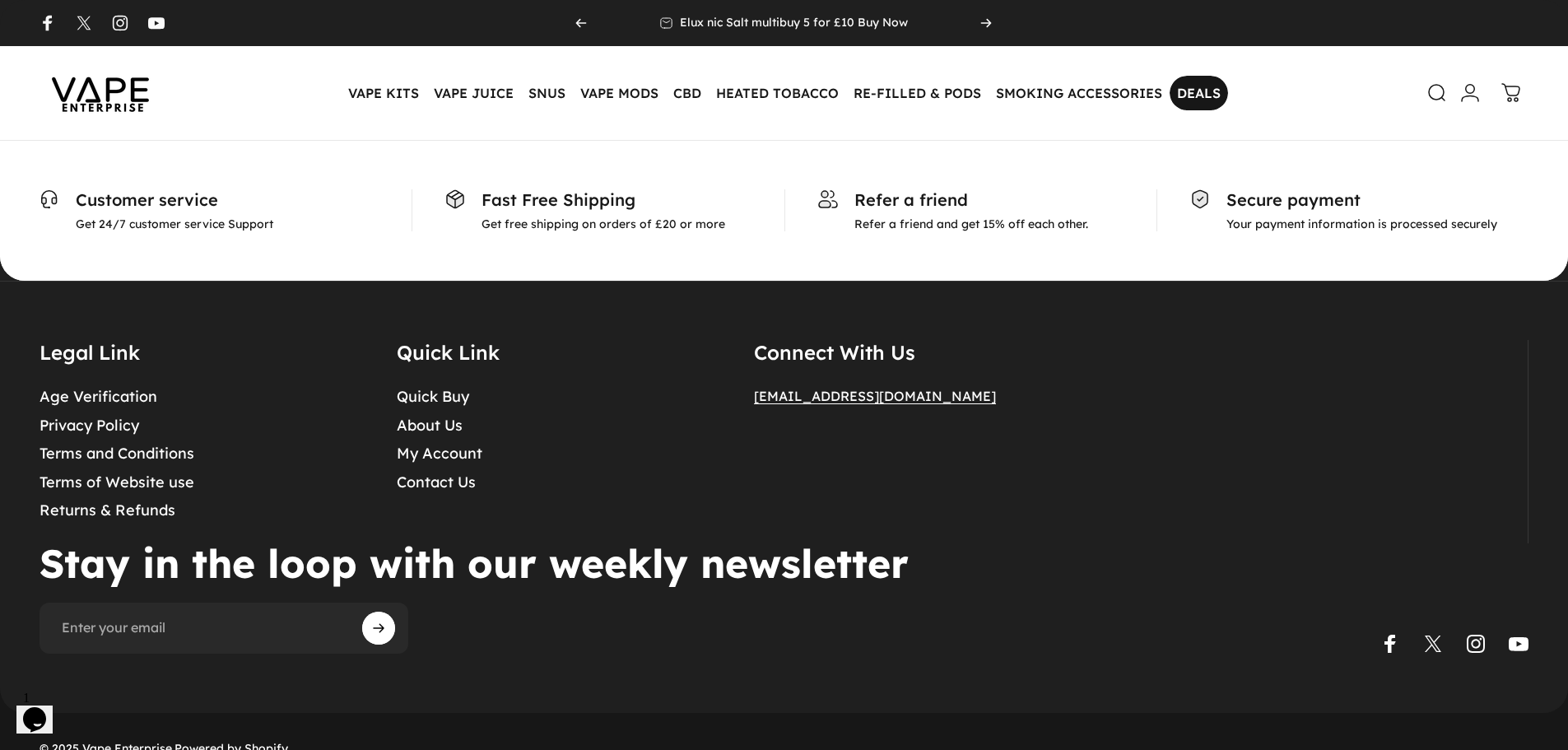
click at [1185, 96] on link "DEALS DEALS" at bounding box center [1199, 93] width 58 height 35
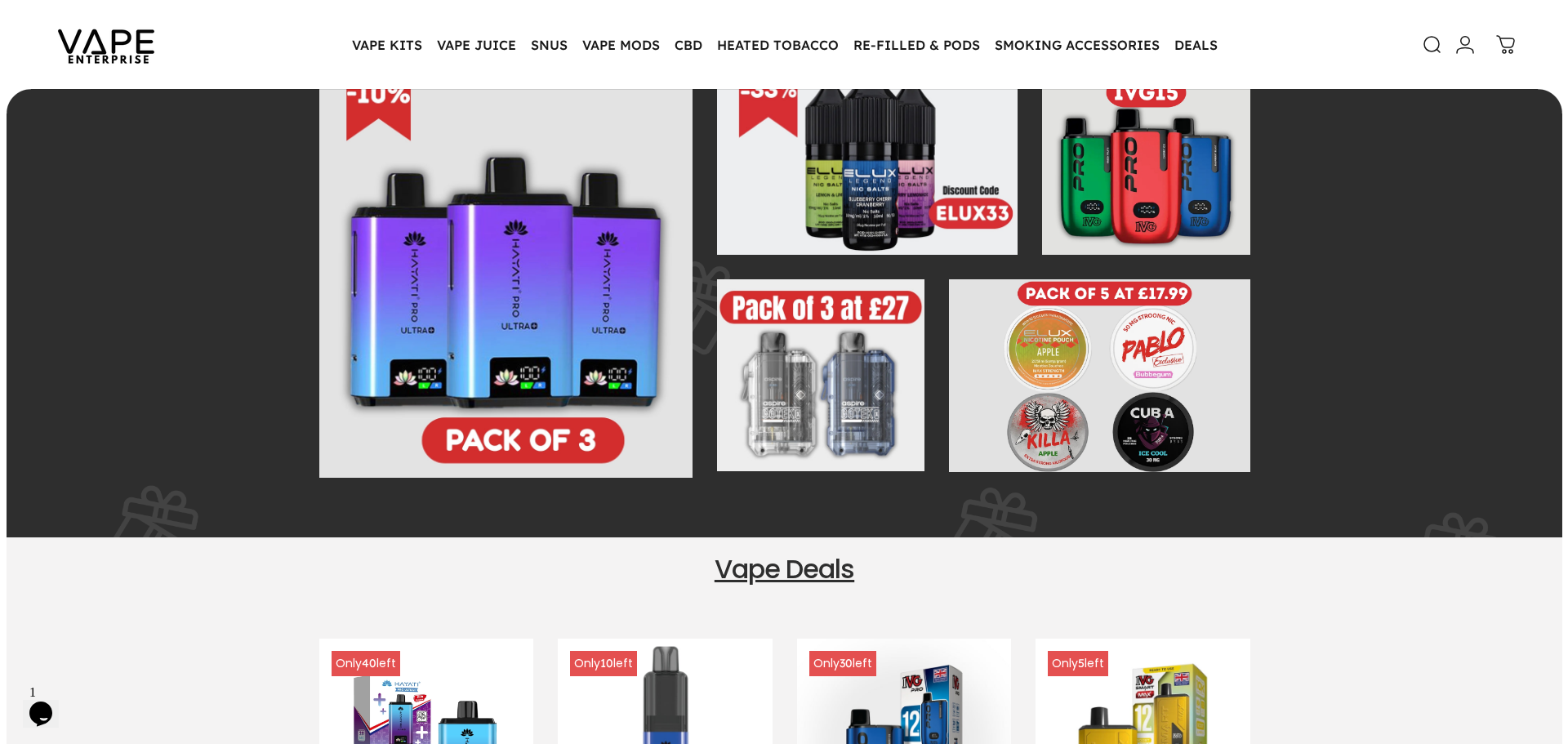
scroll to position [325, 0]
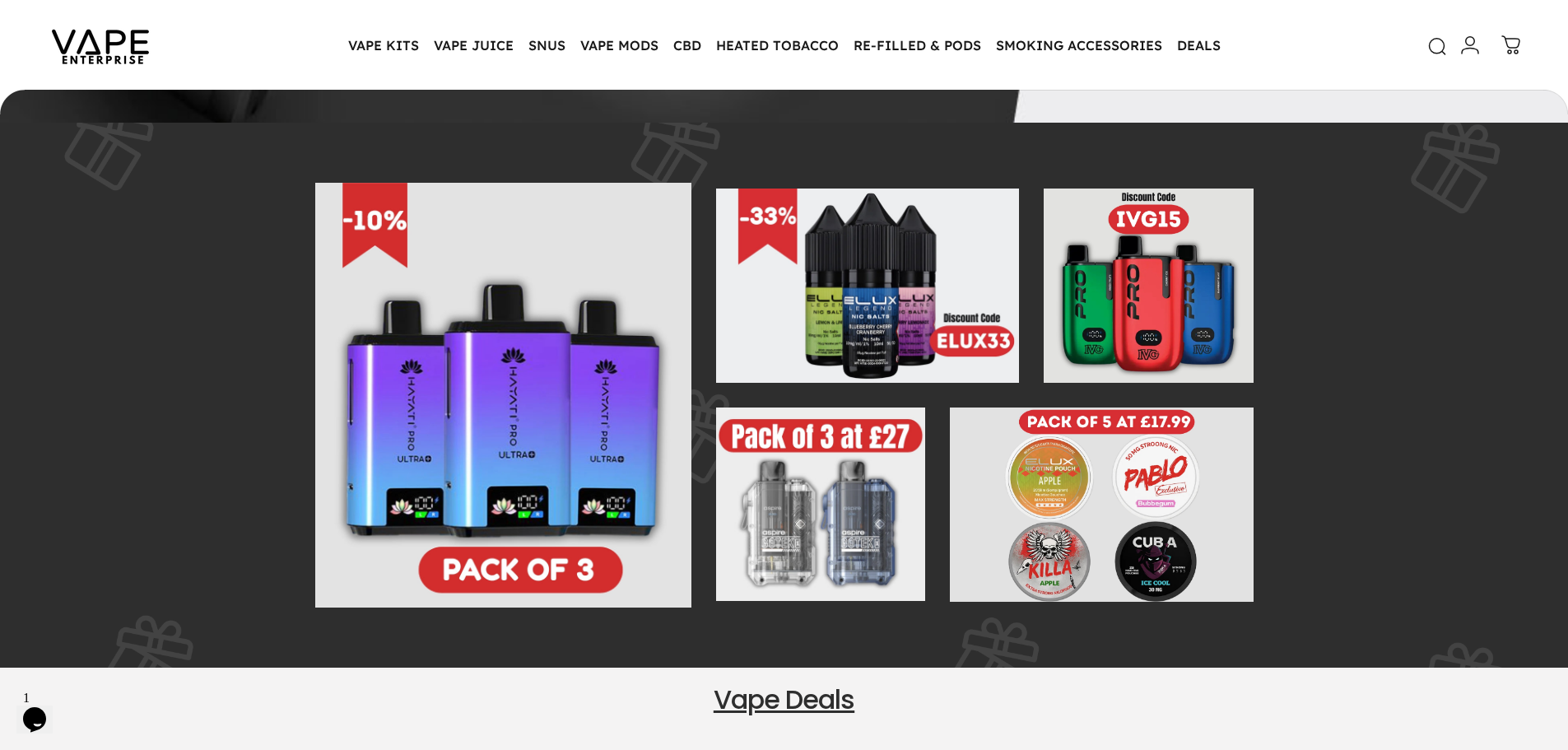
click at [1431, 52] on icon at bounding box center [1439, 46] width 20 height 20
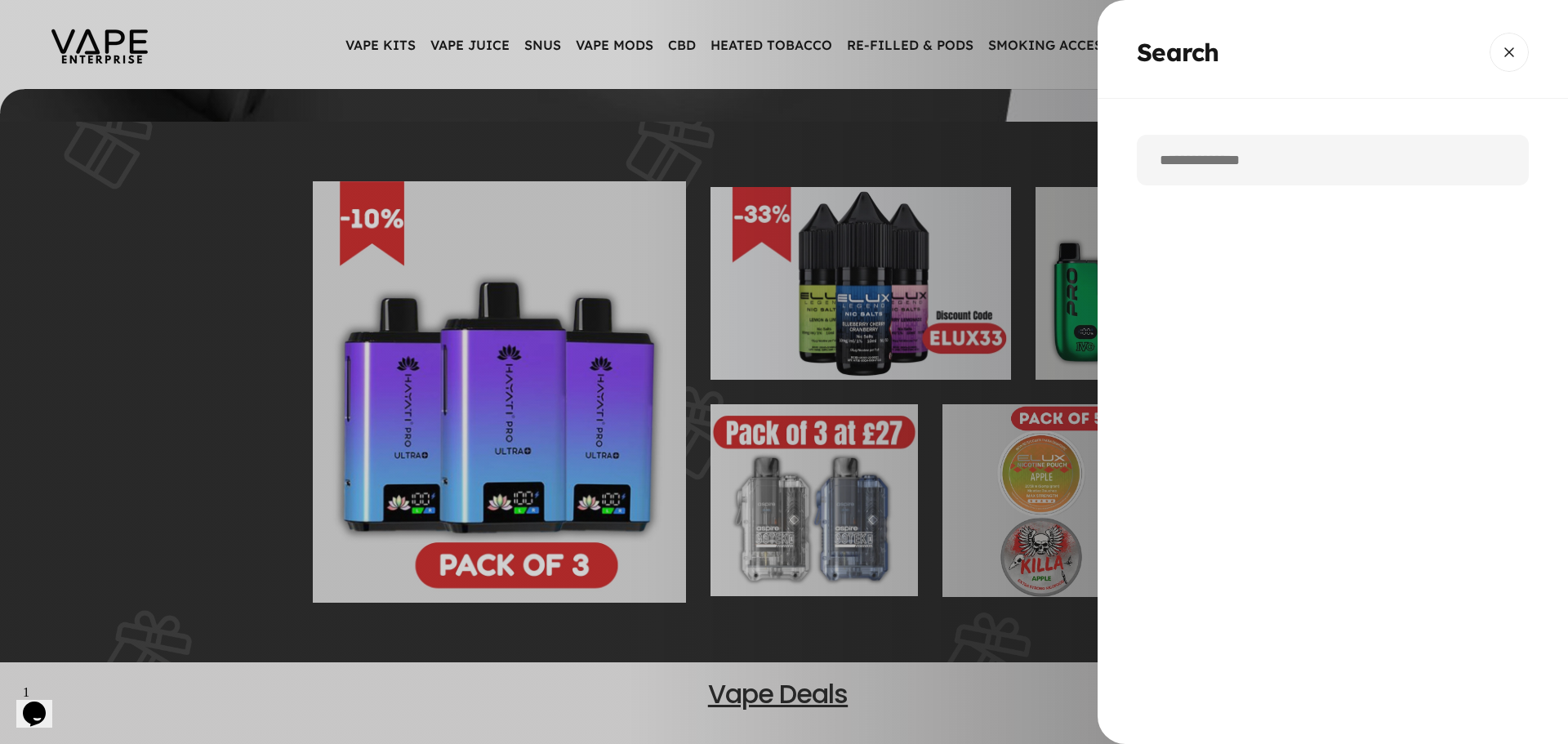
click at [1180, 157] on input "Search" at bounding box center [1333, 160] width 392 height 50
type input "***"
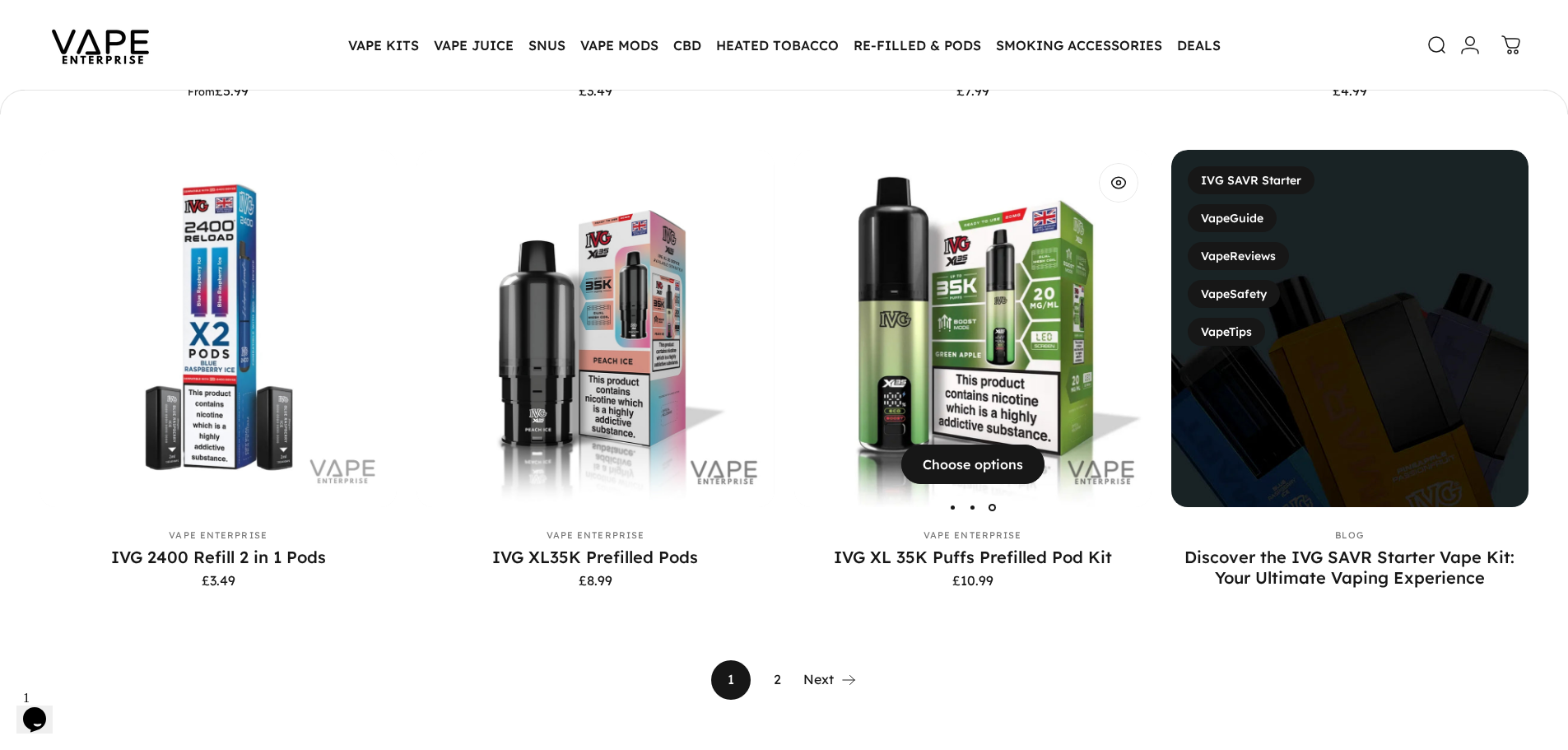
scroll to position [1312, 0]
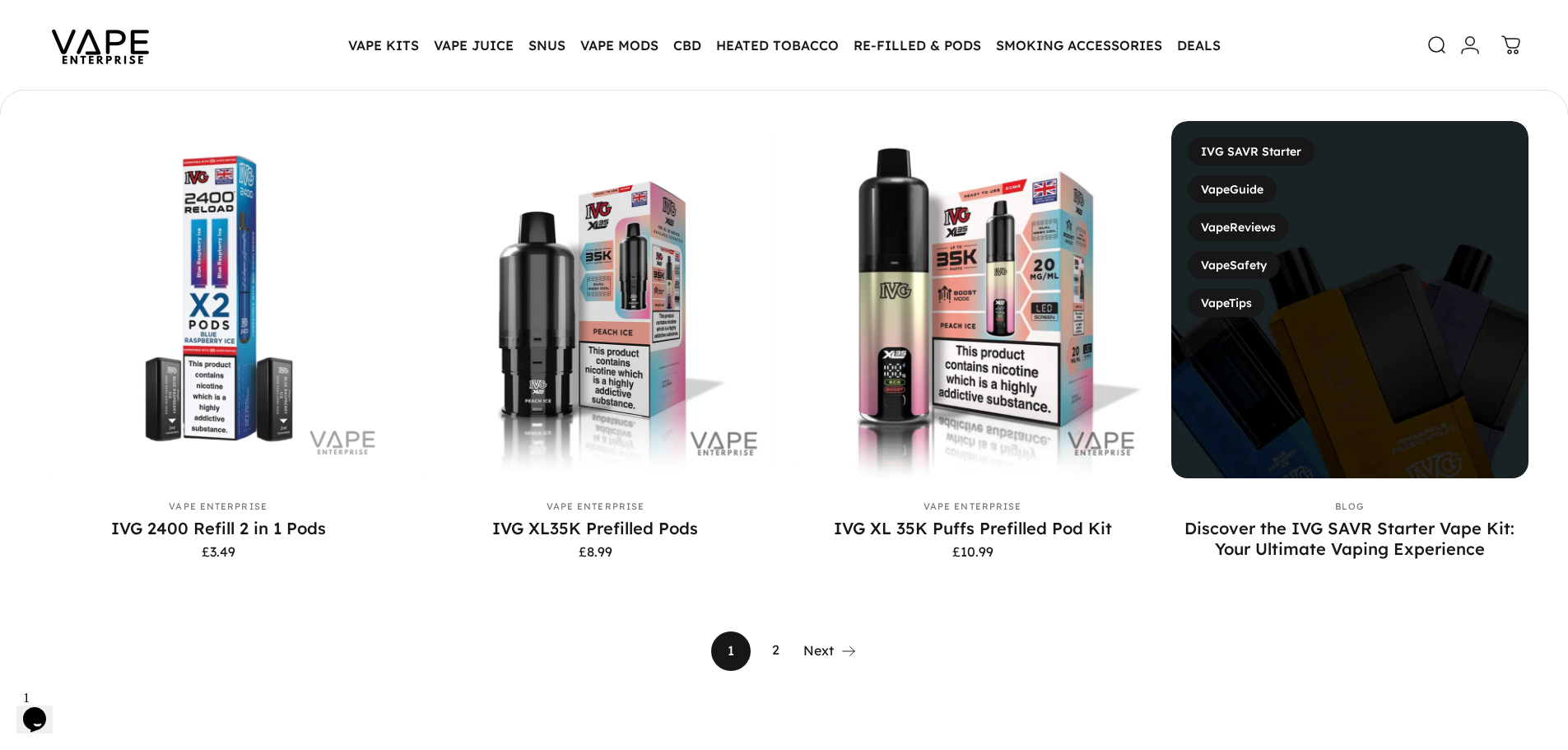
click at [771, 649] on link "2" at bounding box center [777, 651] width 40 height 40
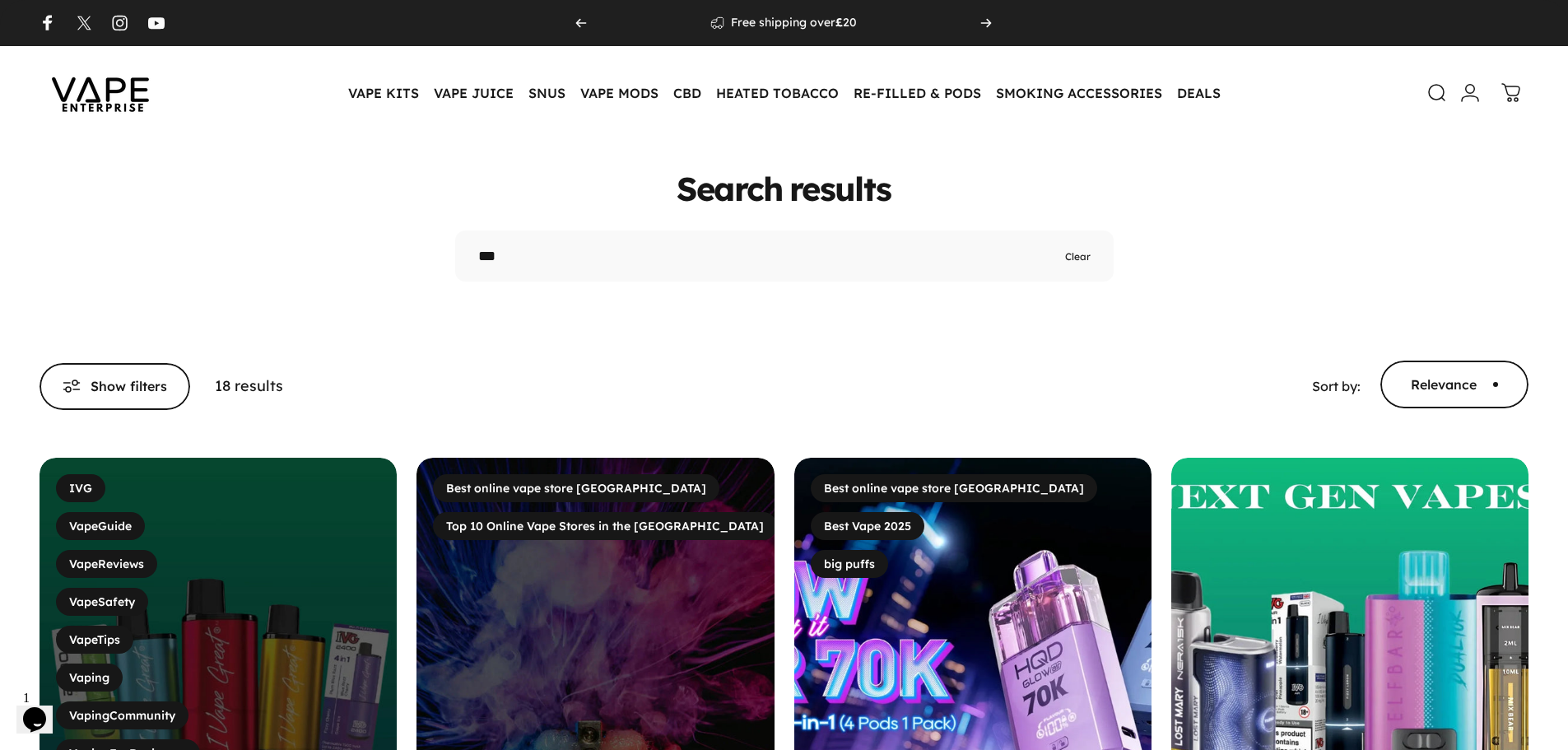
click at [160, 26] on link "YouTube" at bounding box center [157, 23] width 17 height 17
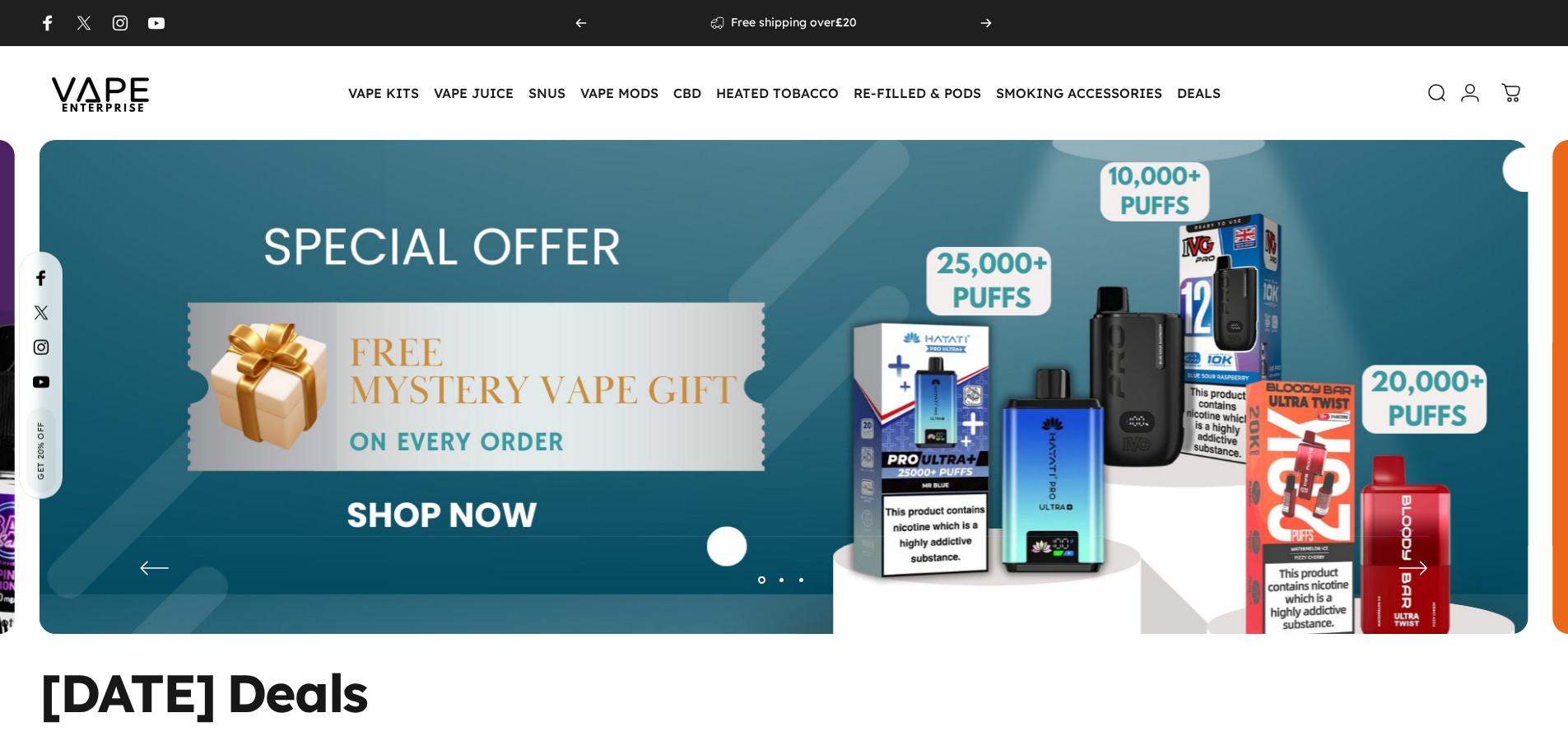
click at [977, 429] on img at bounding box center [784, 399] width 1489 height 519
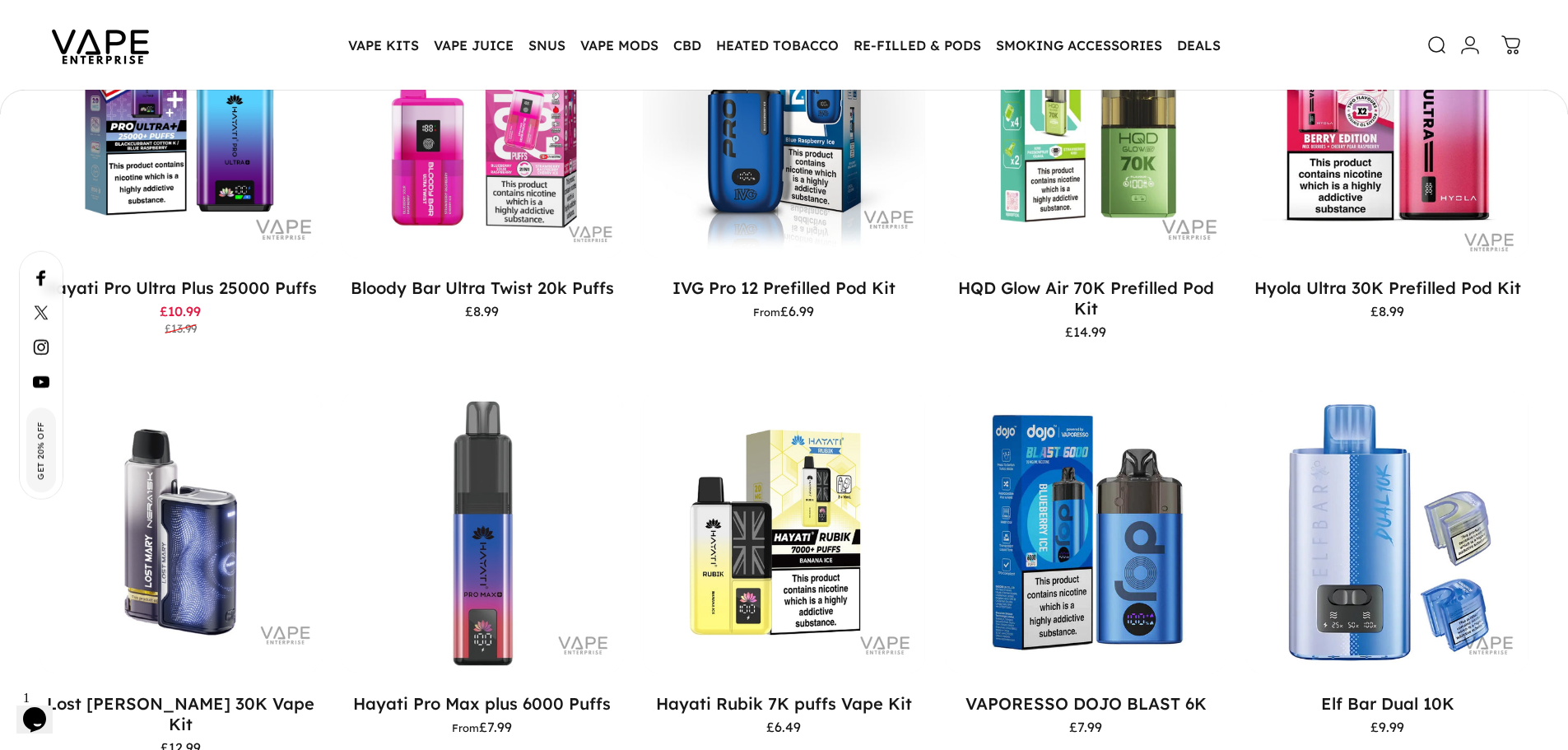
scroll to position [2262, 0]
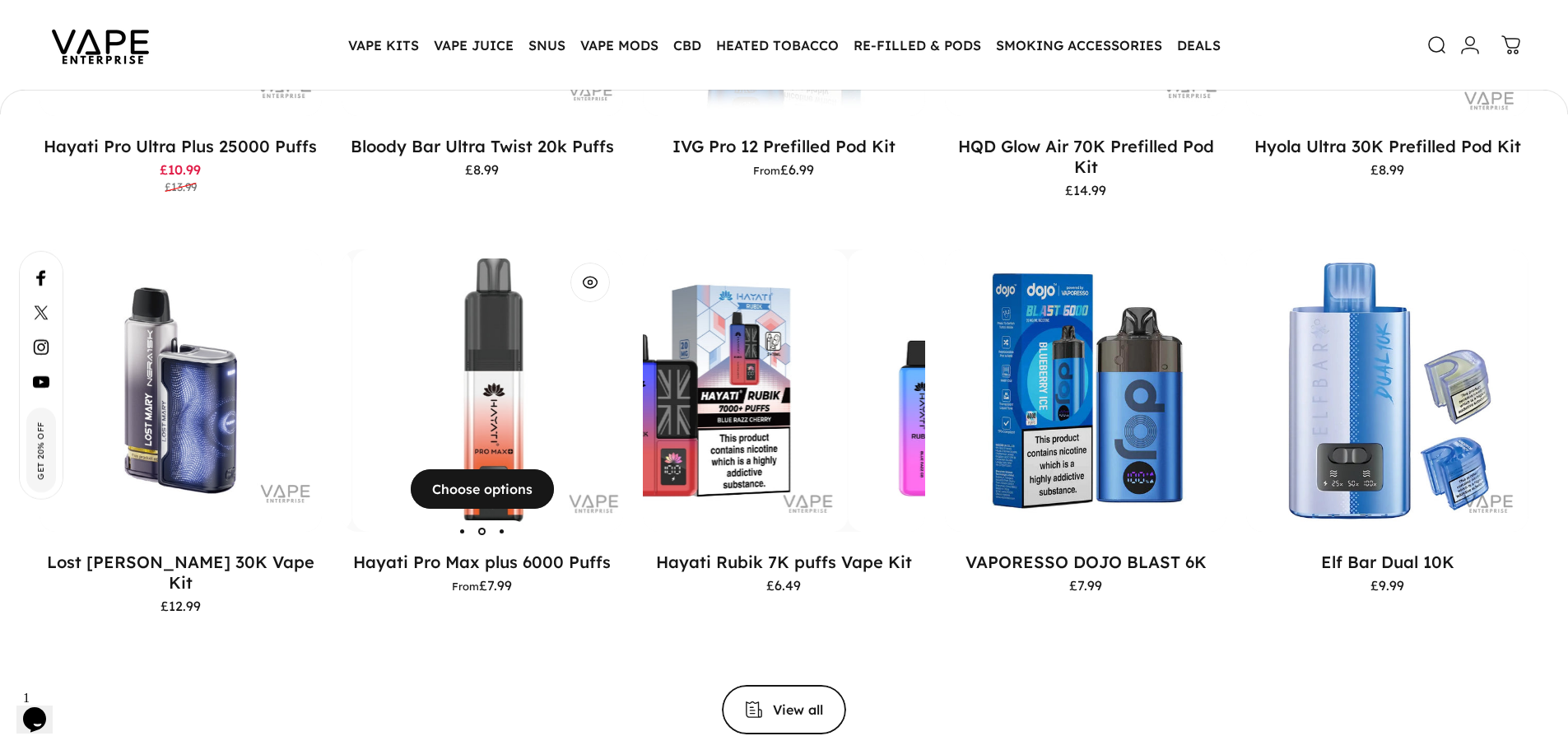
click at [352, 422] on img "Hayati Pro Max plus 6000 Puffs" at bounding box center [211, 391] width 282 height 282
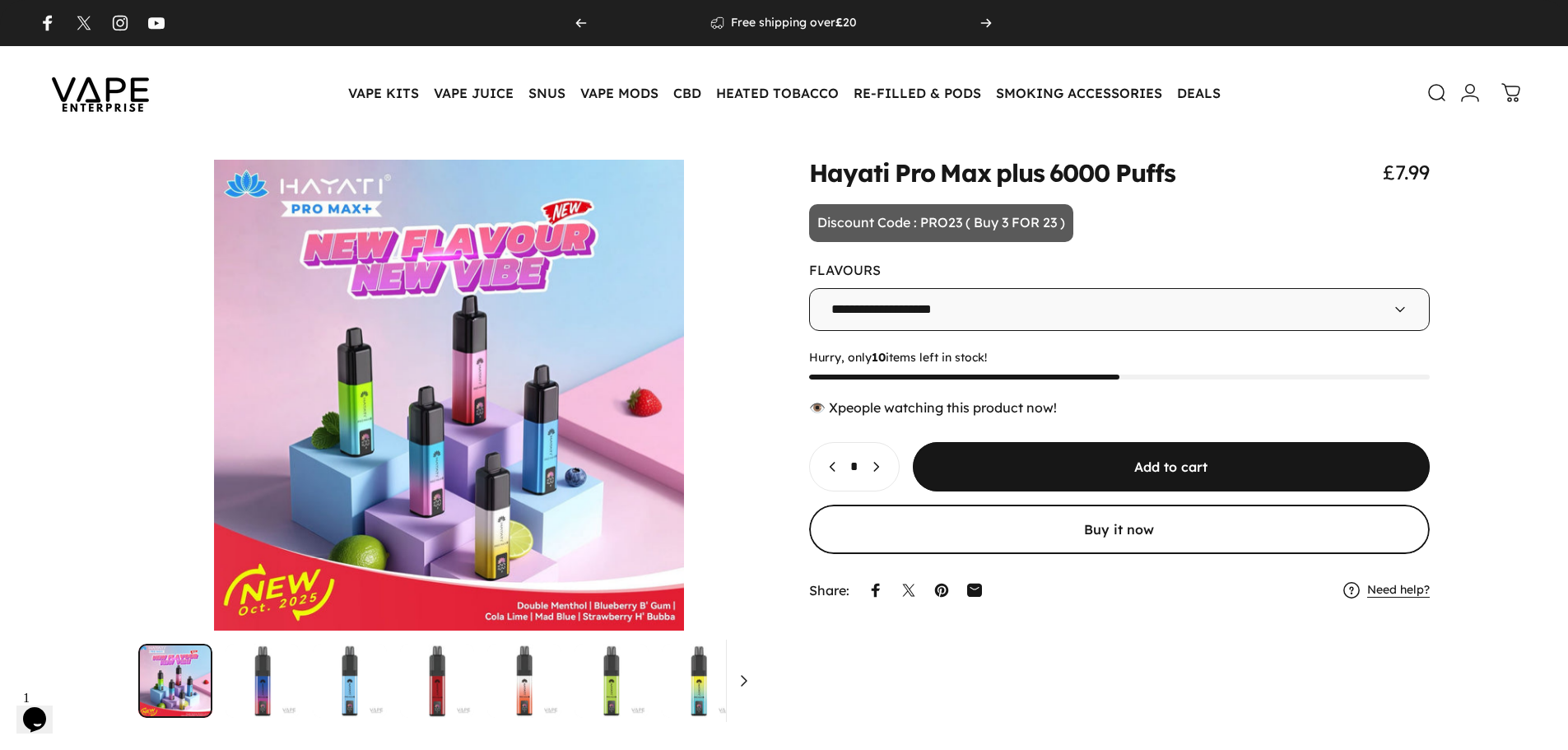
click at [884, 463] on icon "Increase quantity for Hayati Pro Max plus 6000 Puffs" at bounding box center [876, 466] width 17 height 17
type input "*"
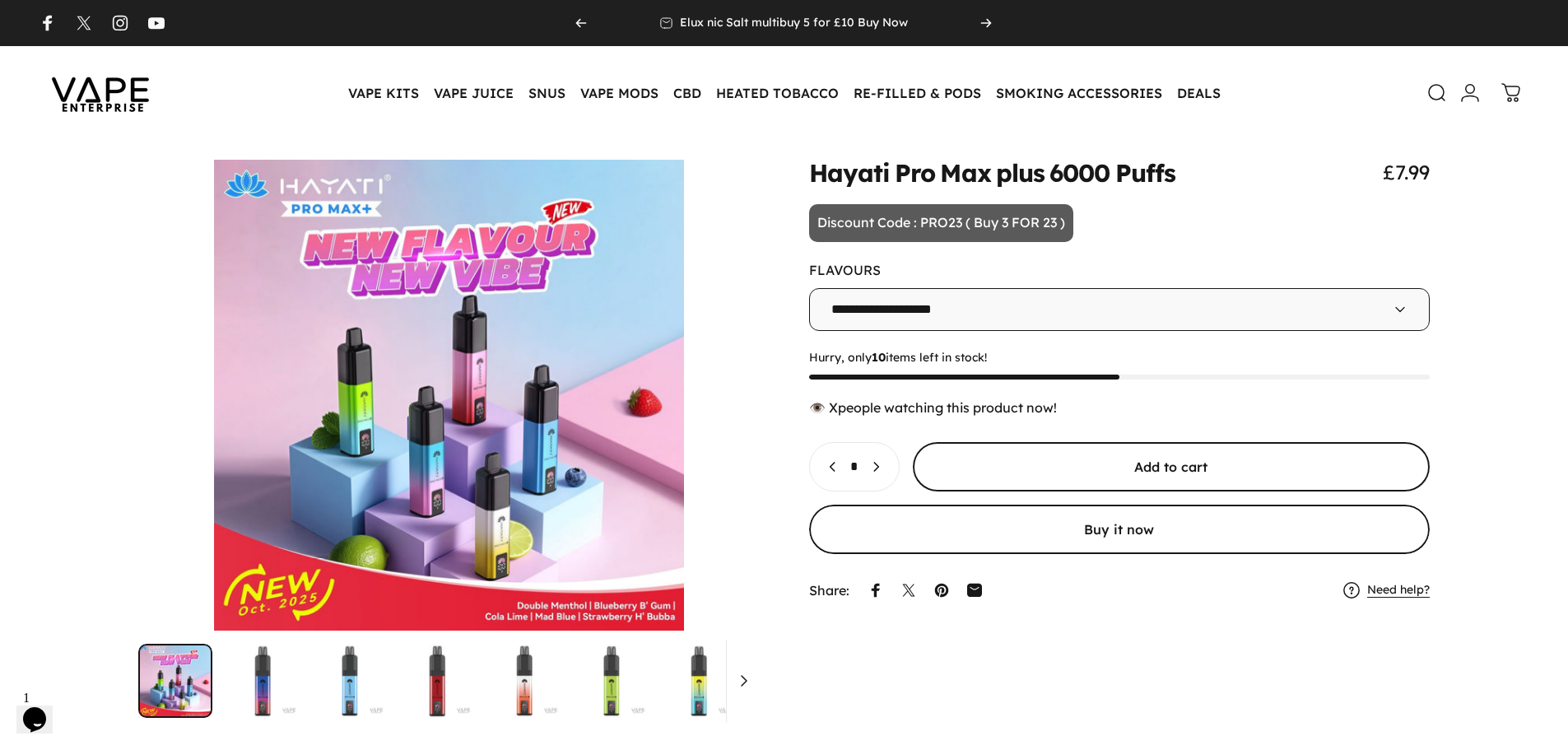
click at [1057, 452] on span "submit" at bounding box center [1170, 466] width 776 height 99
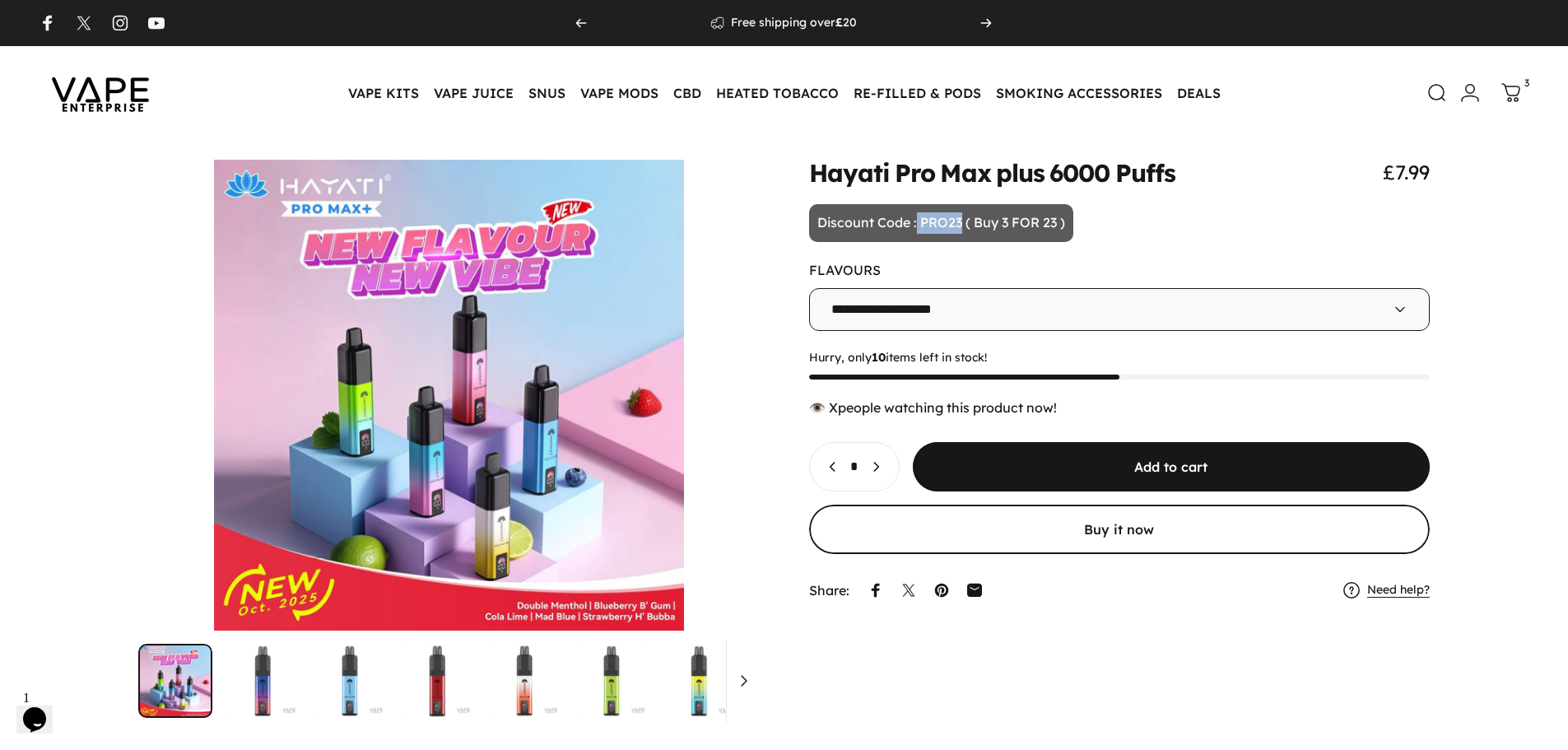
drag, startPoint x: 917, startPoint y: 222, endPoint x: 960, endPoint y: 223, distance: 43.0
click at [960, 223] on p "Discount Code : PRO23 ( Buy 3 FOR 23 )" at bounding box center [941, 223] width 264 height 38
copy p "PRO23"
click at [1517, 88] on icon at bounding box center [1512, 91] width 20 height 20
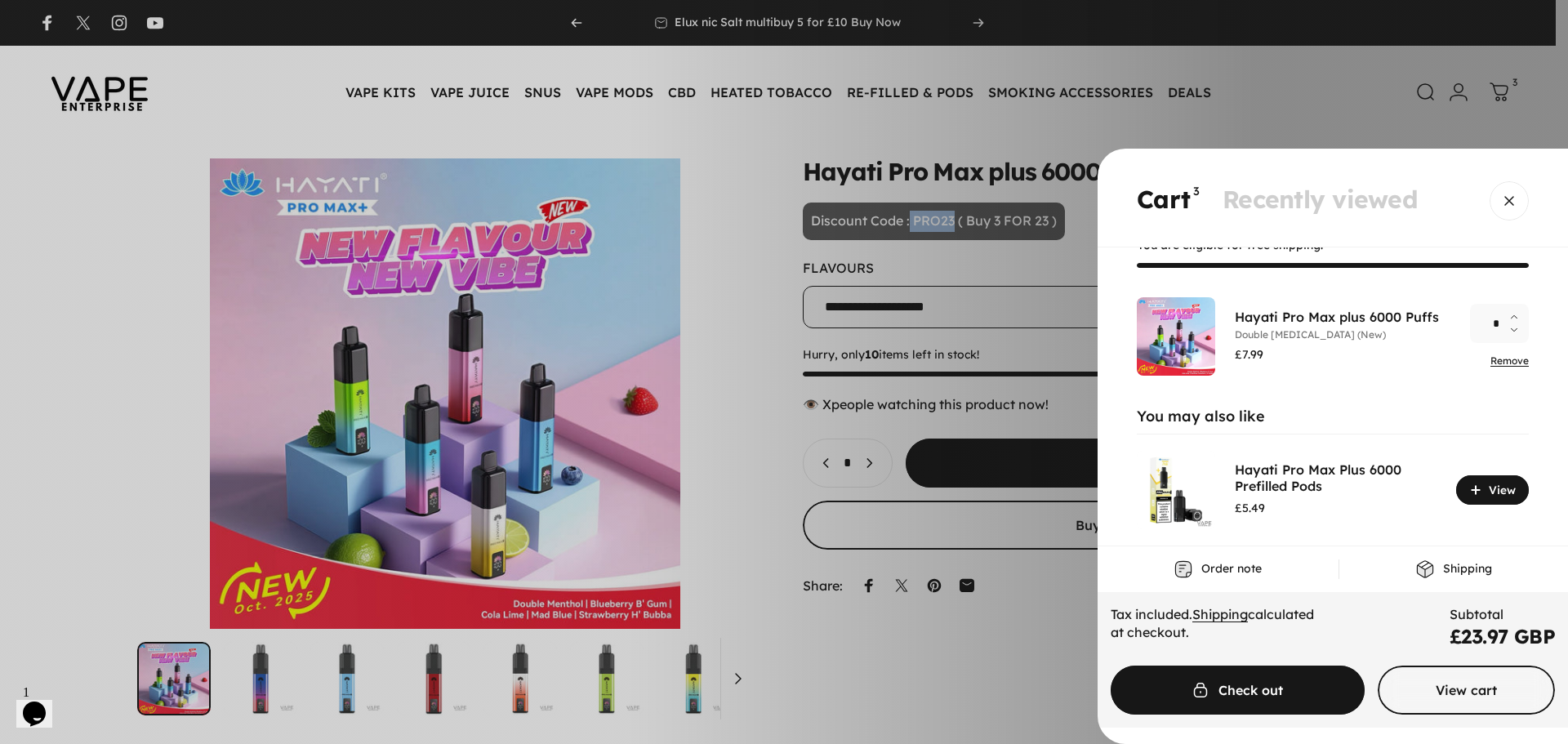
scroll to position [63, 0]
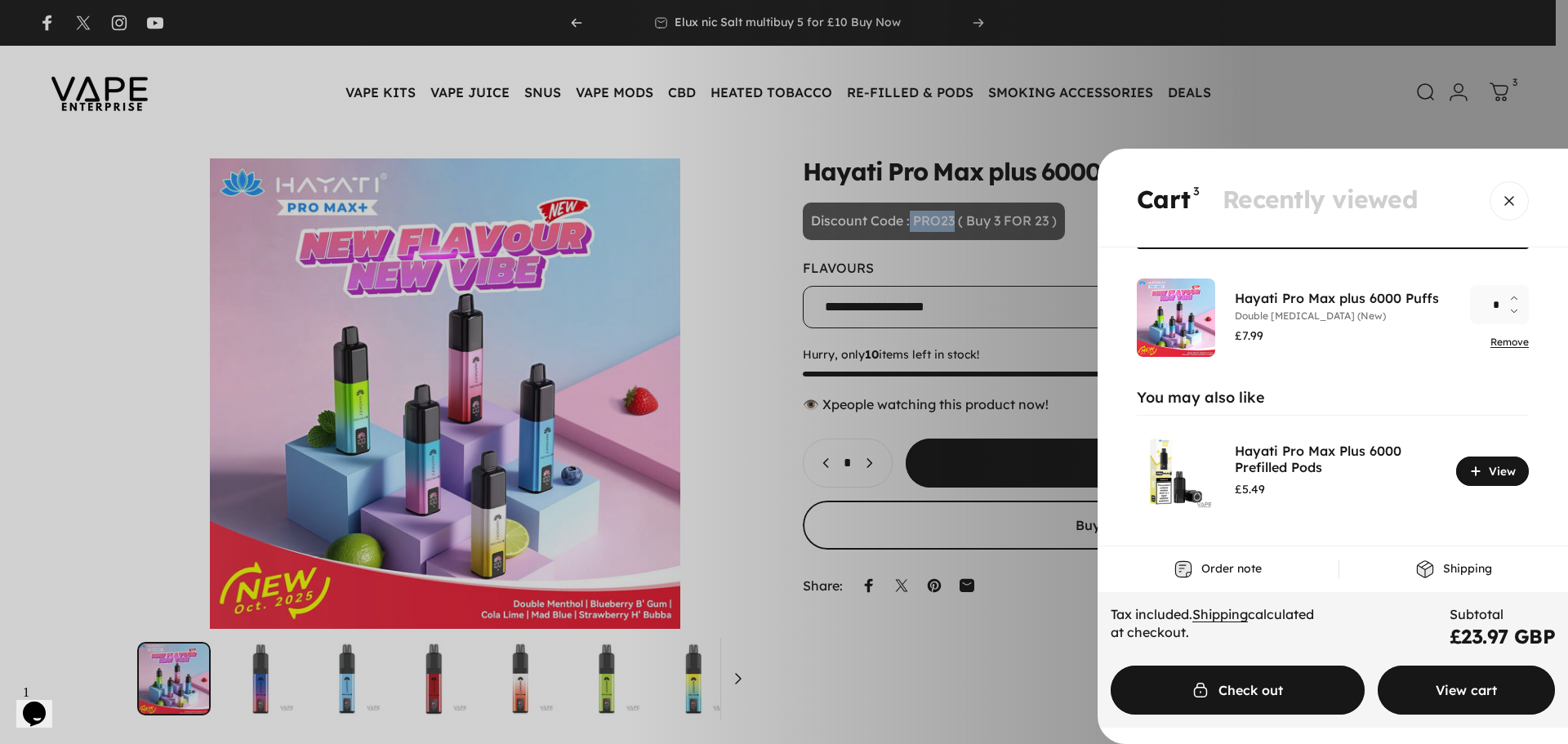
click at [1450, 679] on span "Cart" at bounding box center [1466, 690] width 266 height 98
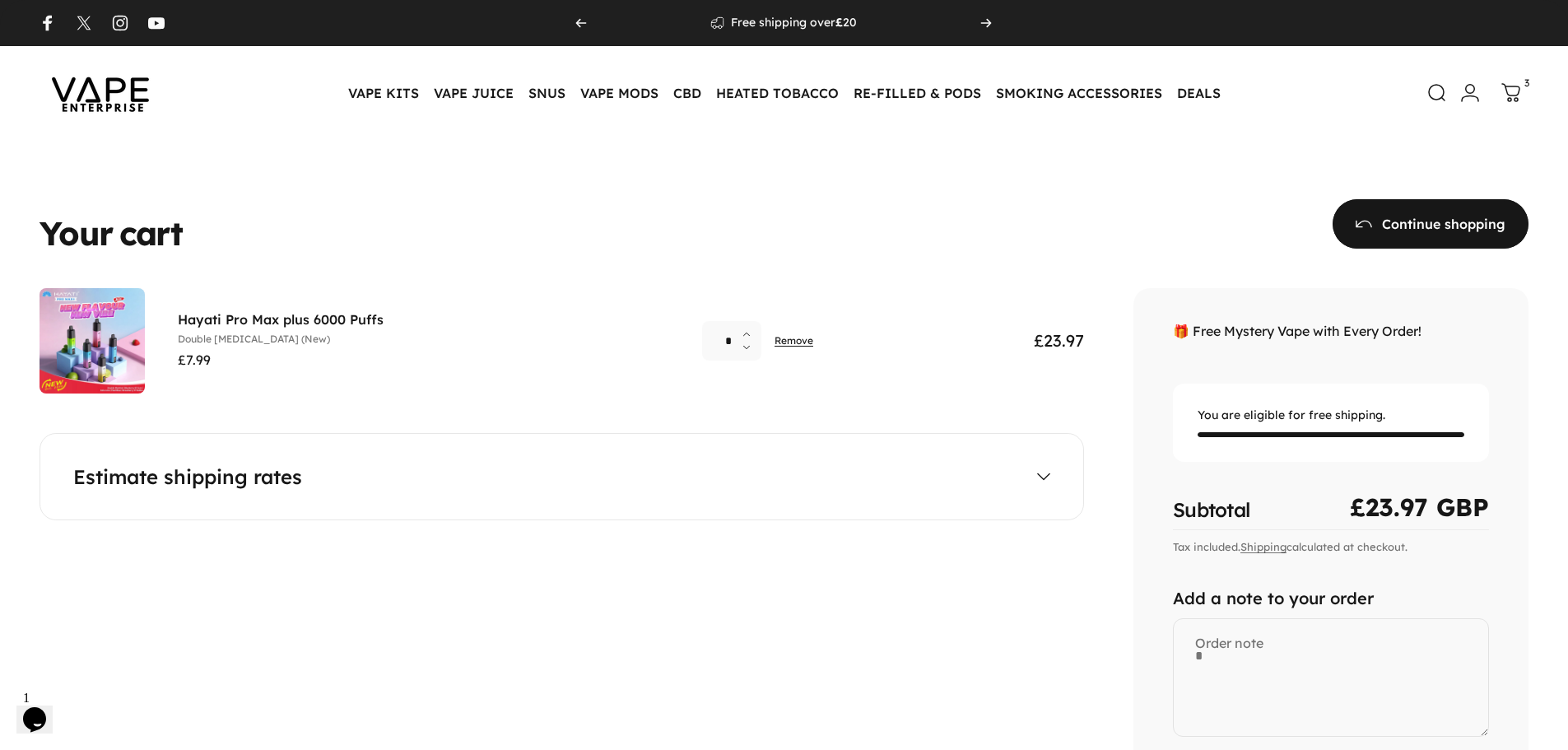
click at [1366, 218] on span at bounding box center [1430, 223] width 294 height 99
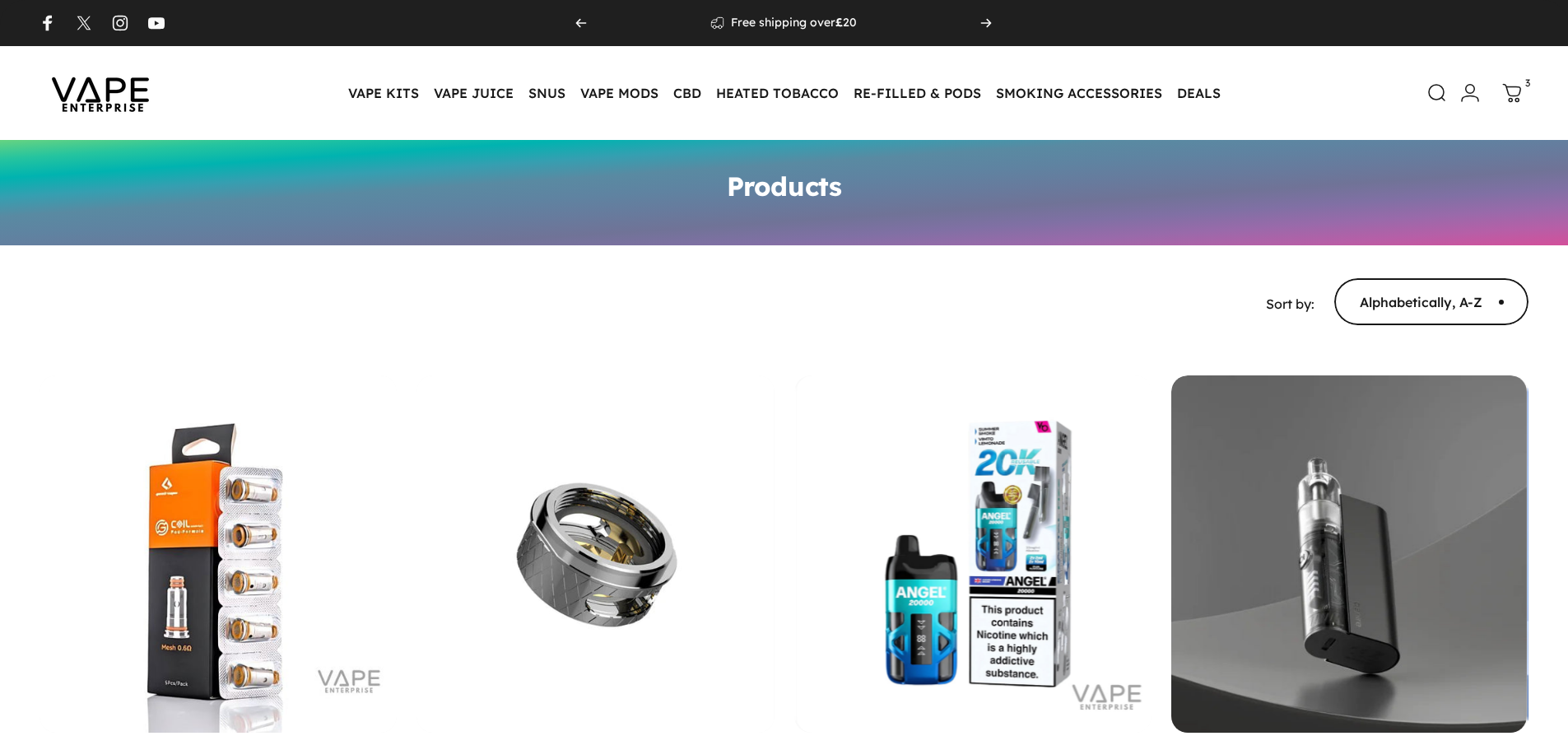
click at [1515, 95] on icon at bounding box center [1512, 93] width 20 height 20
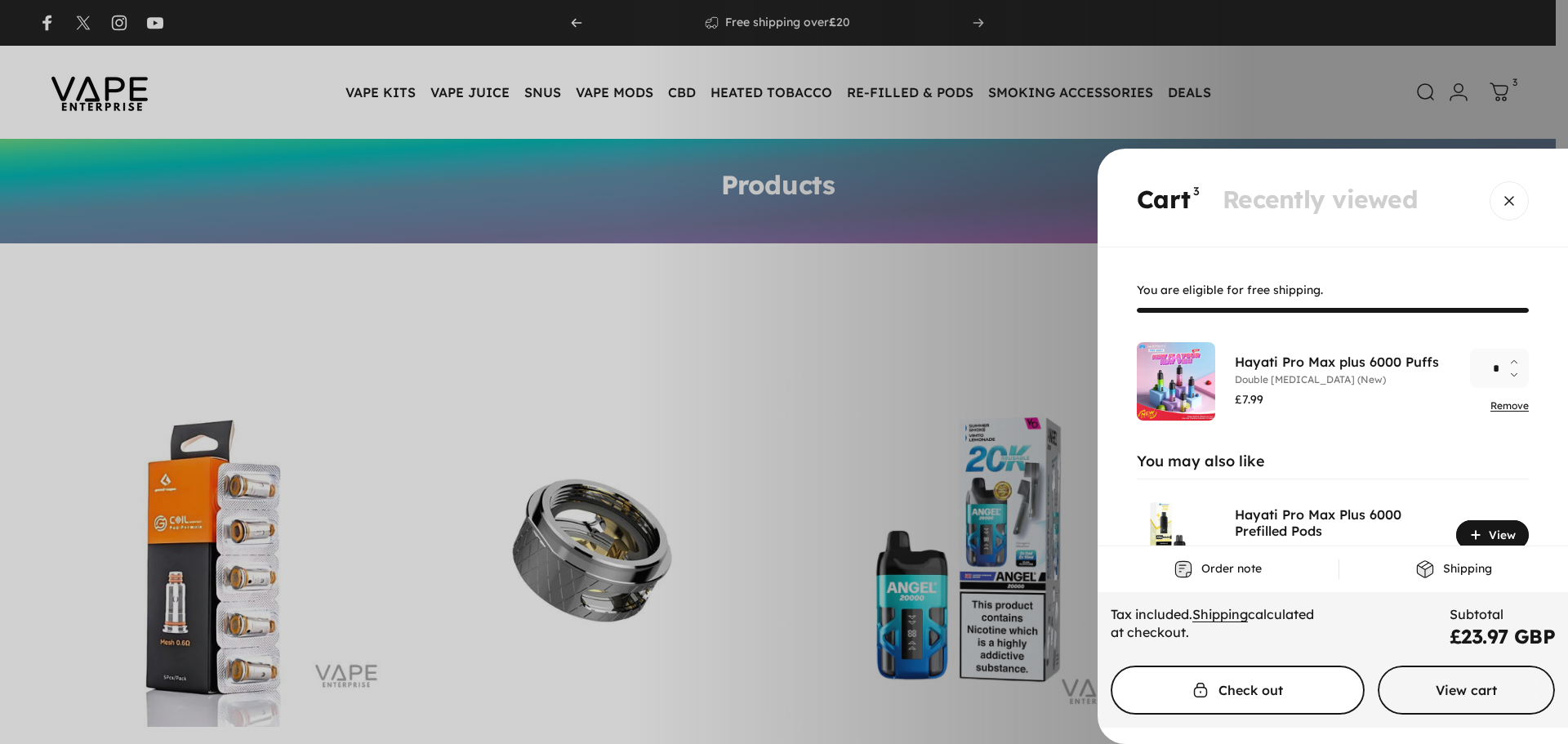
click at [1314, 681] on span "Cart" at bounding box center [1238, 690] width 380 height 98
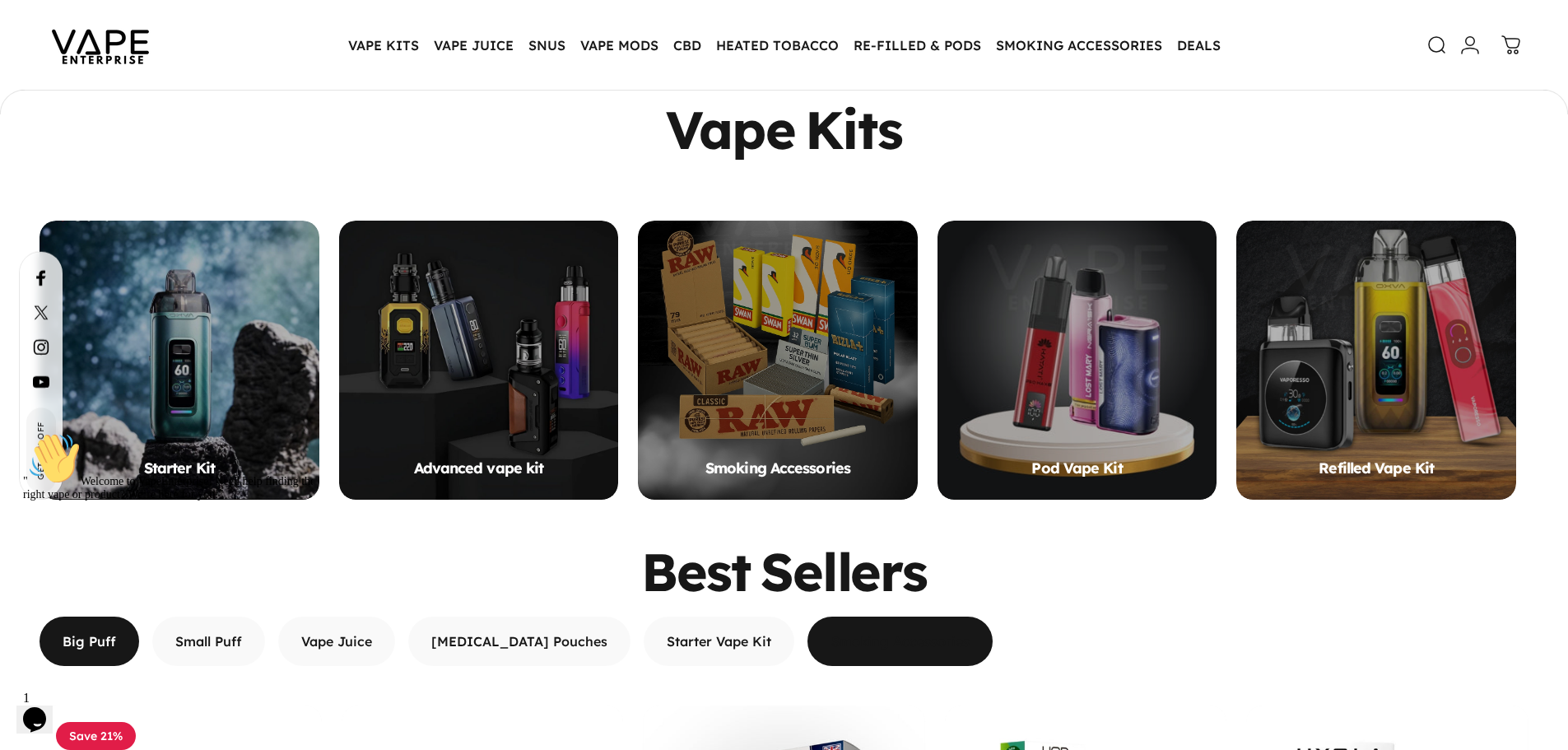
scroll to position [1475, 0]
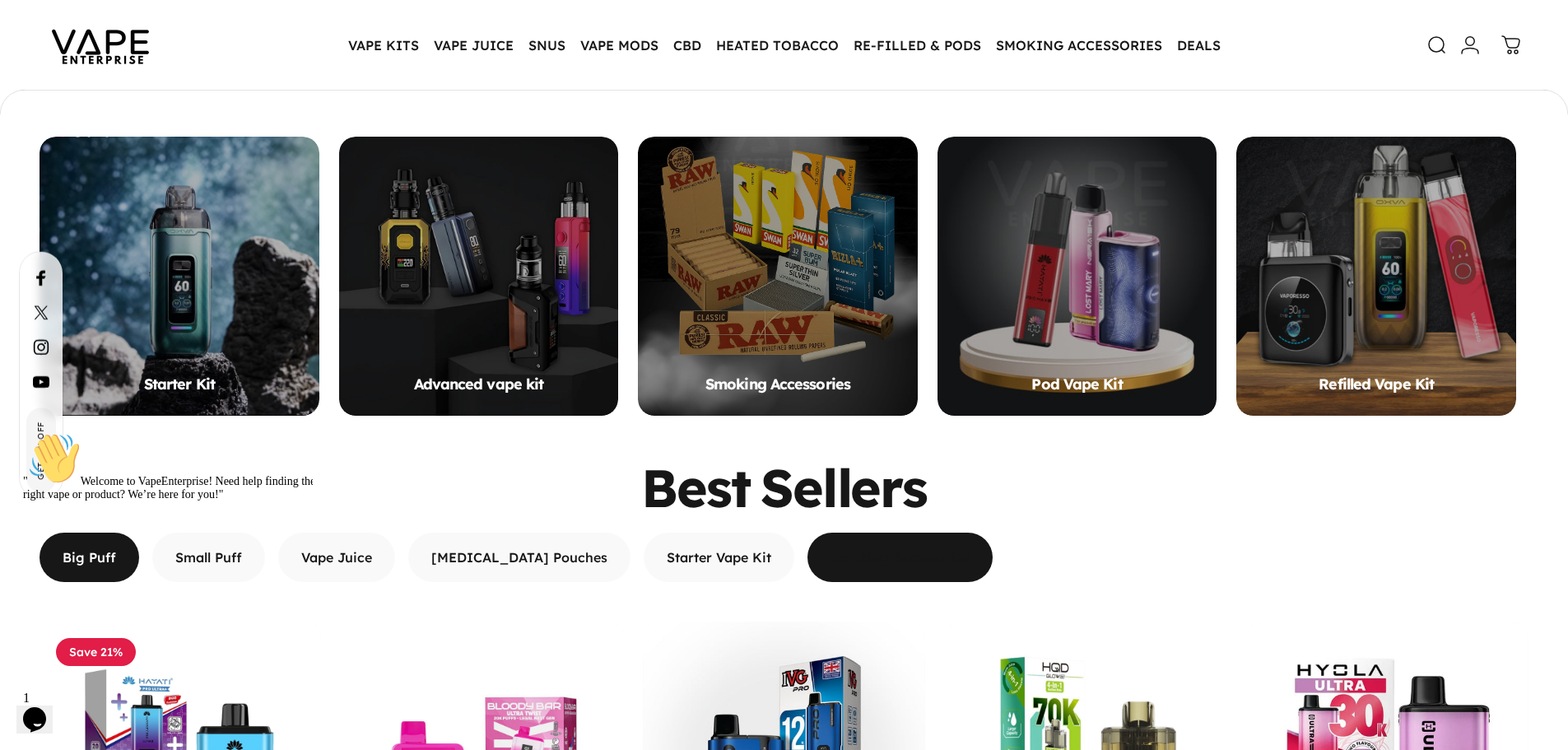
click at [813, 548] on span "button" at bounding box center [899, 557] width 276 height 99
